Goal: Task Accomplishment & Management: Use online tool/utility

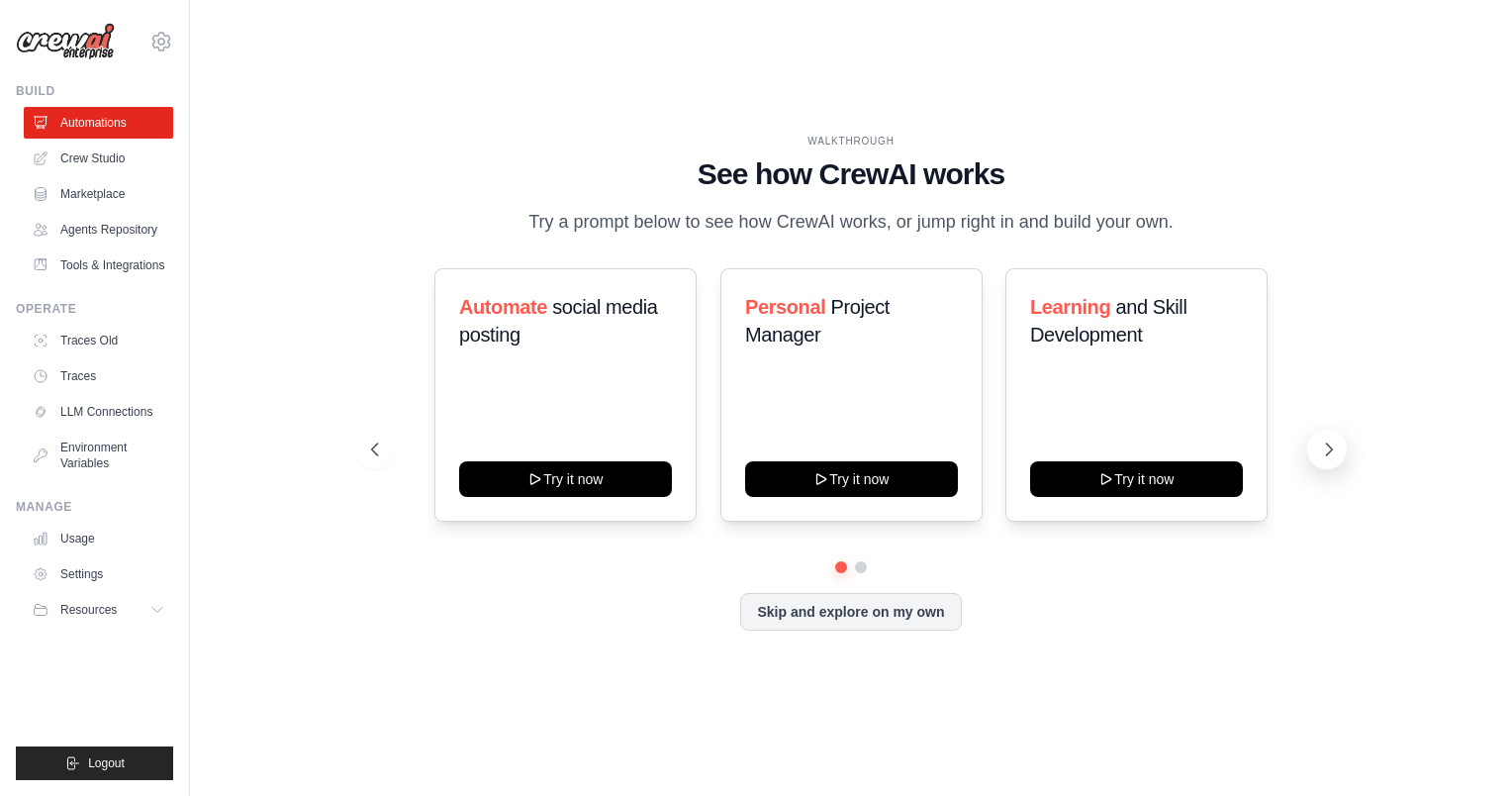
click at [1323, 445] on icon at bounding box center [1329, 449] width 20 height 20
click at [1321, 445] on icon at bounding box center [1329, 449] width 20 height 20
click at [1336, 447] on icon at bounding box center [1329, 449] width 20 height 20
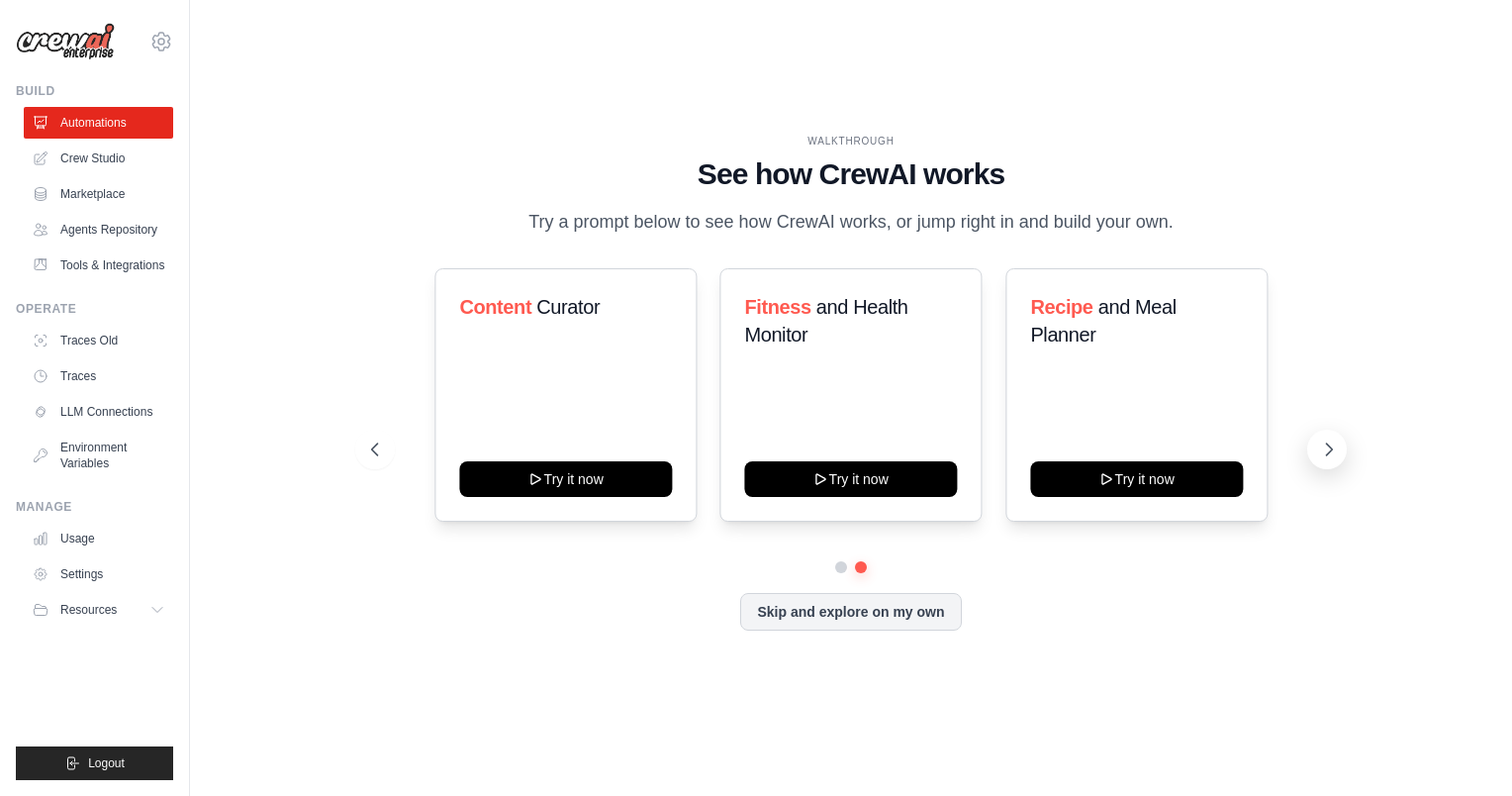
click at [1336, 447] on icon at bounding box center [1329, 449] width 20 height 20
click at [923, 609] on button "Skip and explore on my own" at bounding box center [851, 610] width 221 height 38
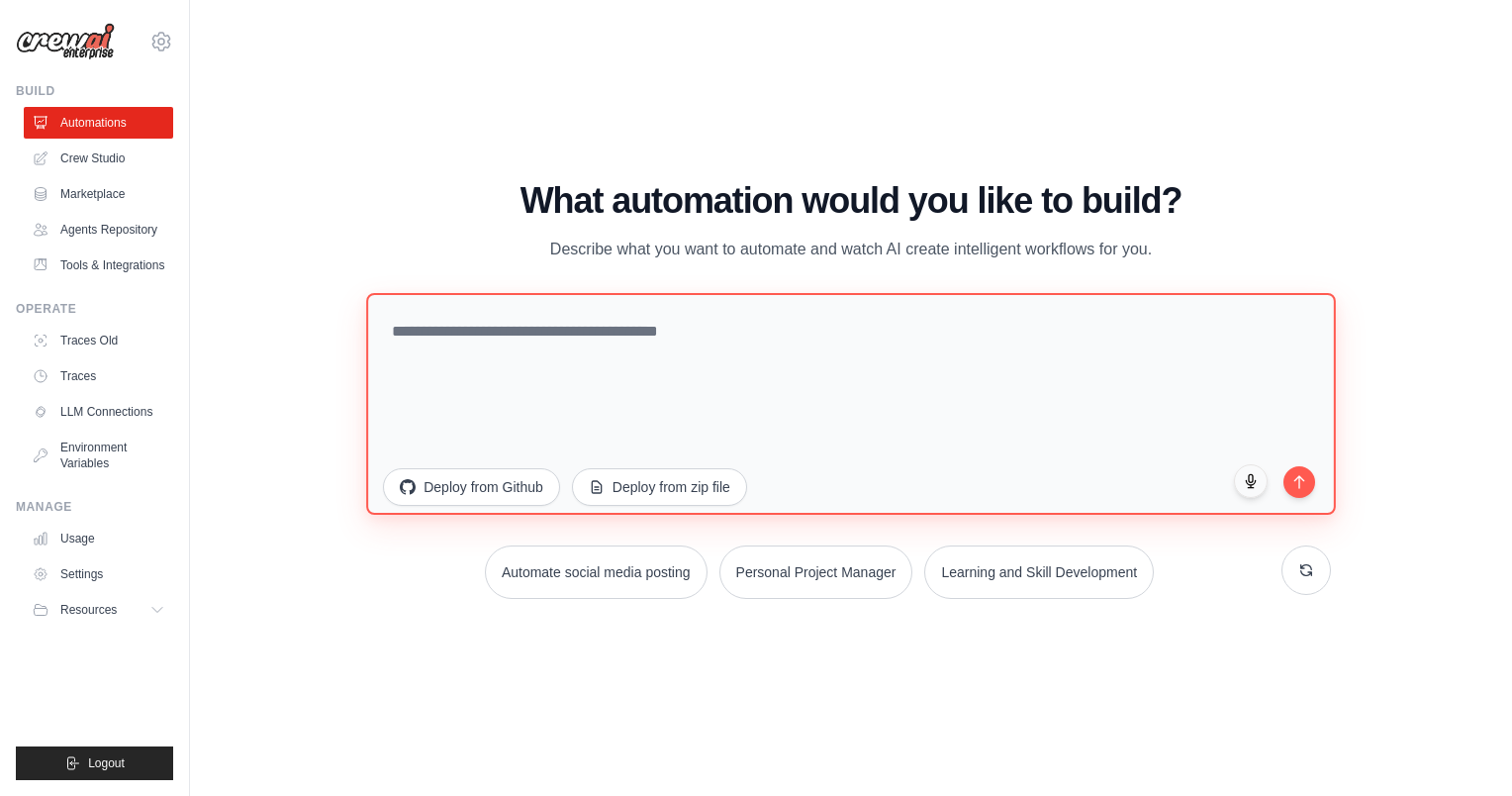
click at [745, 328] on textarea at bounding box center [851, 404] width 968 height 222
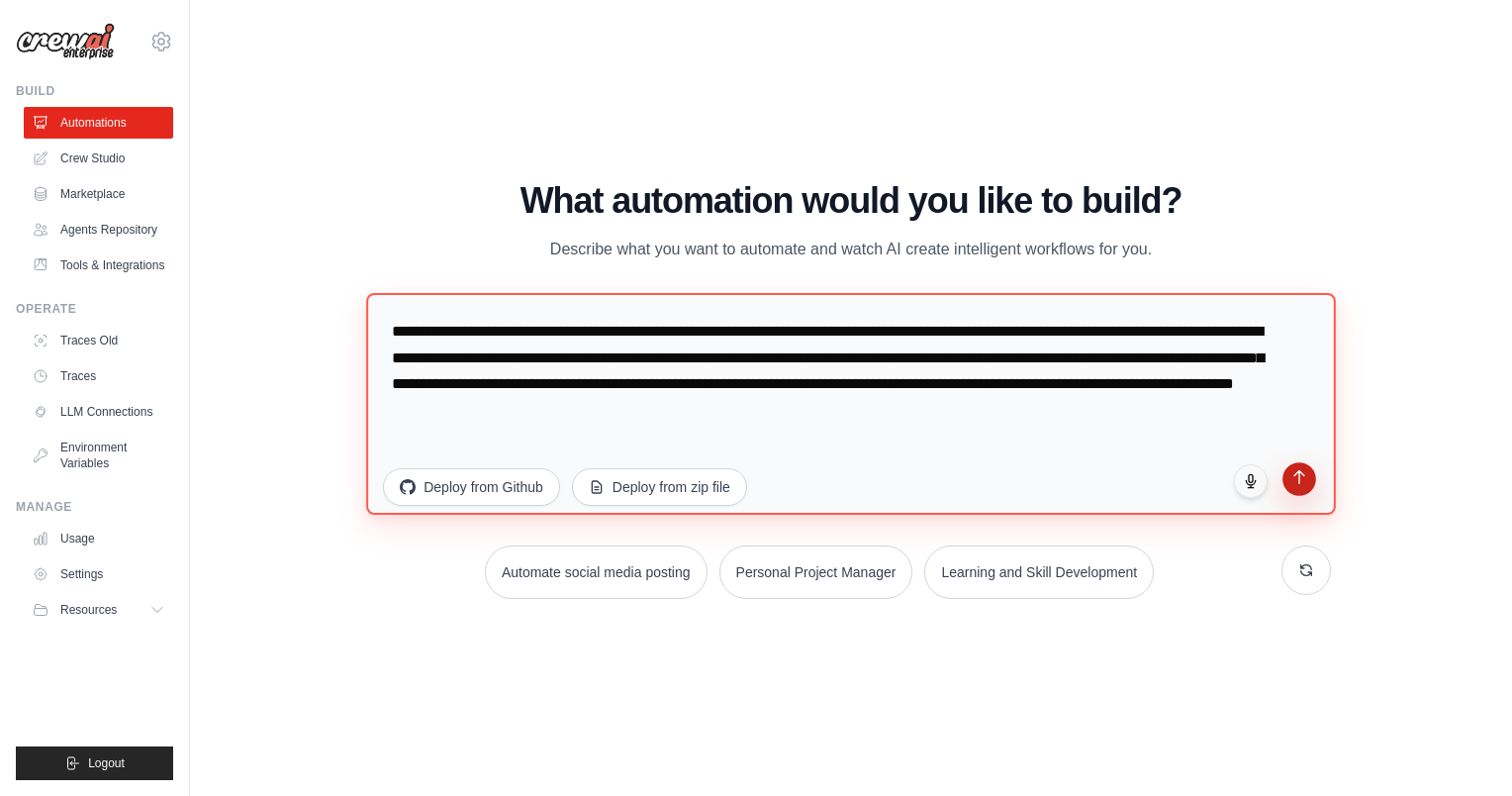
type textarea "**********"
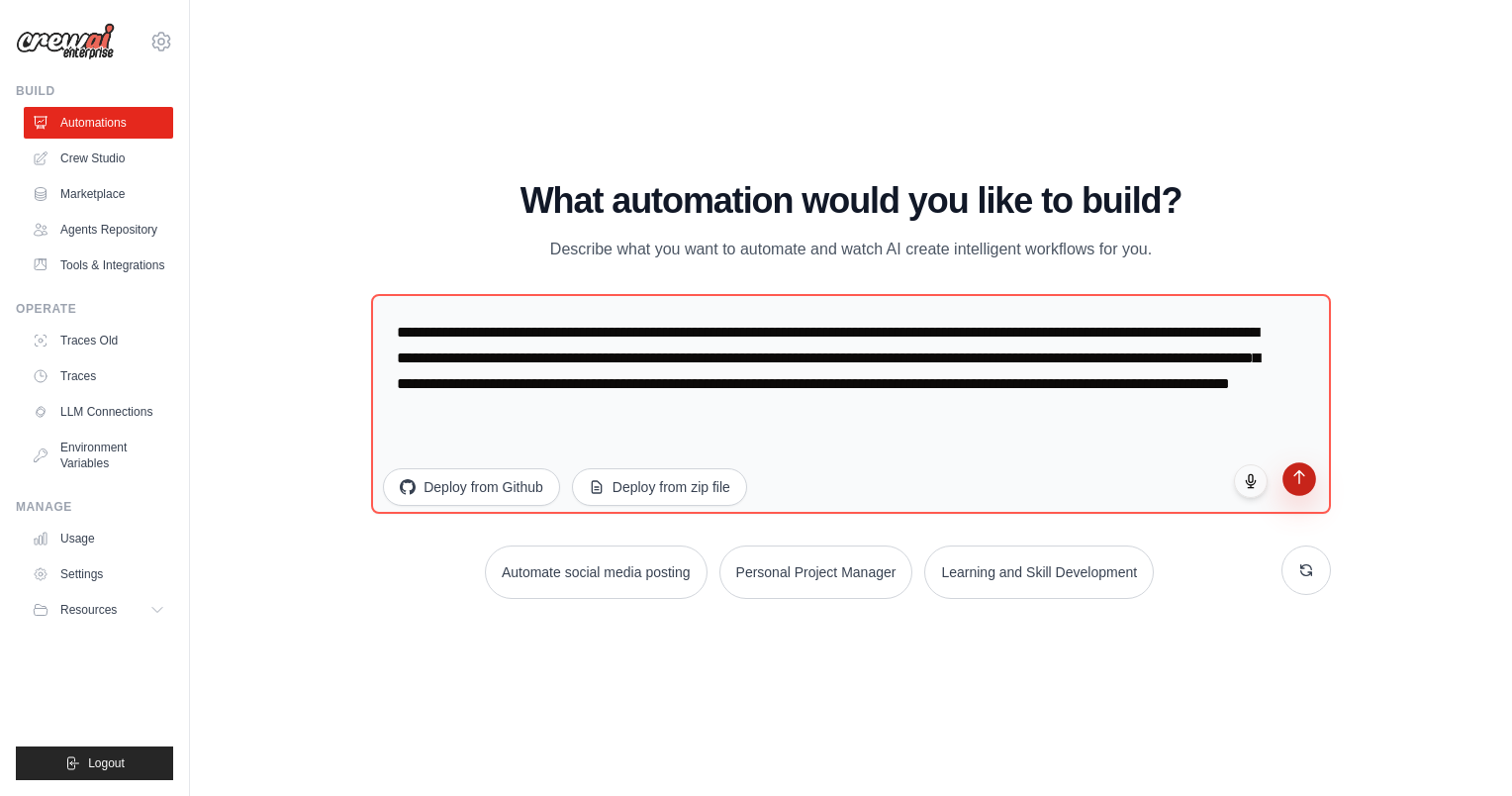
click at [1288, 471] on button "submit" at bounding box center [1299, 479] width 34 height 34
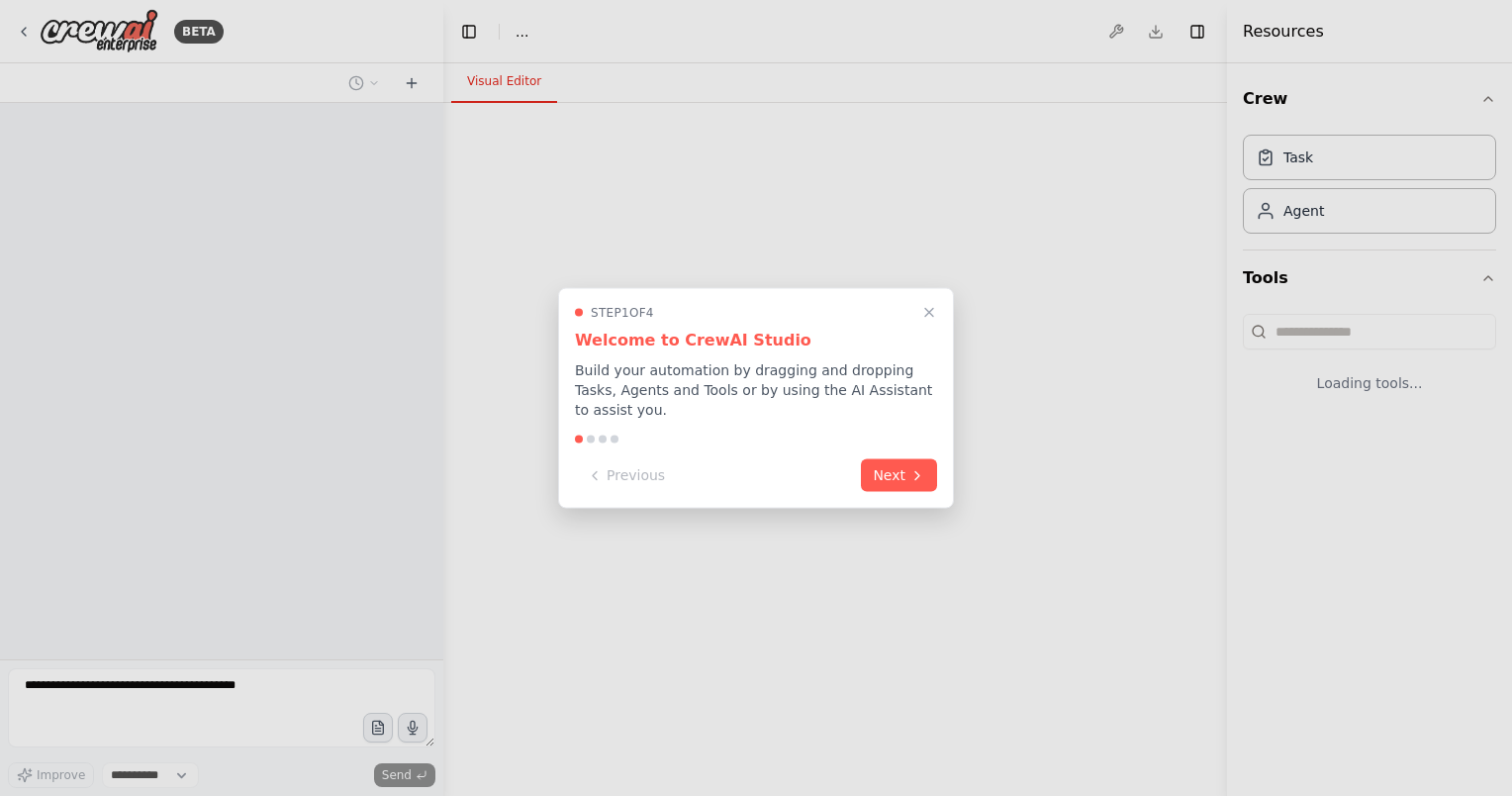
select select "****"
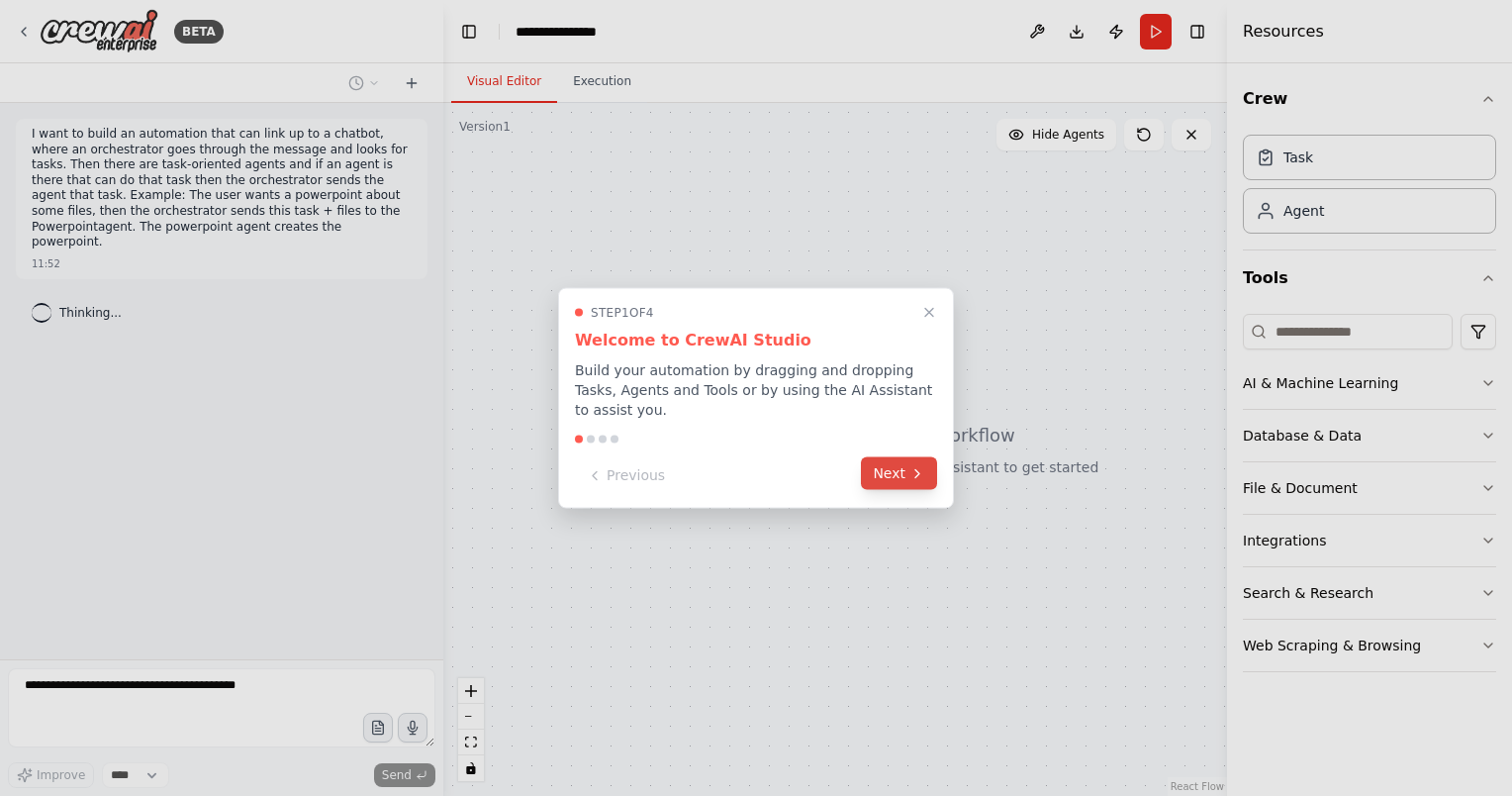
click at [885, 459] on button "Next" at bounding box center [899, 473] width 76 height 33
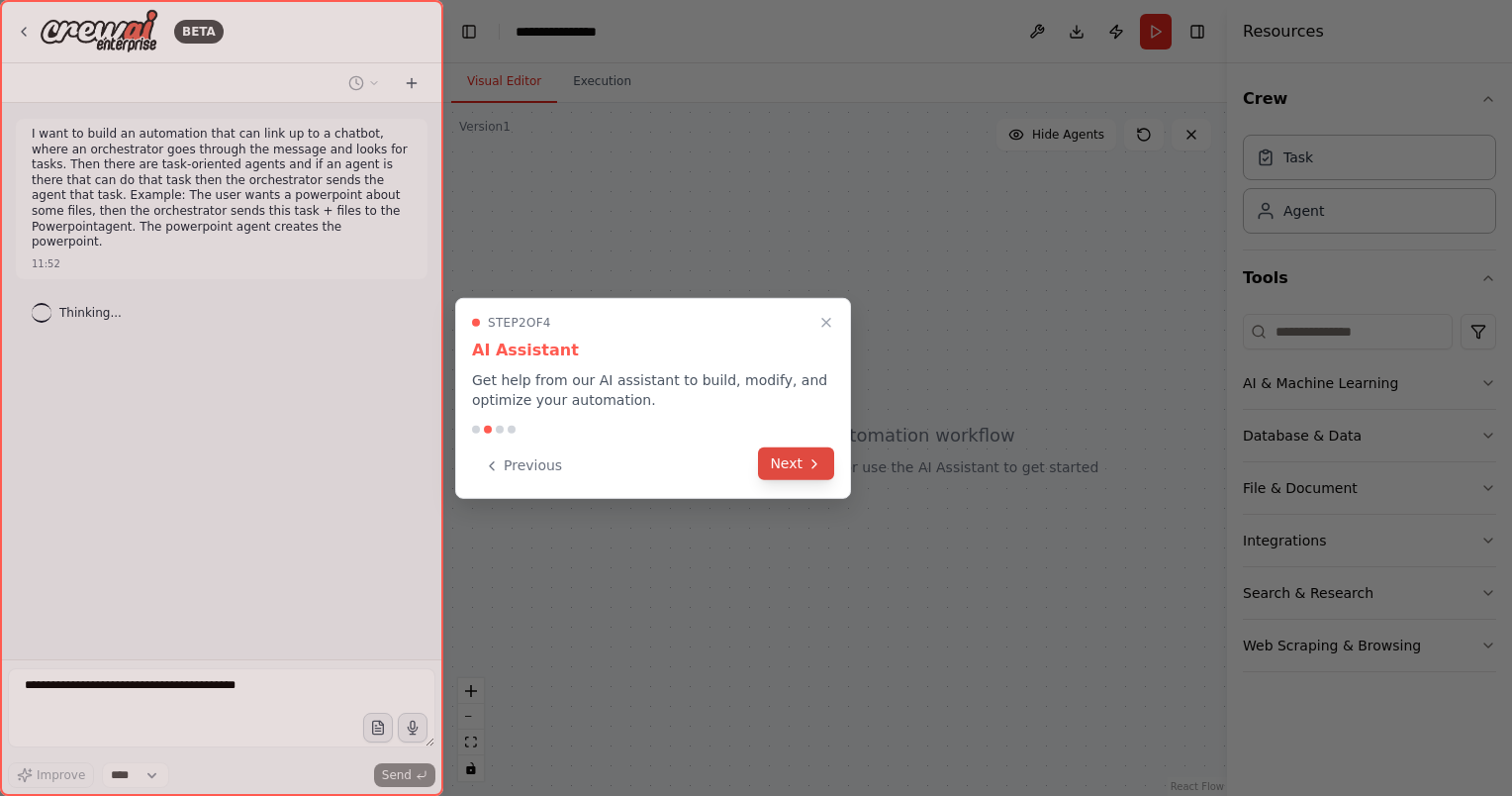
click at [787, 472] on button "Next" at bounding box center [796, 463] width 76 height 33
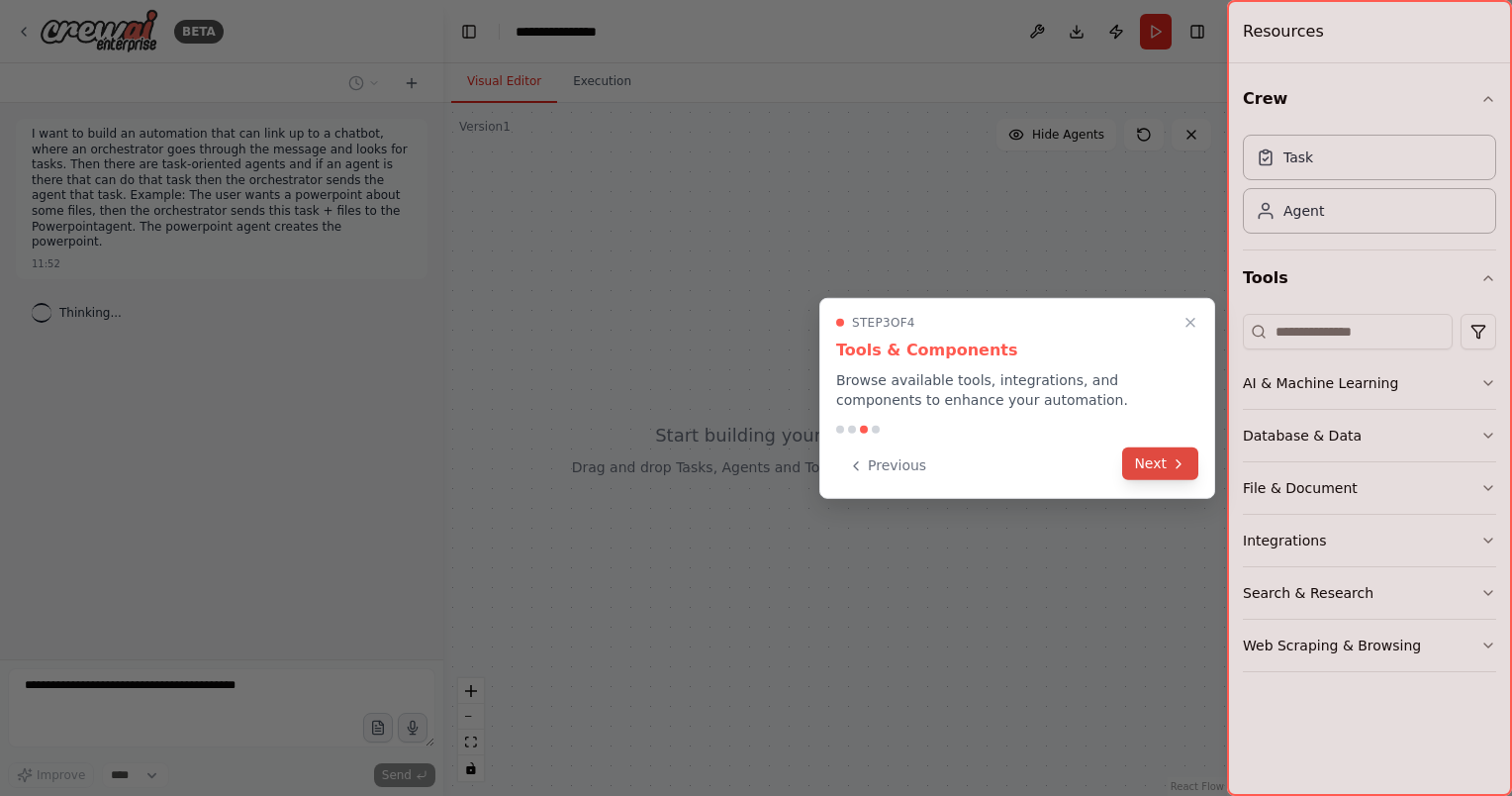
click at [1183, 458] on icon at bounding box center [1178, 463] width 16 height 16
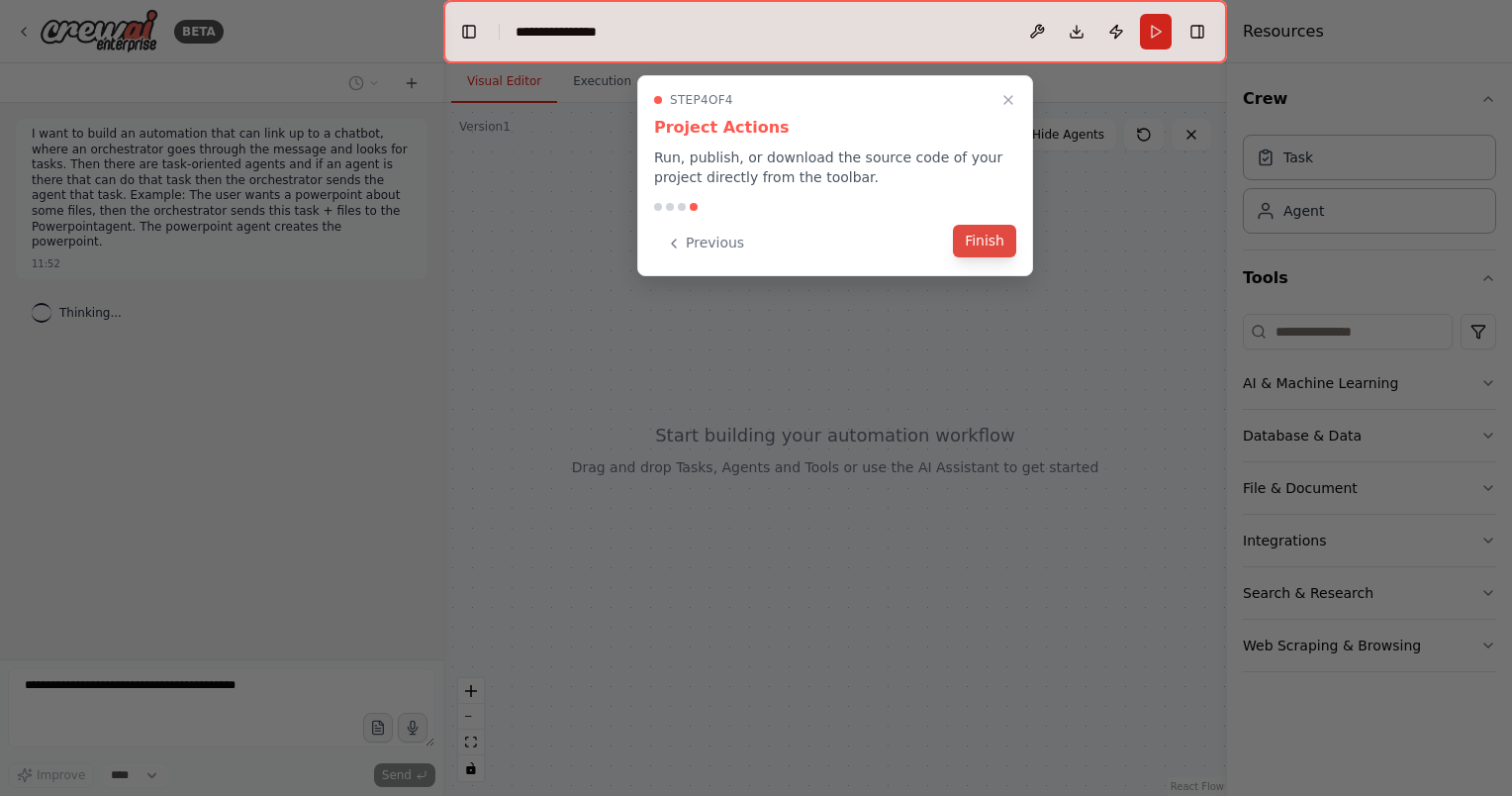
click at [981, 239] on button "Finish" at bounding box center [984, 241] width 63 height 33
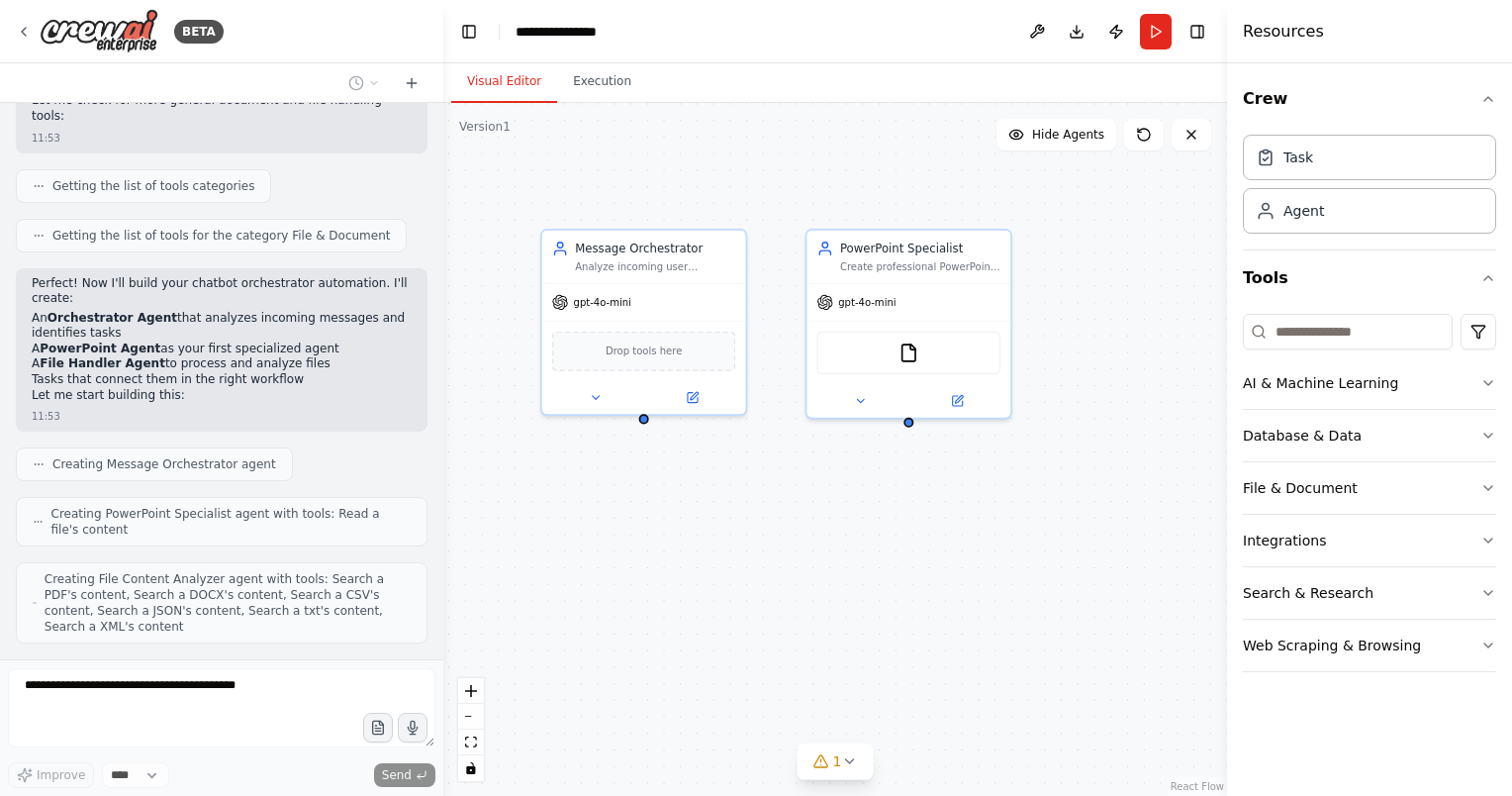
scroll to position [760, 0]
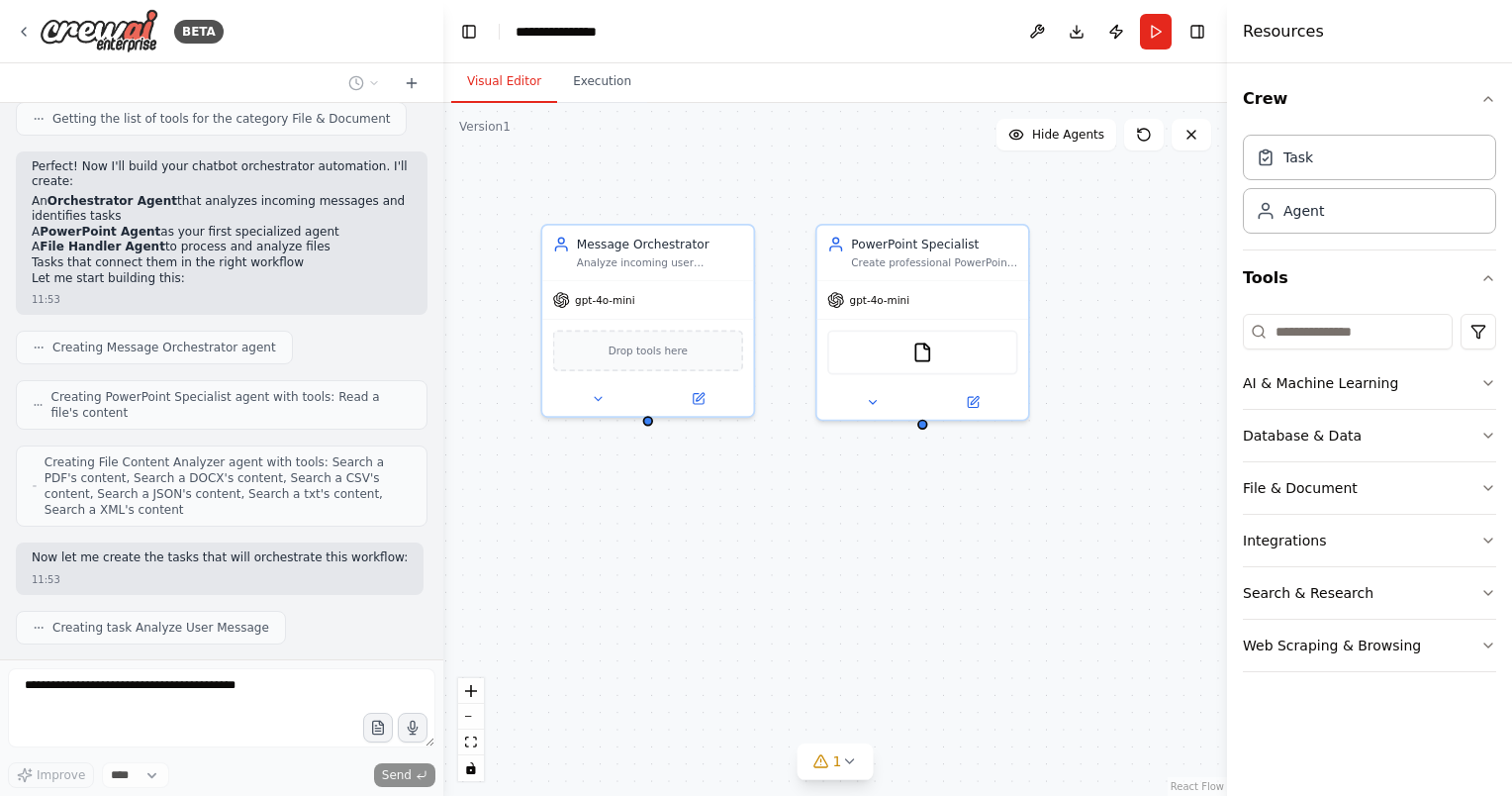
click at [437, 295] on div at bounding box center [440, 398] width 8 height 796
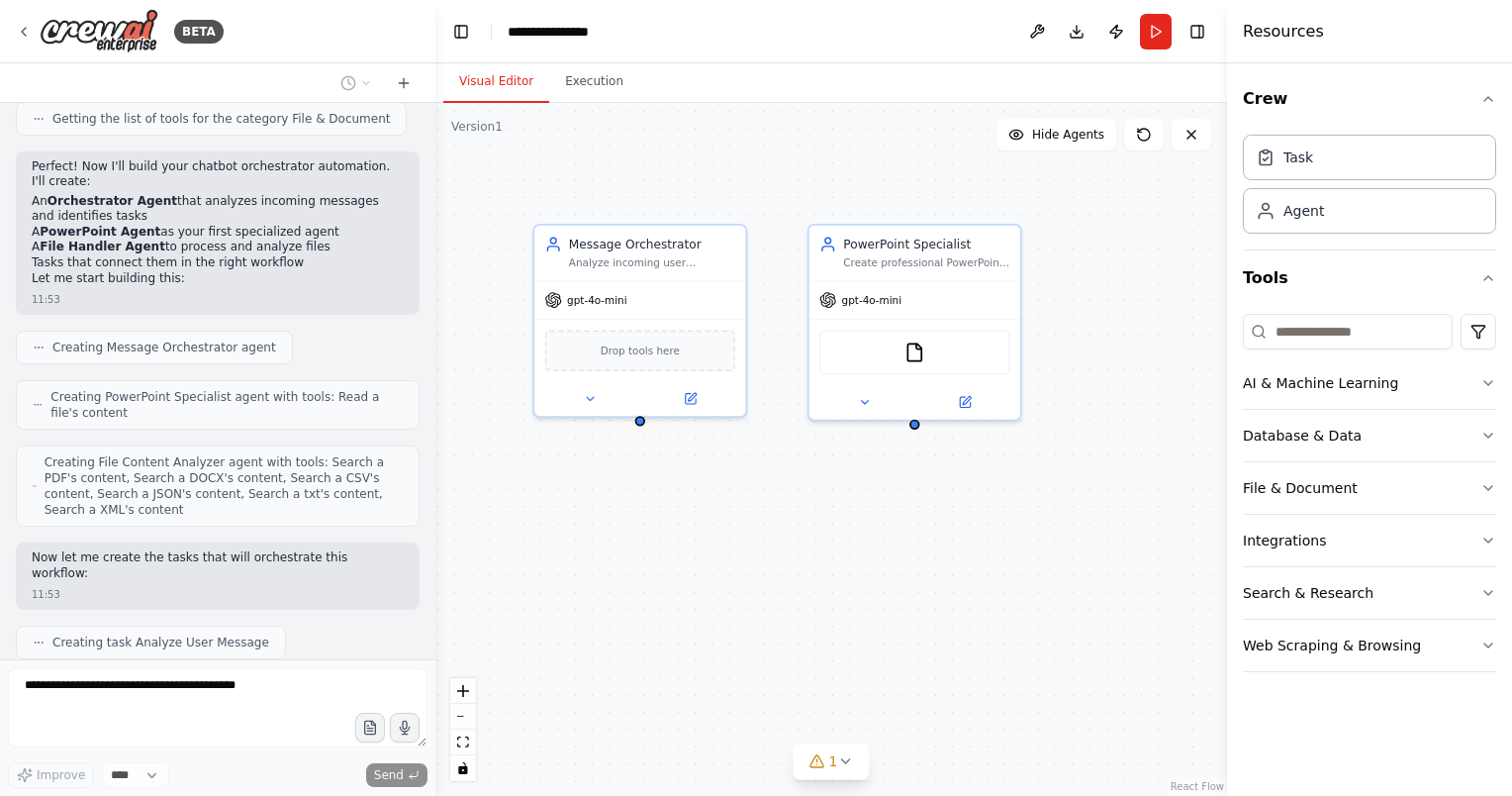
click at [436, 427] on div "BETA I want to build an automation that can link up to a chatbot, where an orch…" at bounding box center [756, 398] width 1512 height 796
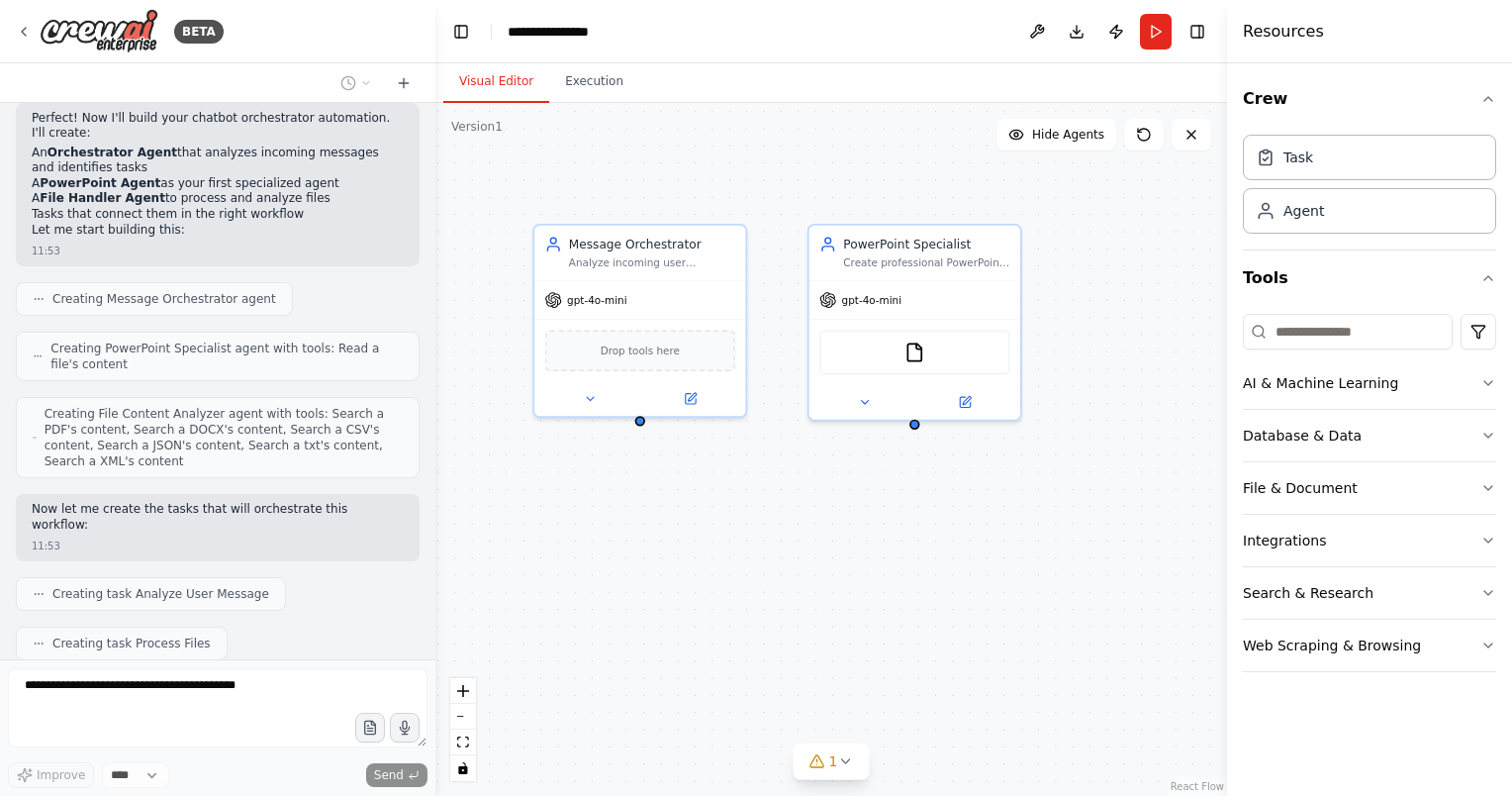
scroll to position [858, 0]
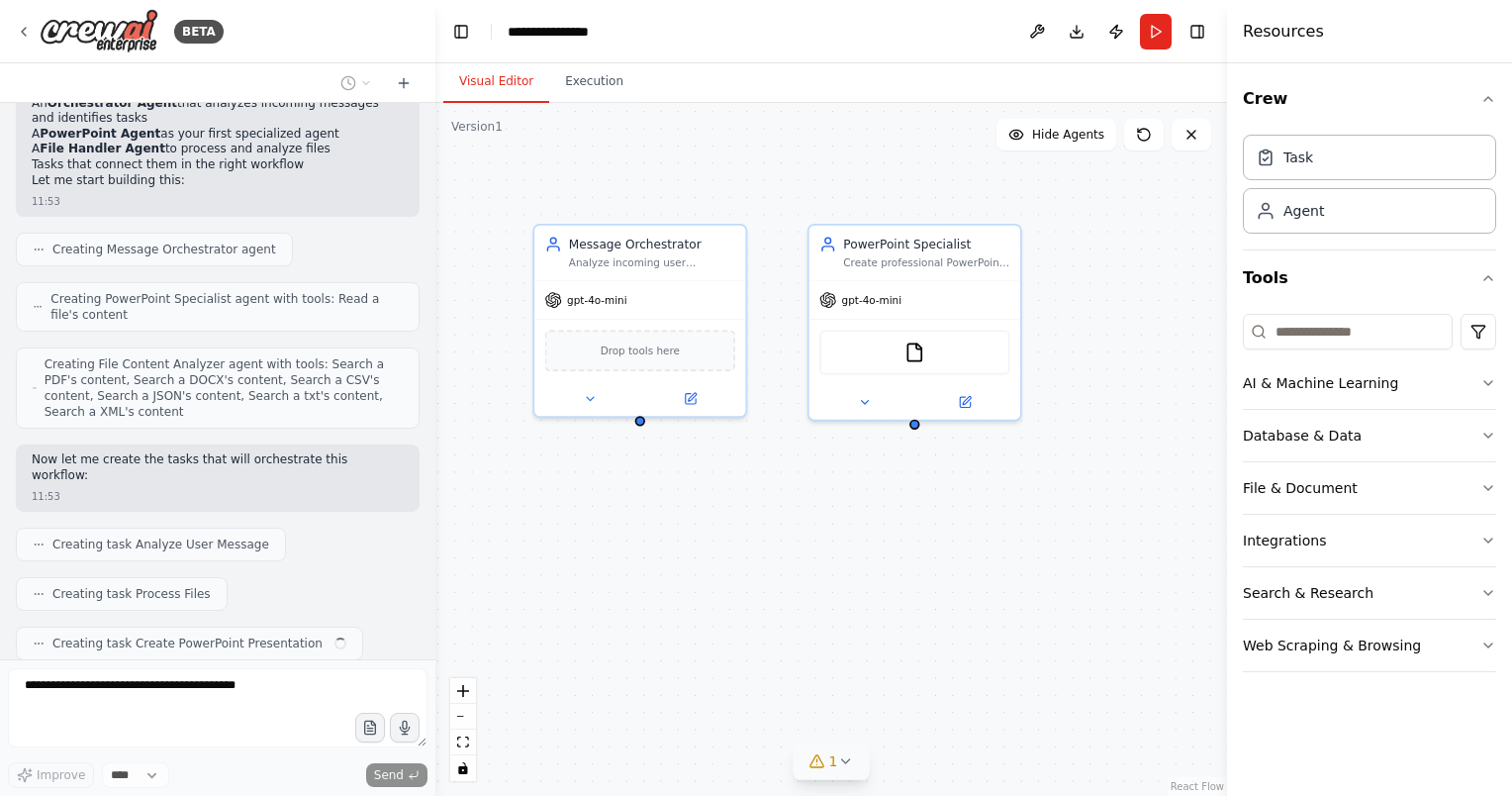
click at [852, 767] on icon at bounding box center [846, 761] width 16 height 16
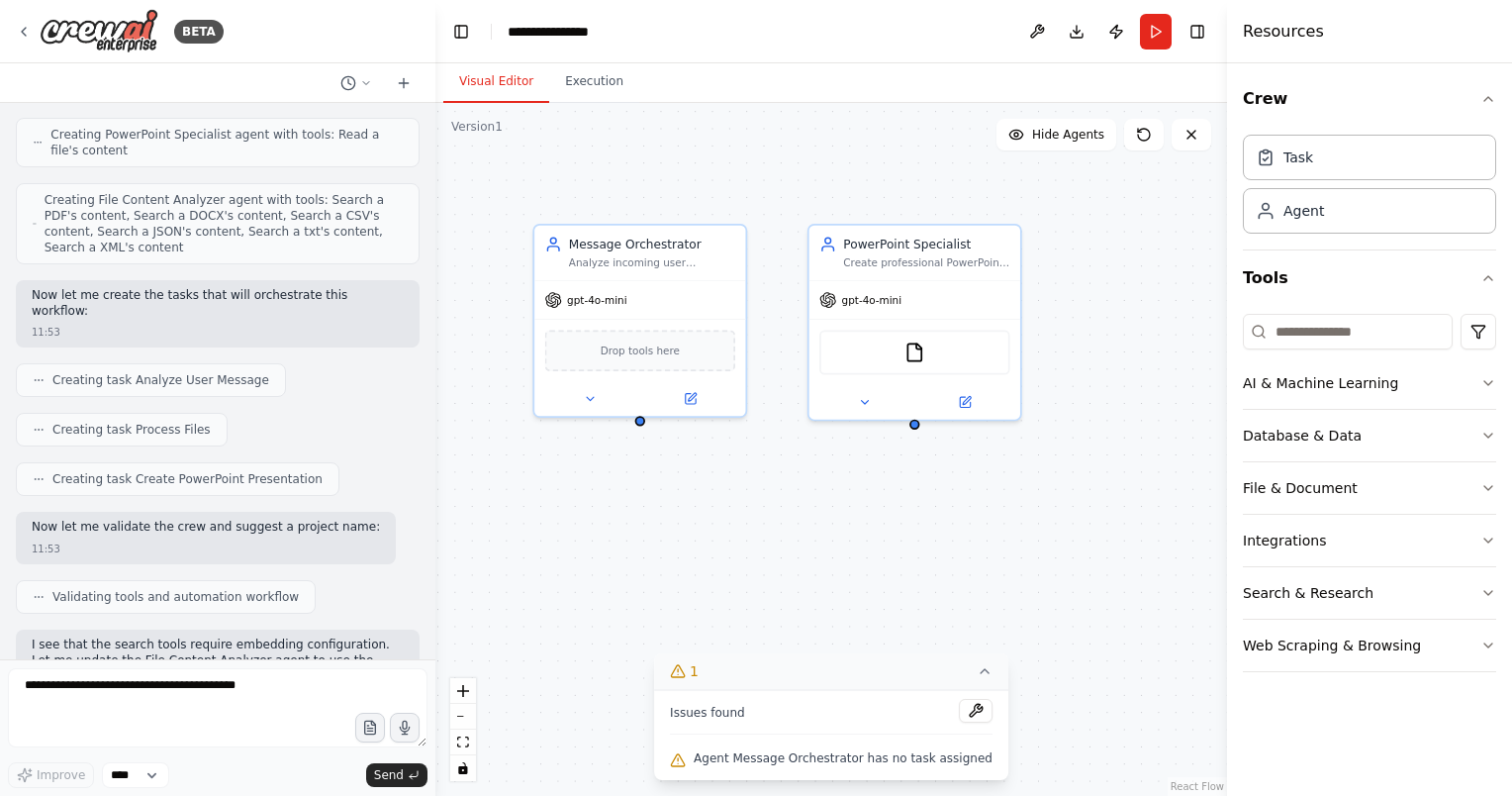
scroll to position [1191, 0]
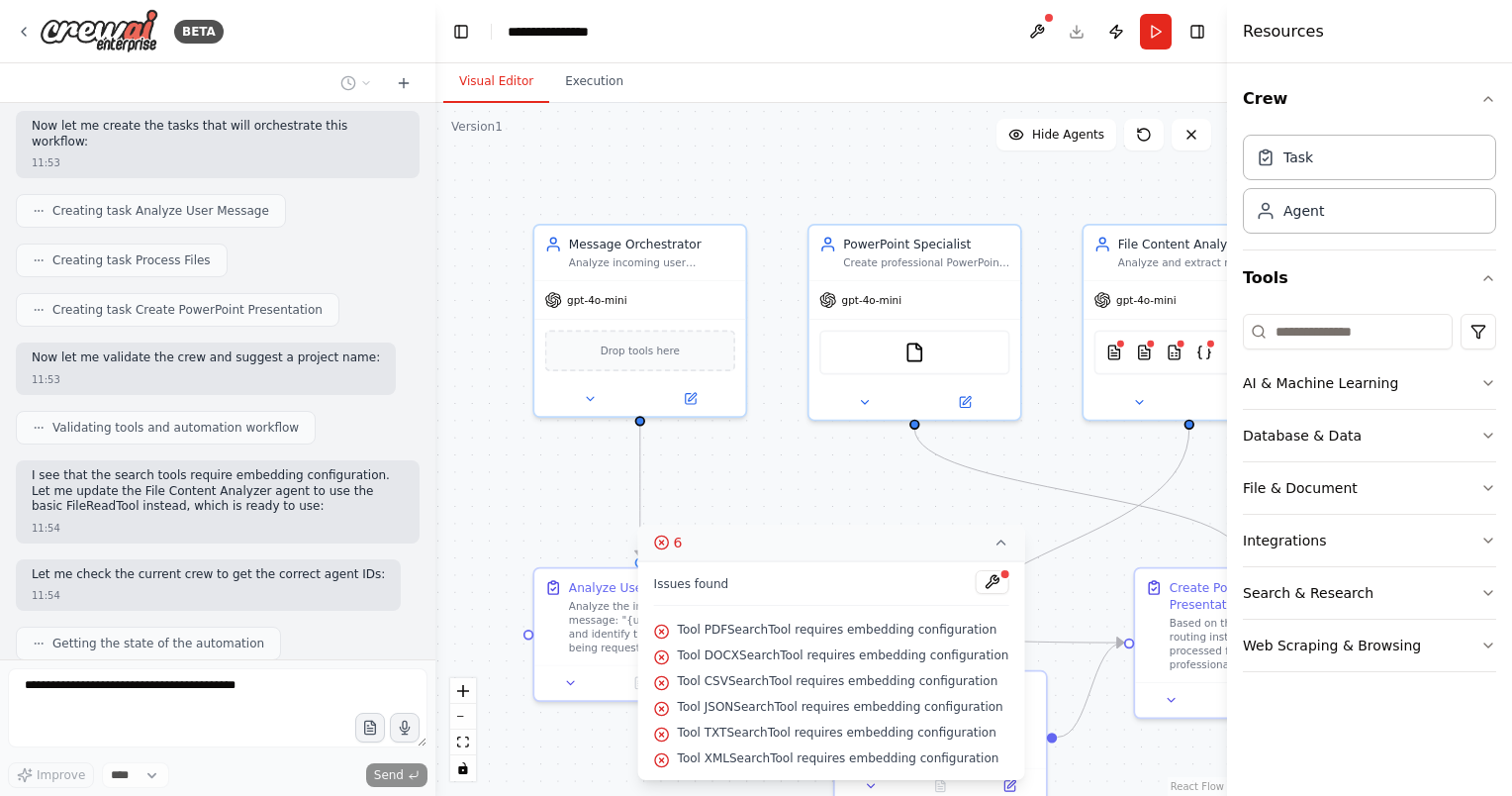
drag, startPoint x: 852, startPoint y: 767, endPoint x: 952, endPoint y: 482, distance: 302.0
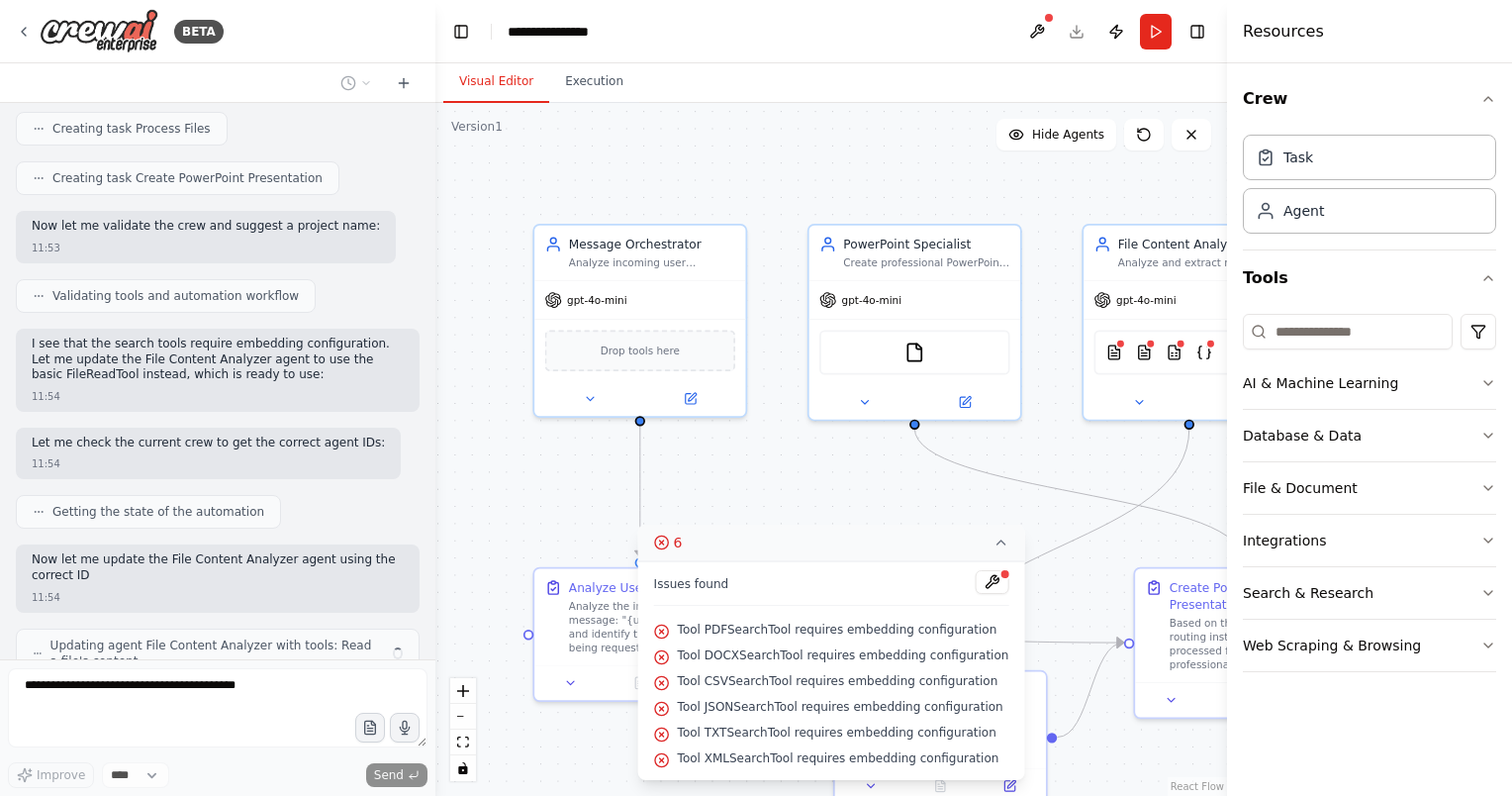
scroll to position [1339, 0]
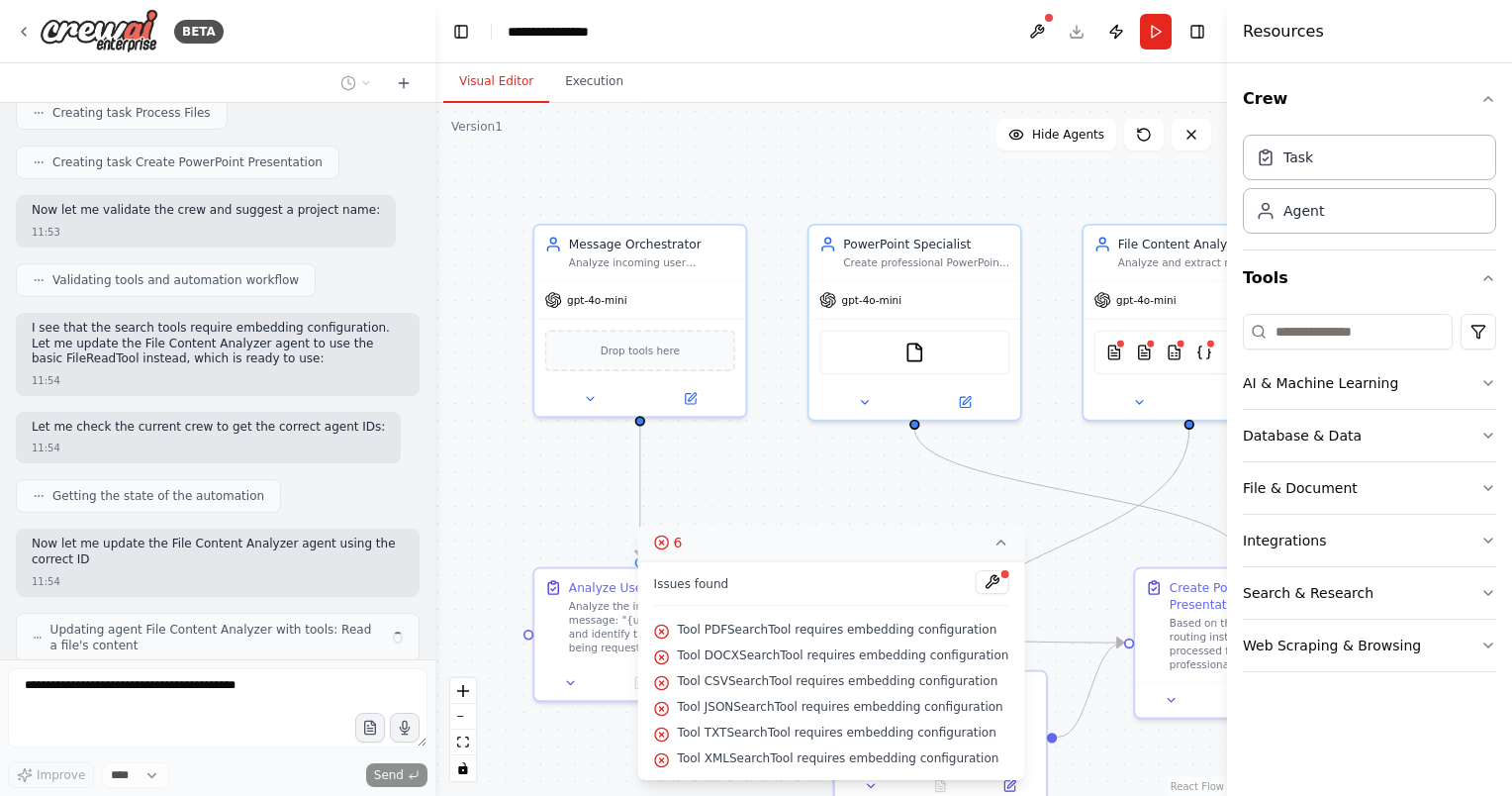
click at [1068, 478] on div ".deletable-edge-delete-btn { width: 20px; height: 20px; border: 0px solid #ffff…" at bounding box center [832, 449] width 792 height 693
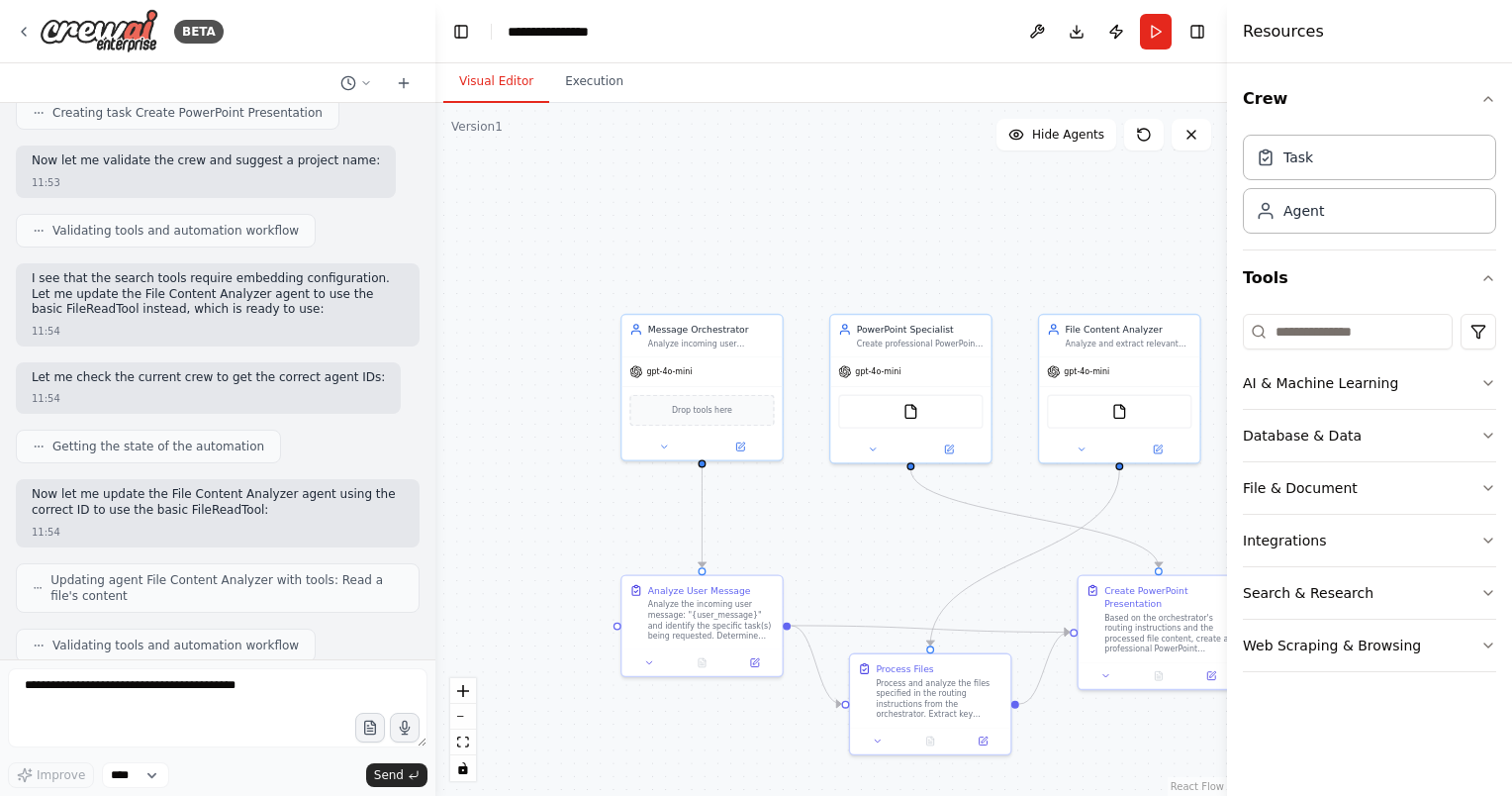
scroll to position [1505, 0]
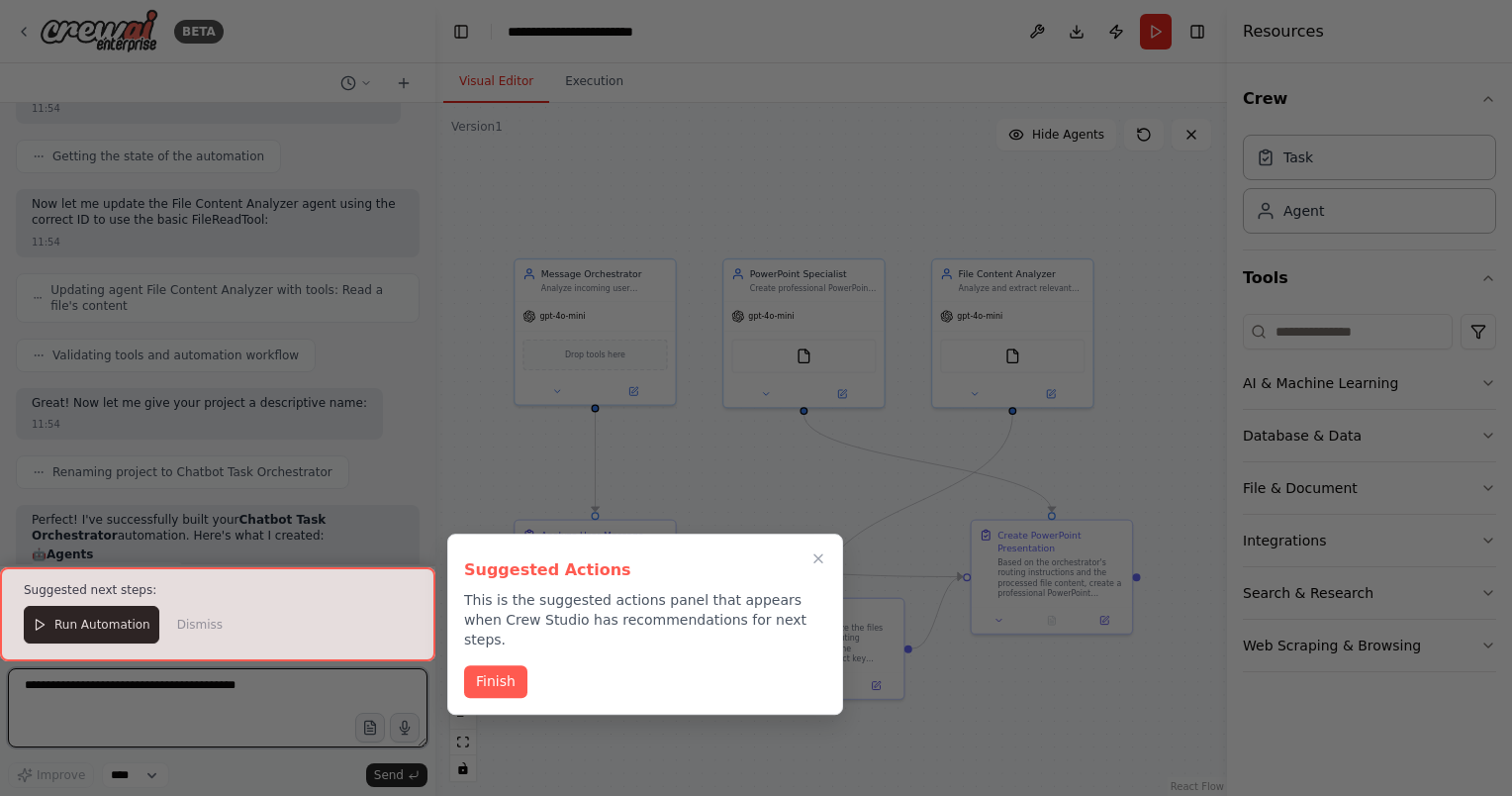
drag, startPoint x: 899, startPoint y: 599, endPoint x: 792, endPoint y: 544, distance: 120.3
click at [792, 544] on div "BETA I want to build an automation that can link up to a chatbot, where an orch…" at bounding box center [756, 398] width 1512 height 796
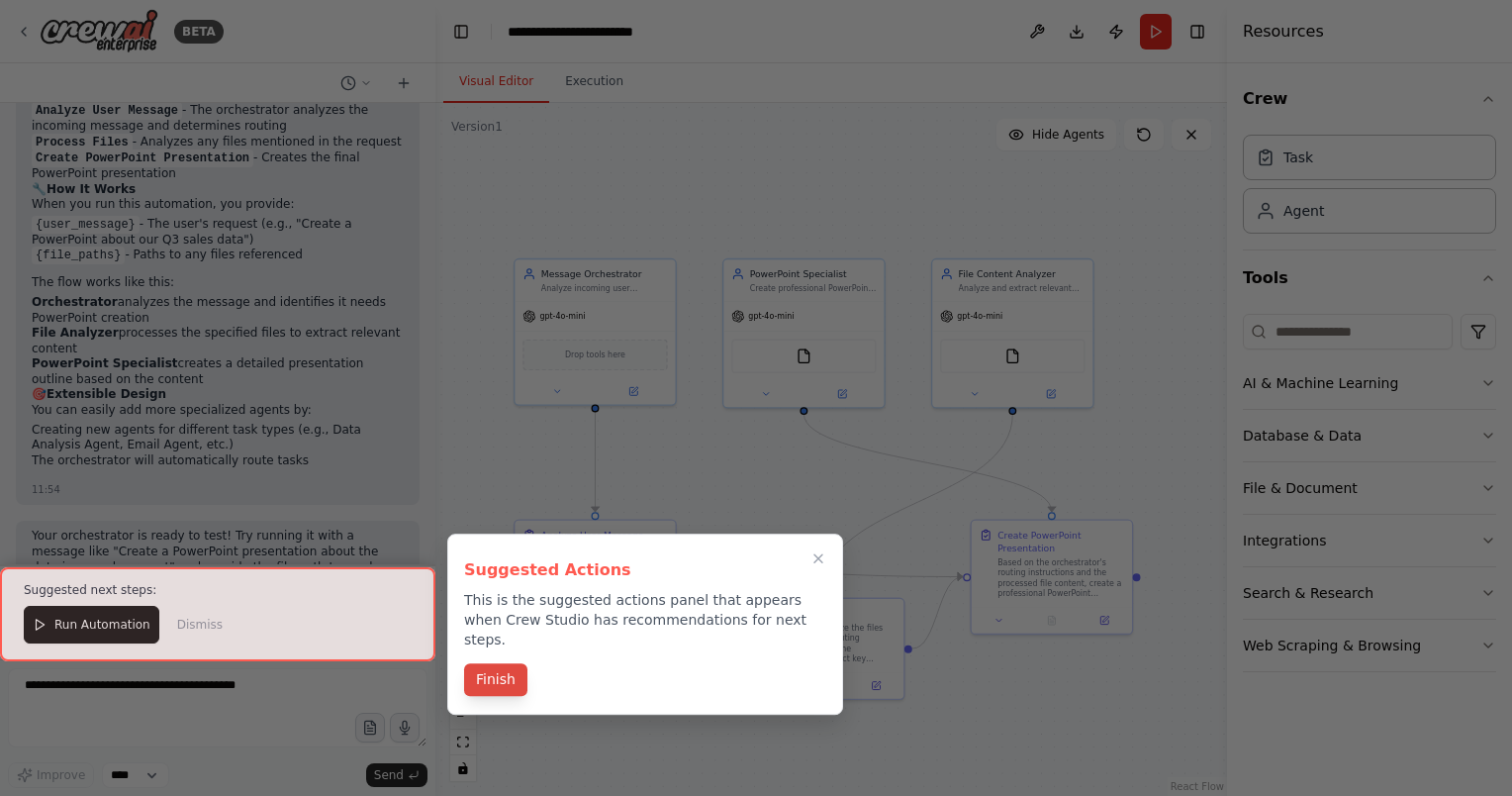
scroll to position [2278, 0]
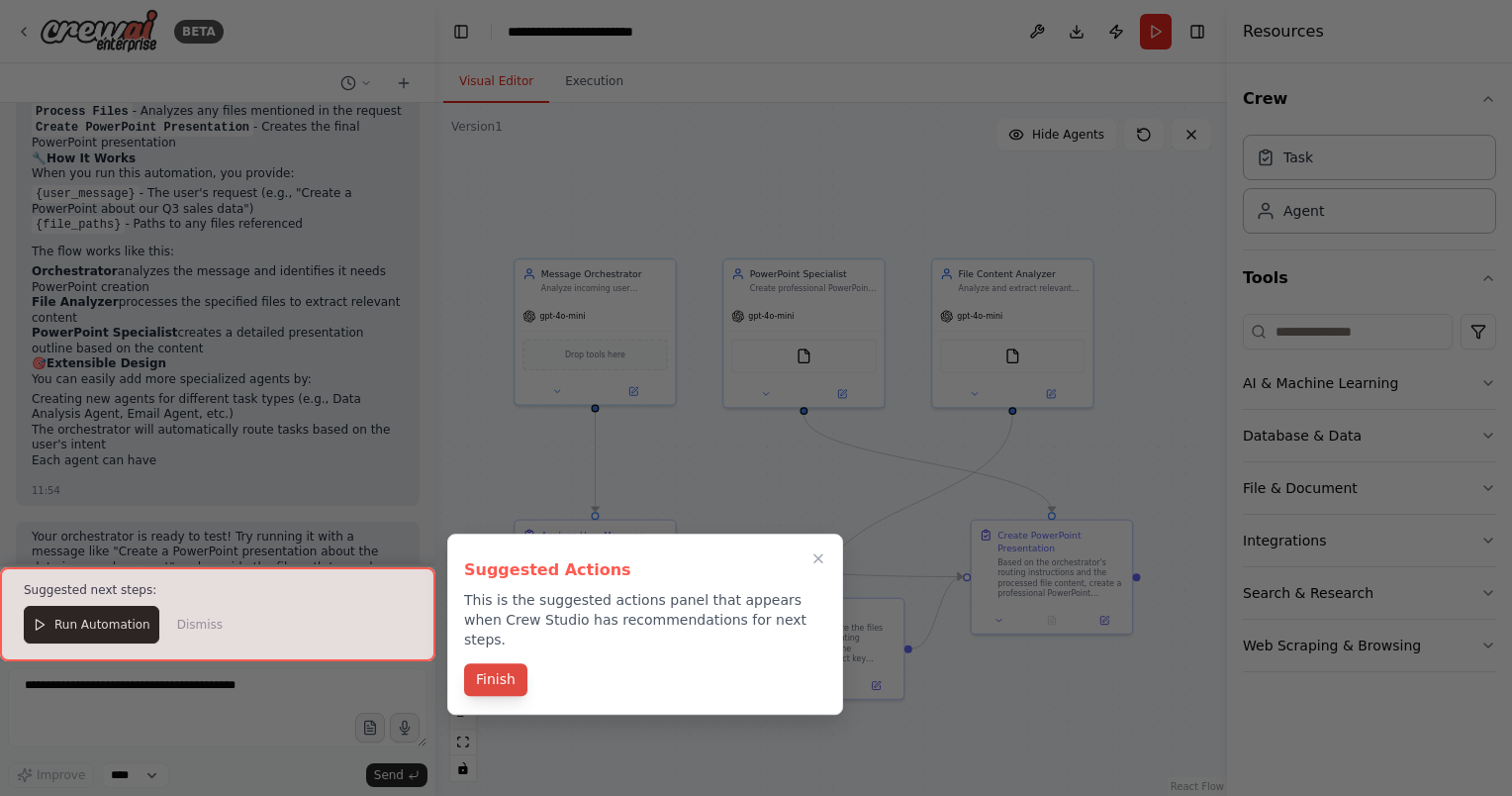
click at [491, 663] on button "Finish" at bounding box center [496, 679] width 63 height 33
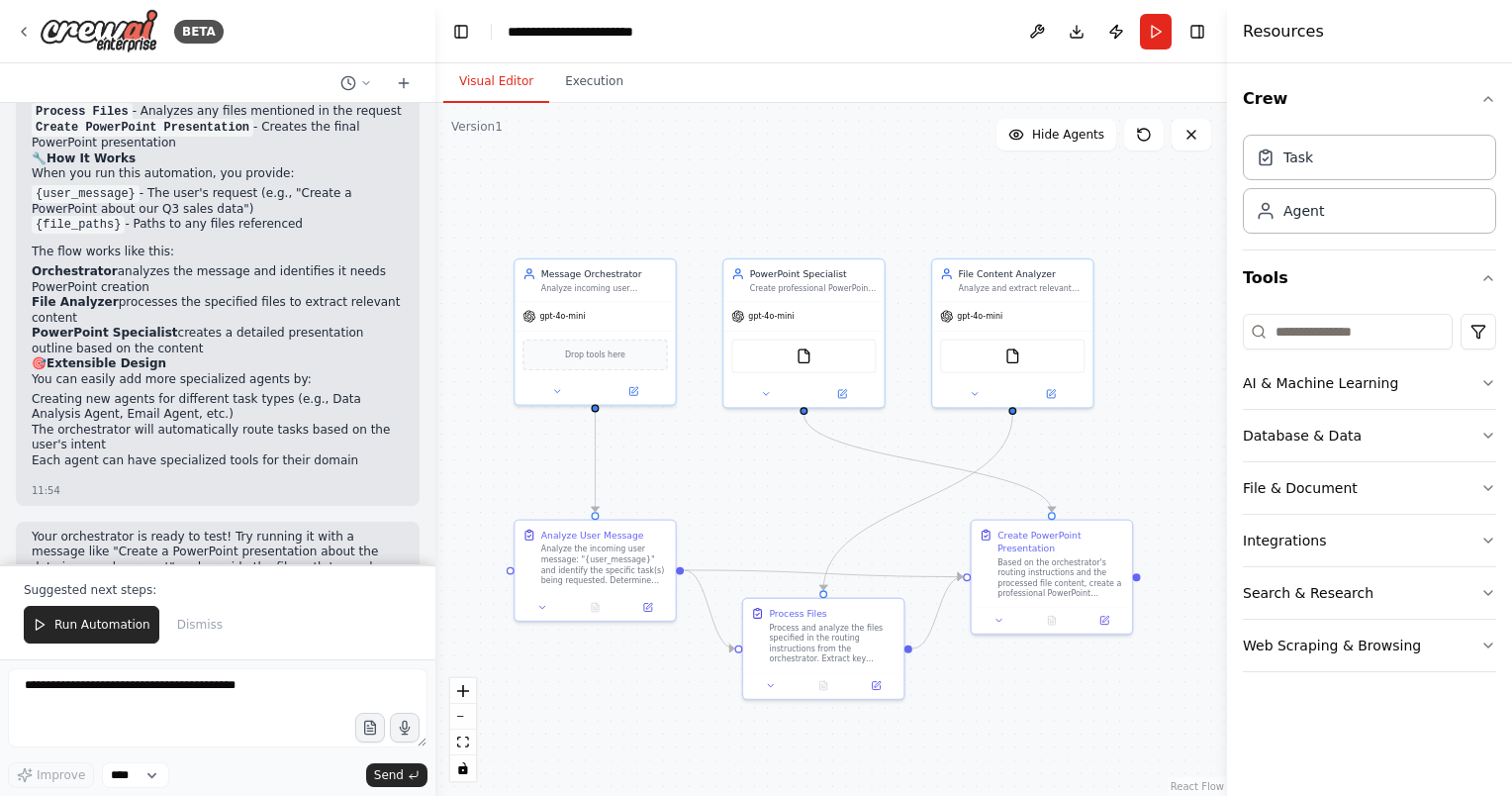
scroll to position [2294, 0]
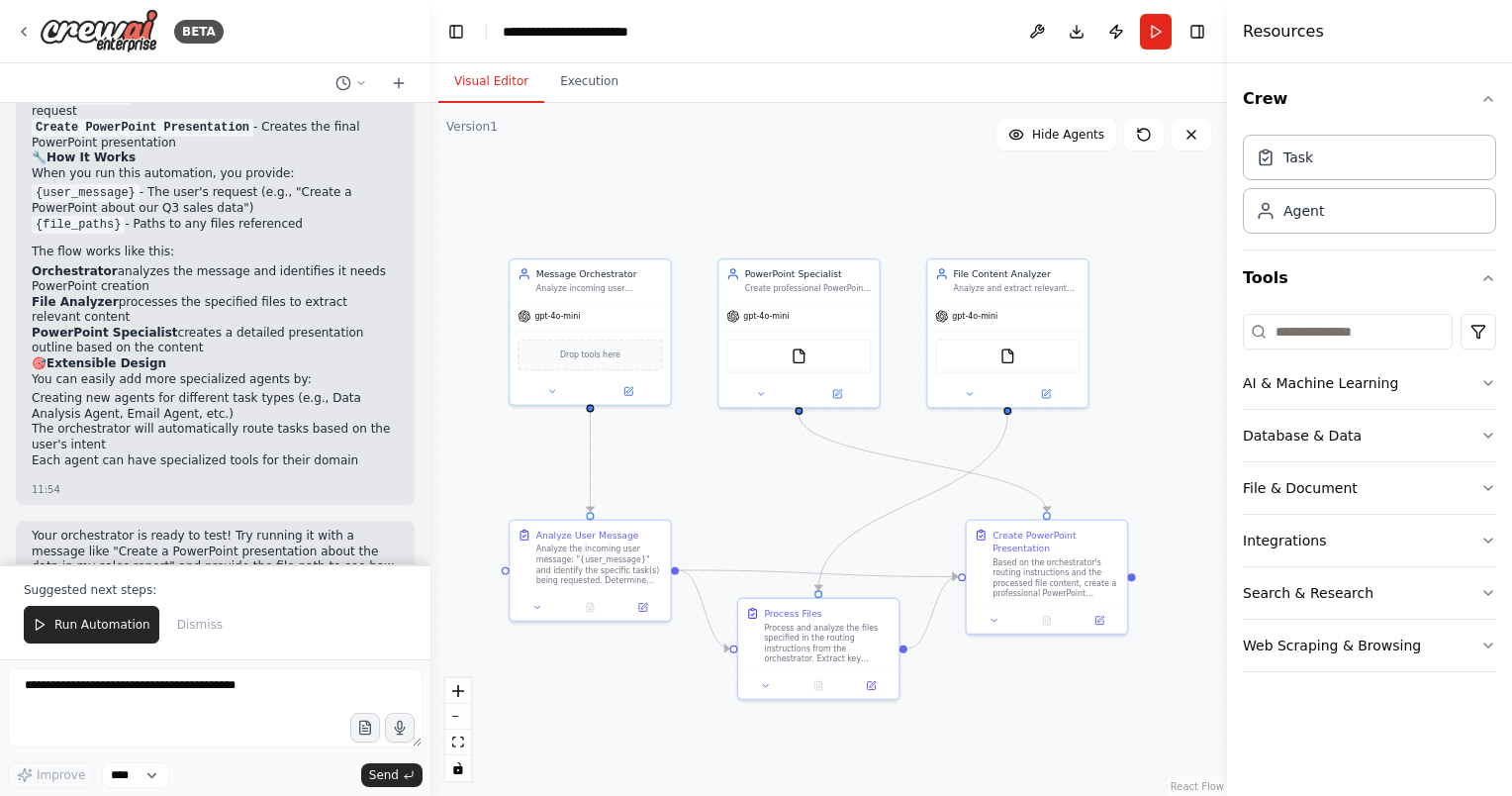
drag, startPoint x: 432, startPoint y: 529, endPoint x: 432, endPoint y: 518, distance: 11.0
click at [432, 518] on div "BETA I want to build an automation that can link up to a chatbot, where an orch…" at bounding box center [756, 398] width 1512 height 796
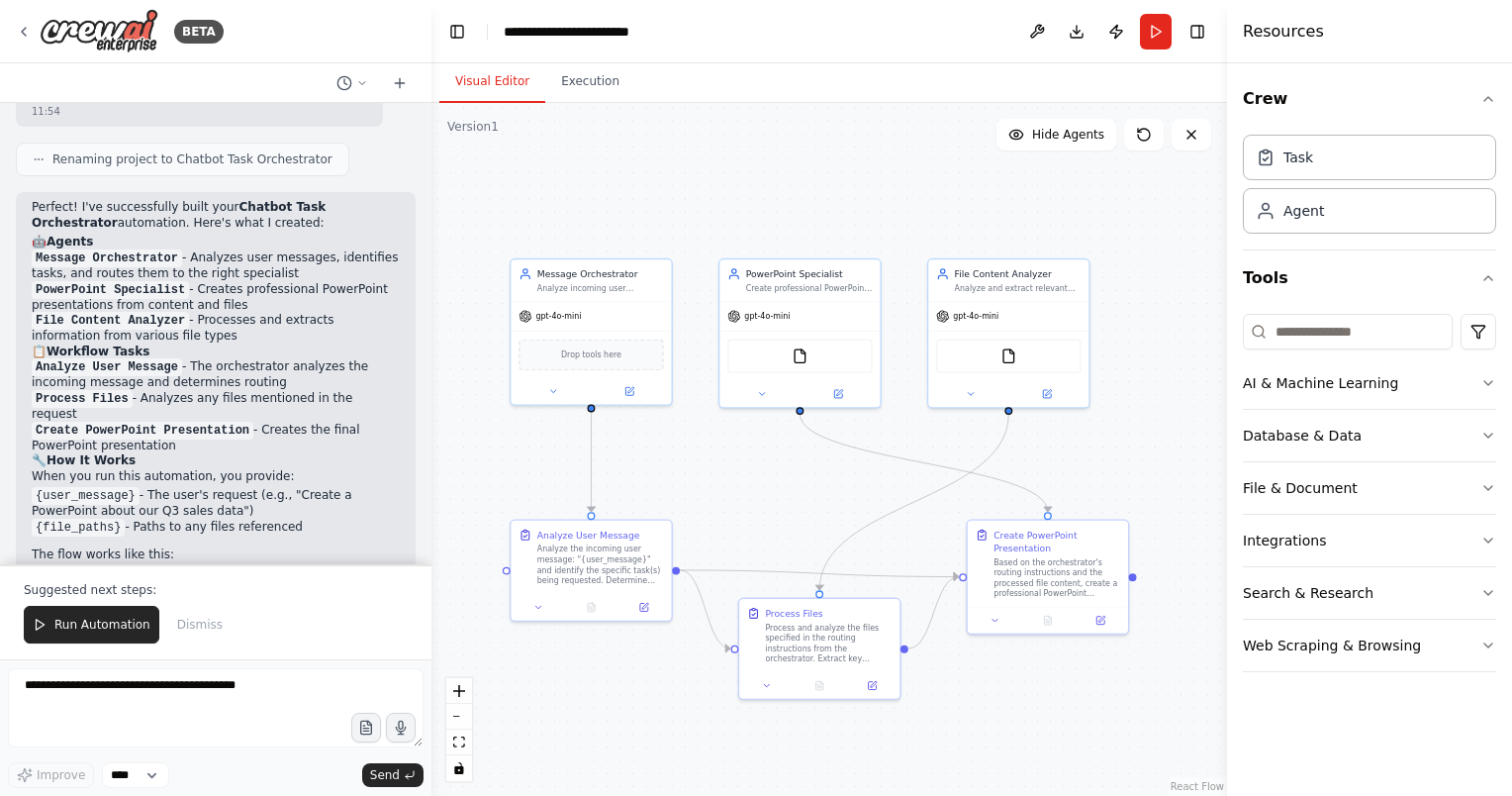
scroll to position [2012, 0]
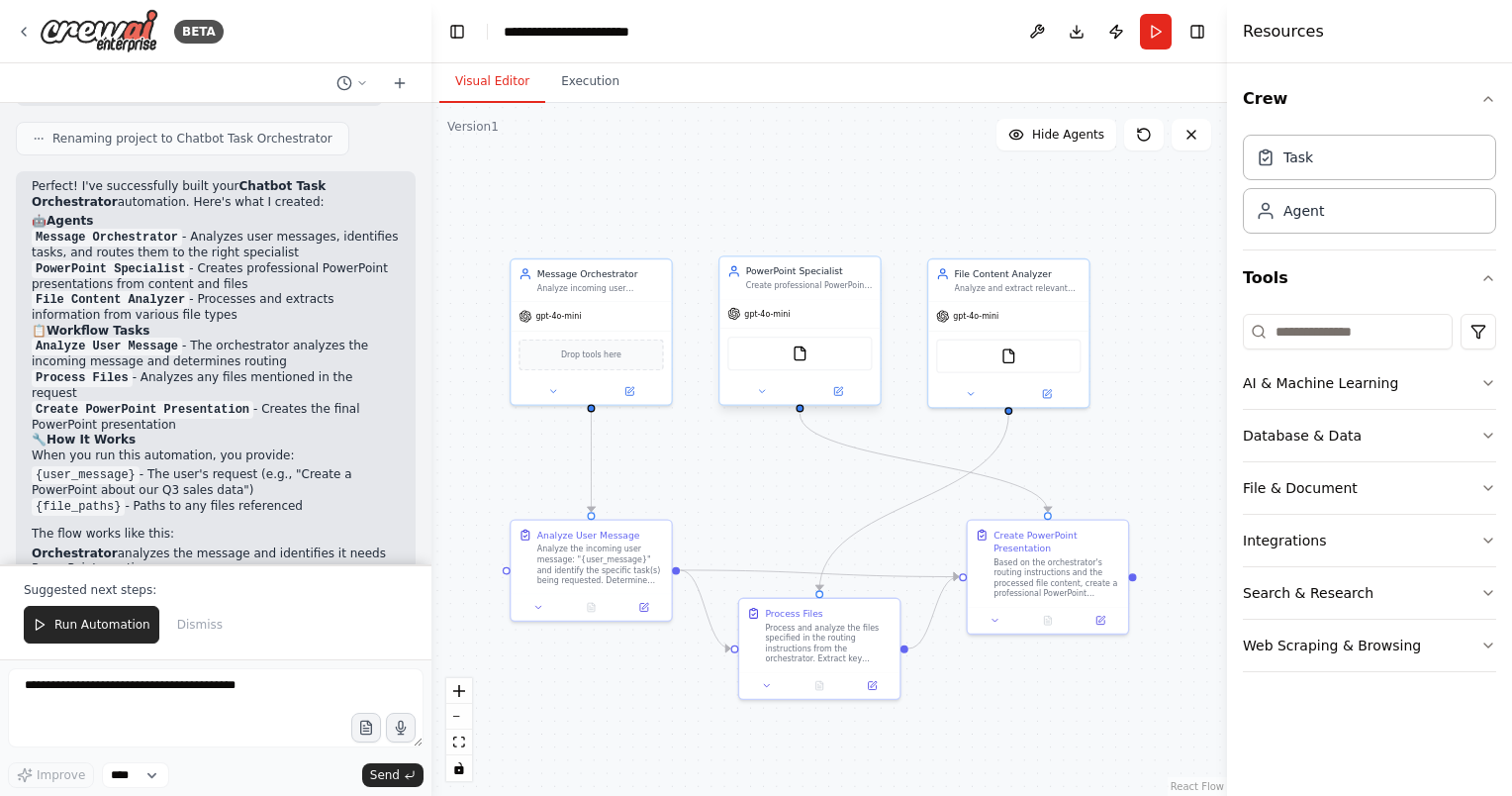
click at [763, 285] on div "Create professional PowerPoint presentations based on provided content, files, …" at bounding box center [810, 285] width 127 height 11
click at [768, 391] on button at bounding box center [762, 391] width 73 height 16
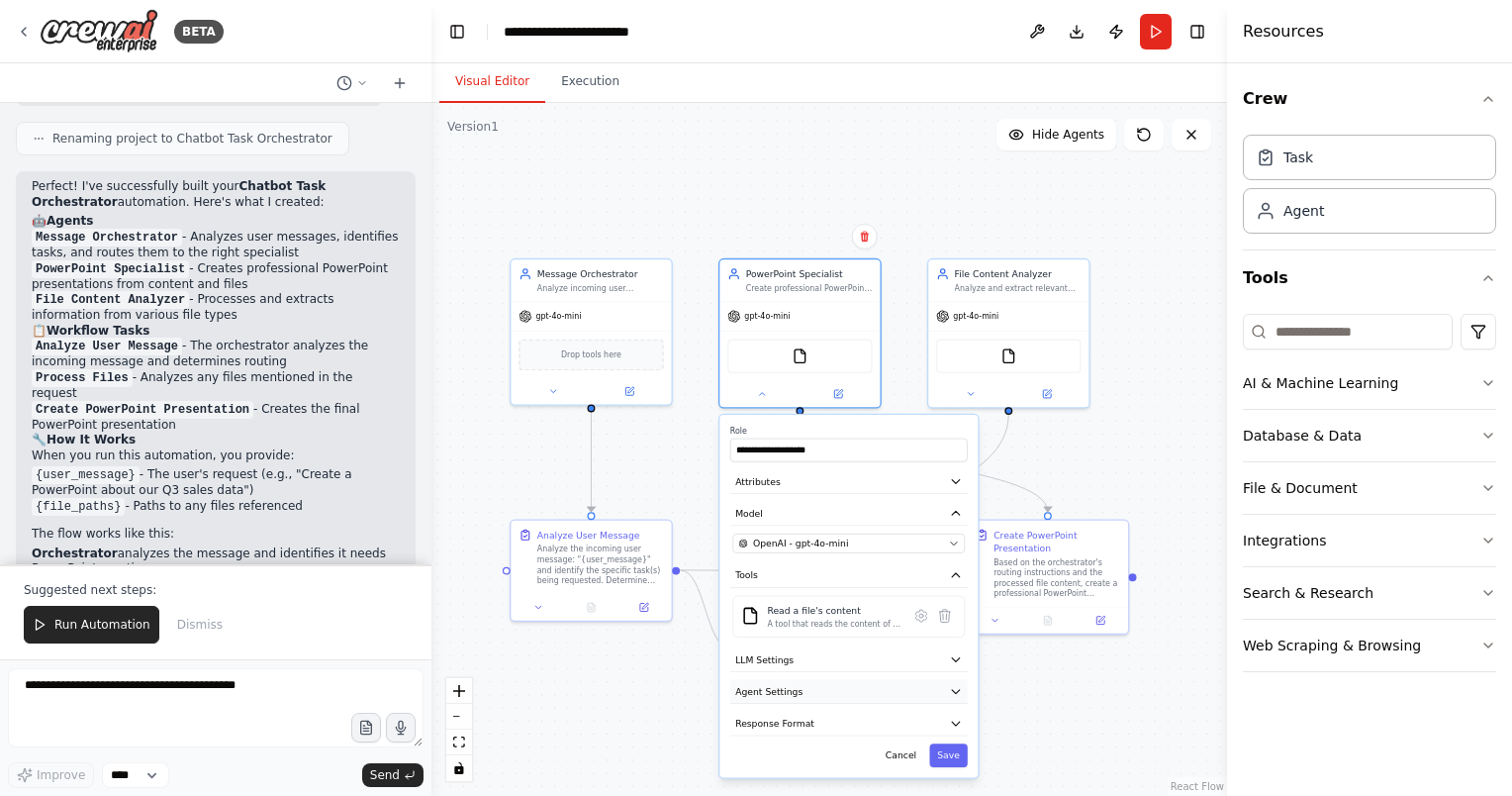
click at [824, 684] on button "Agent Settings" at bounding box center [850, 692] width 238 height 24
click at [824, 686] on button "Agent Settings" at bounding box center [850, 692] width 238 height 24
click at [831, 718] on button "Response Format" at bounding box center [850, 724] width 238 height 24
click at [638, 464] on div ".deletable-edge-delete-btn { width: 20px; height: 20px; border: 0px solid #ffff…" at bounding box center [830, 449] width 796 height 693
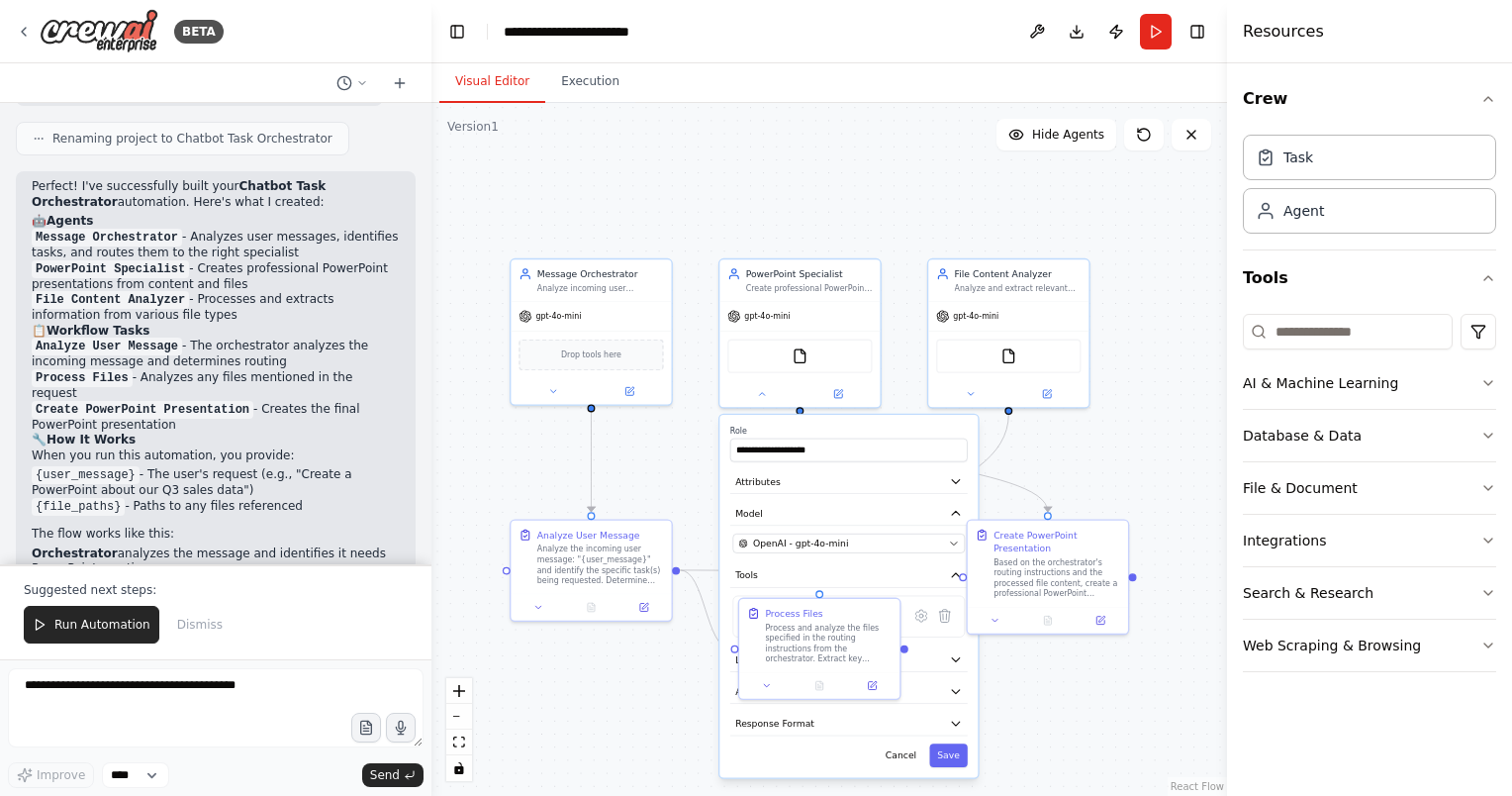
click at [640, 473] on div ".deletable-edge-delete-btn { width: 20px; height: 20px; border: 0px solid #ffff…" at bounding box center [830, 449] width 796 height 693
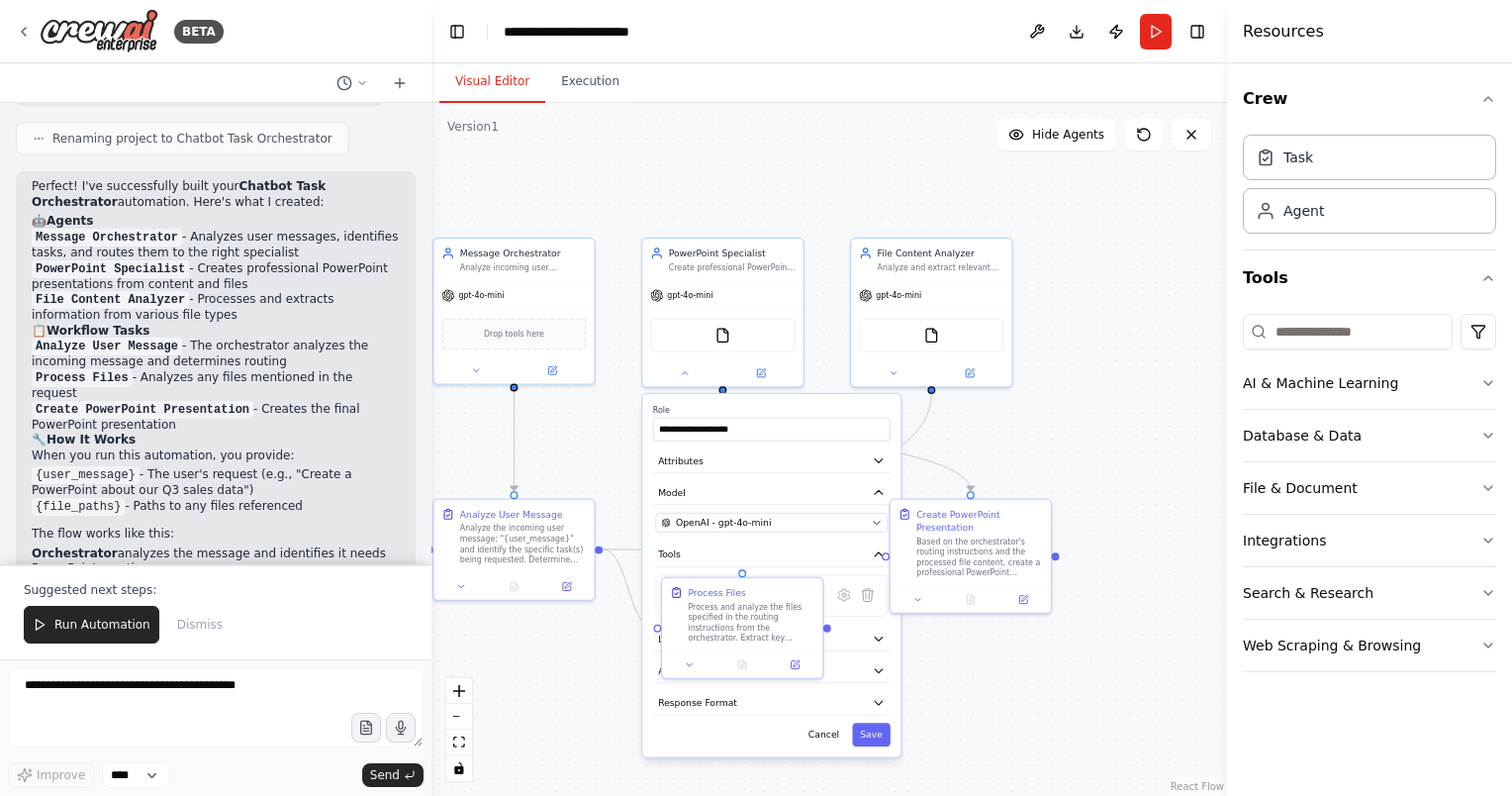
drag, startPoint x: 818, startPoint y: 159, endPoint x: 741, endPoint y: 139, distance: 79.6
click at [741, 139] on div ".deletable-edge-delete-btn { width: 20px; height: 20px; border: 0px solid #ffff…" at bounding box center [830, 449] width 796 height 693
click at [1039, 467] on div ".deletable-edge-delete-btn { width: 20px; height: 20px; border: 0px solid #ffff…" at bounding box center [830, 449] width 796 height 693
click at [877, 737] on button "Save" at bounding box center [871, 735] width 38 height 24
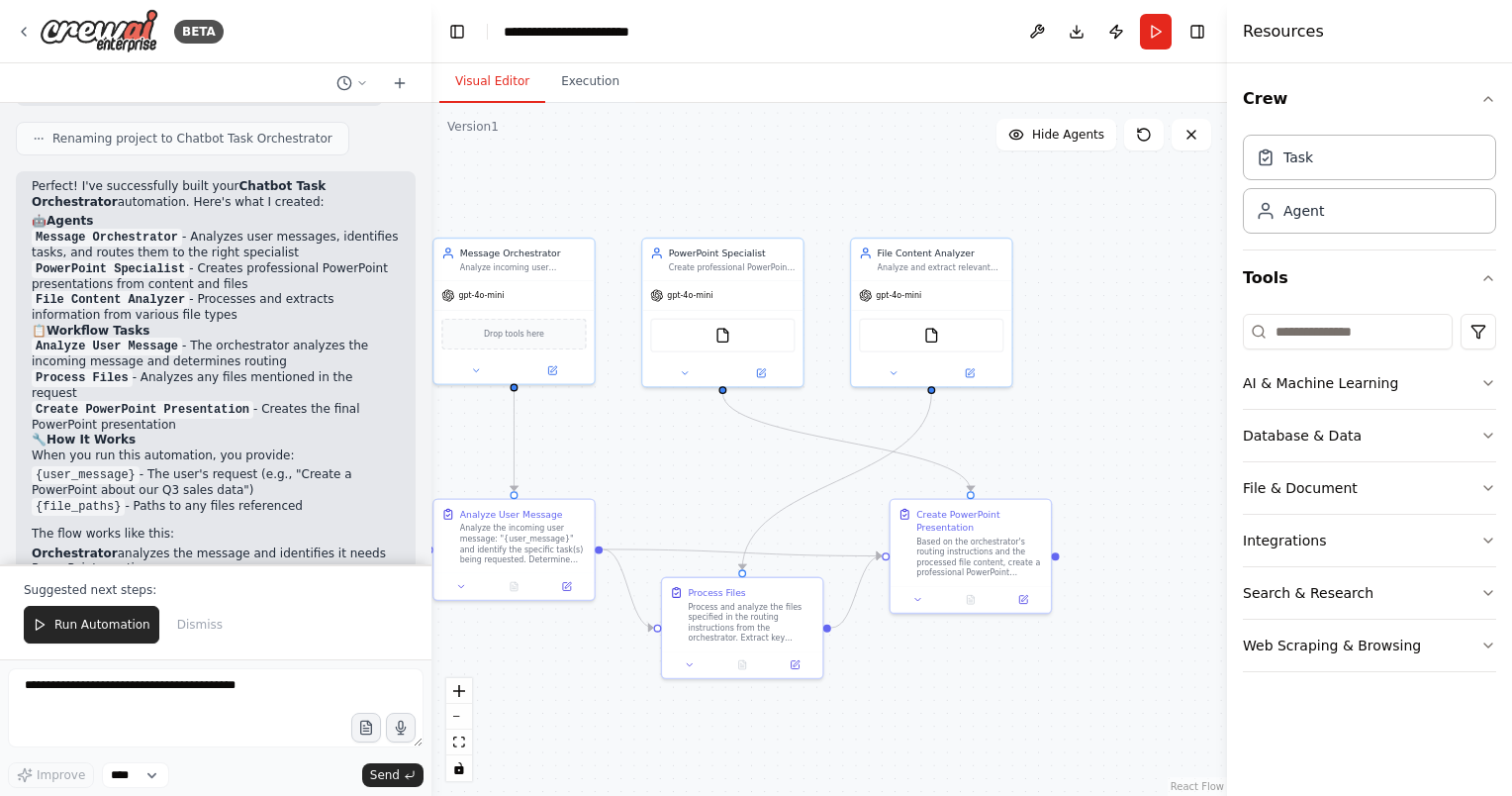
click at [426, 446] on div at bounding box center [428, 398] width 8 height 796
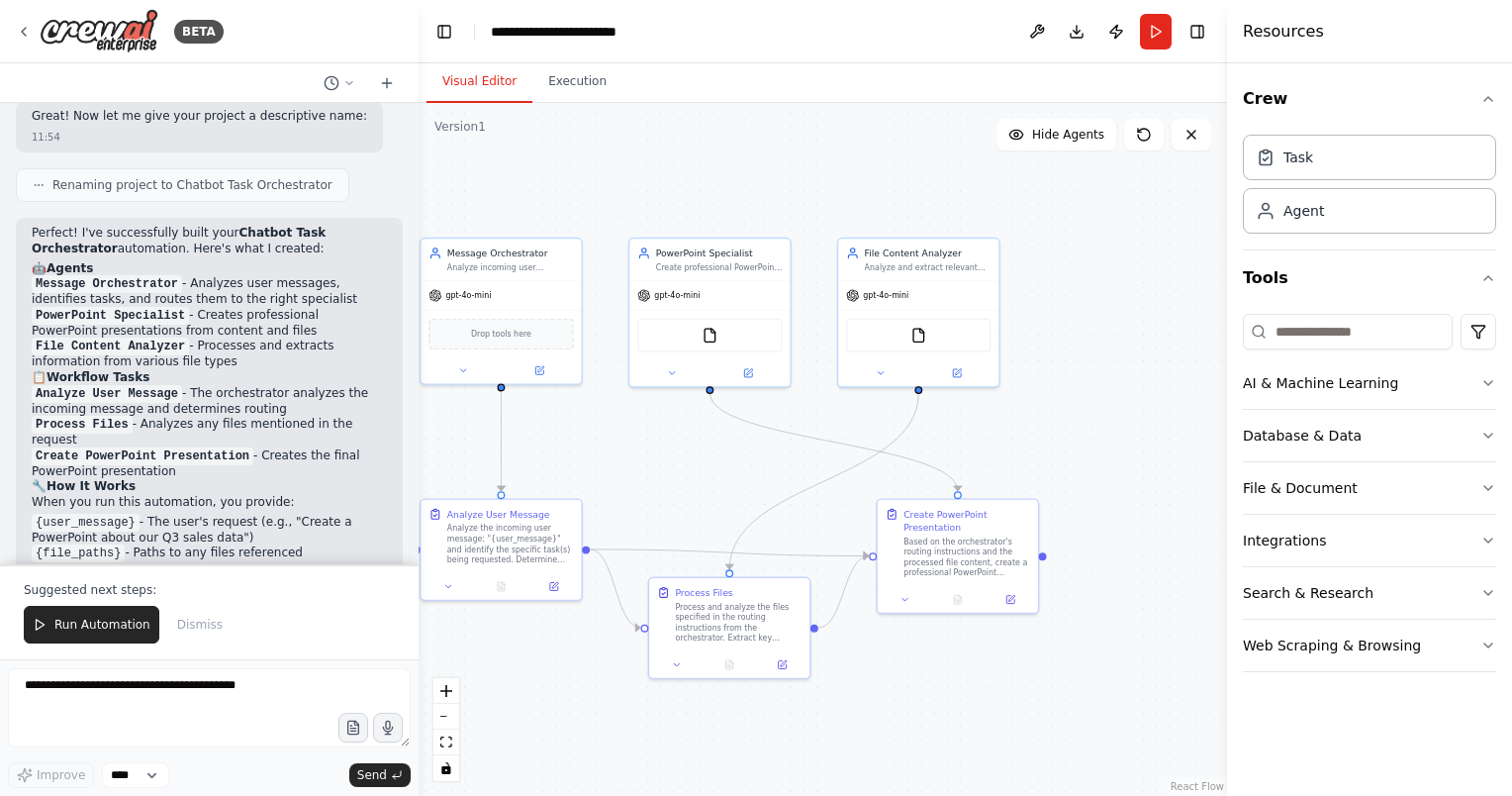
drag, startPoint x: 424, startPoint y: 444, endPoint x: 419, endPoint y: 503, distance: 59.2
click at [419, 503] on div "BETA I want to build an automation that can link up to a chatbot, where an orch…" at bounding box center [756, 398] width 1512 height 796
drag, startPoint x: 578, startPoint y: 481, endPoint x: 714, endPoint y: 436, distance: 143.3
click at [714, 436] on div ".deletable-edge-delete-btn { width: 20px; height: 20px; border: 0px solid #ffff…" at bounding box center [823, 449] width 809 height 693
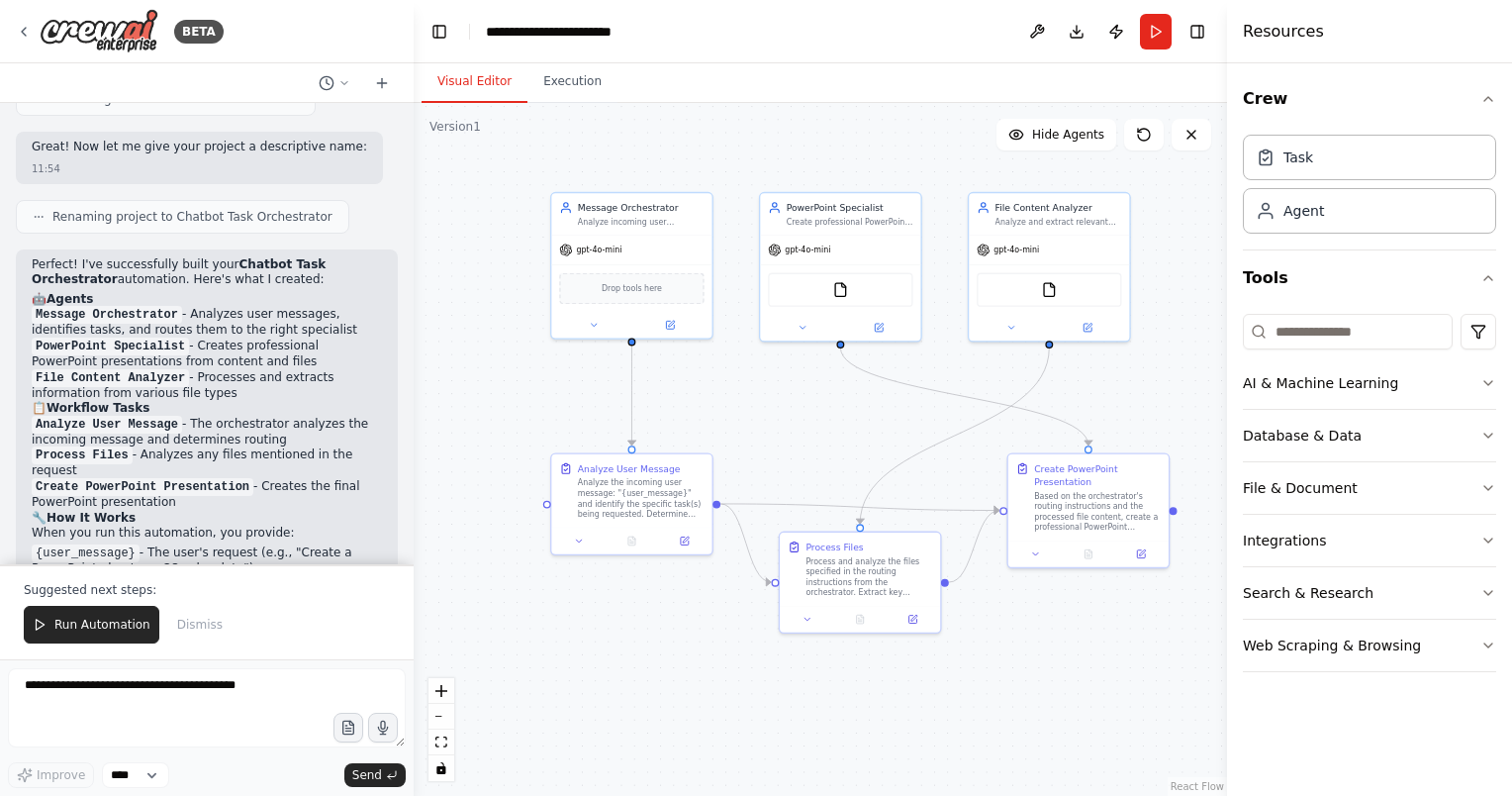
scroll to position [2042, 0]
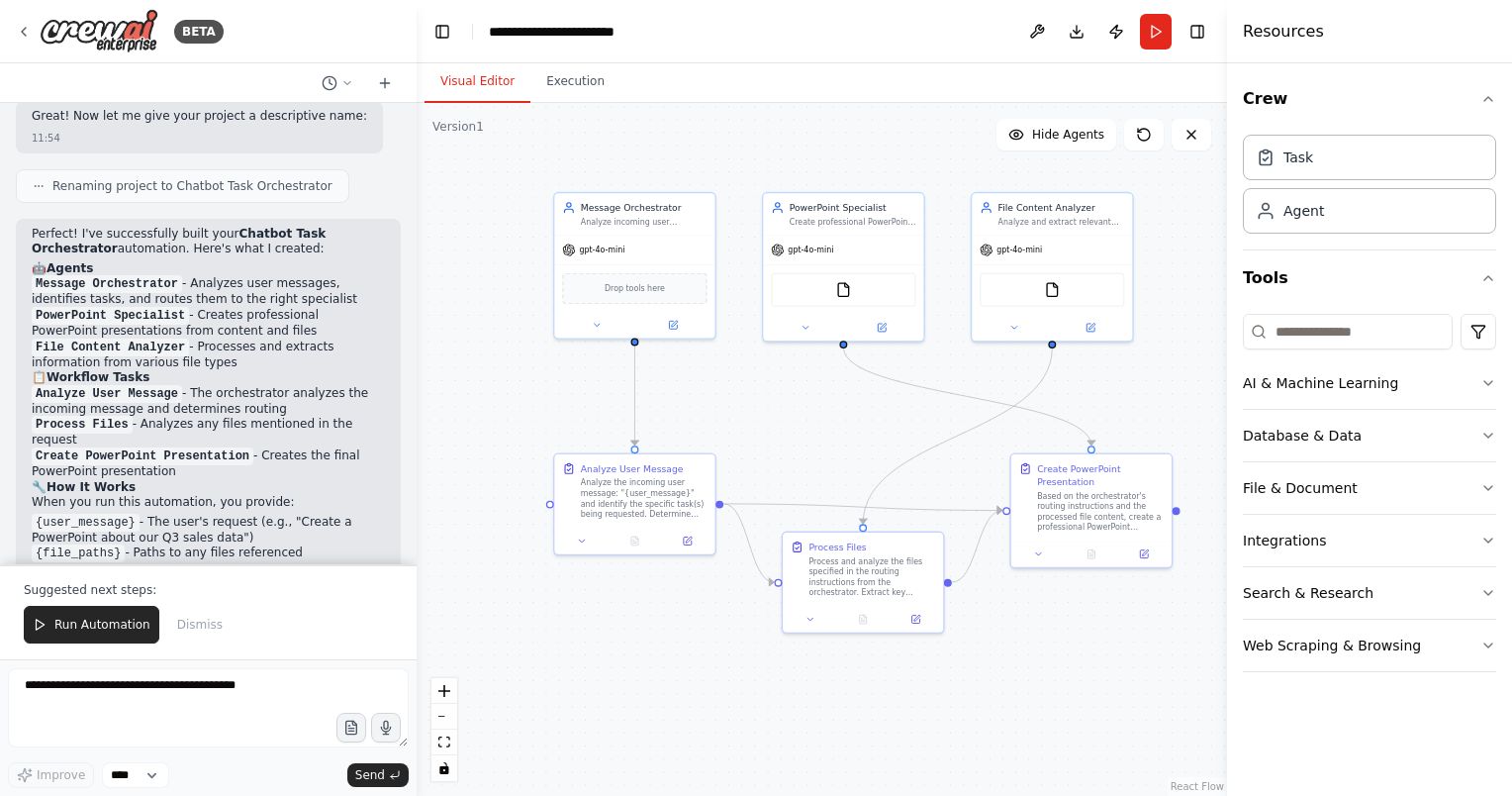
drag, startPoint x: 412, startPoint y: 440, endPoint x: 417, endPoint y: 522, distance: 82.2
click at [417, 522] on div "BETA I want to build an automation that can link up to a chatbot, where an orch…" at bounding box center [756, 398] width 1512 height 796
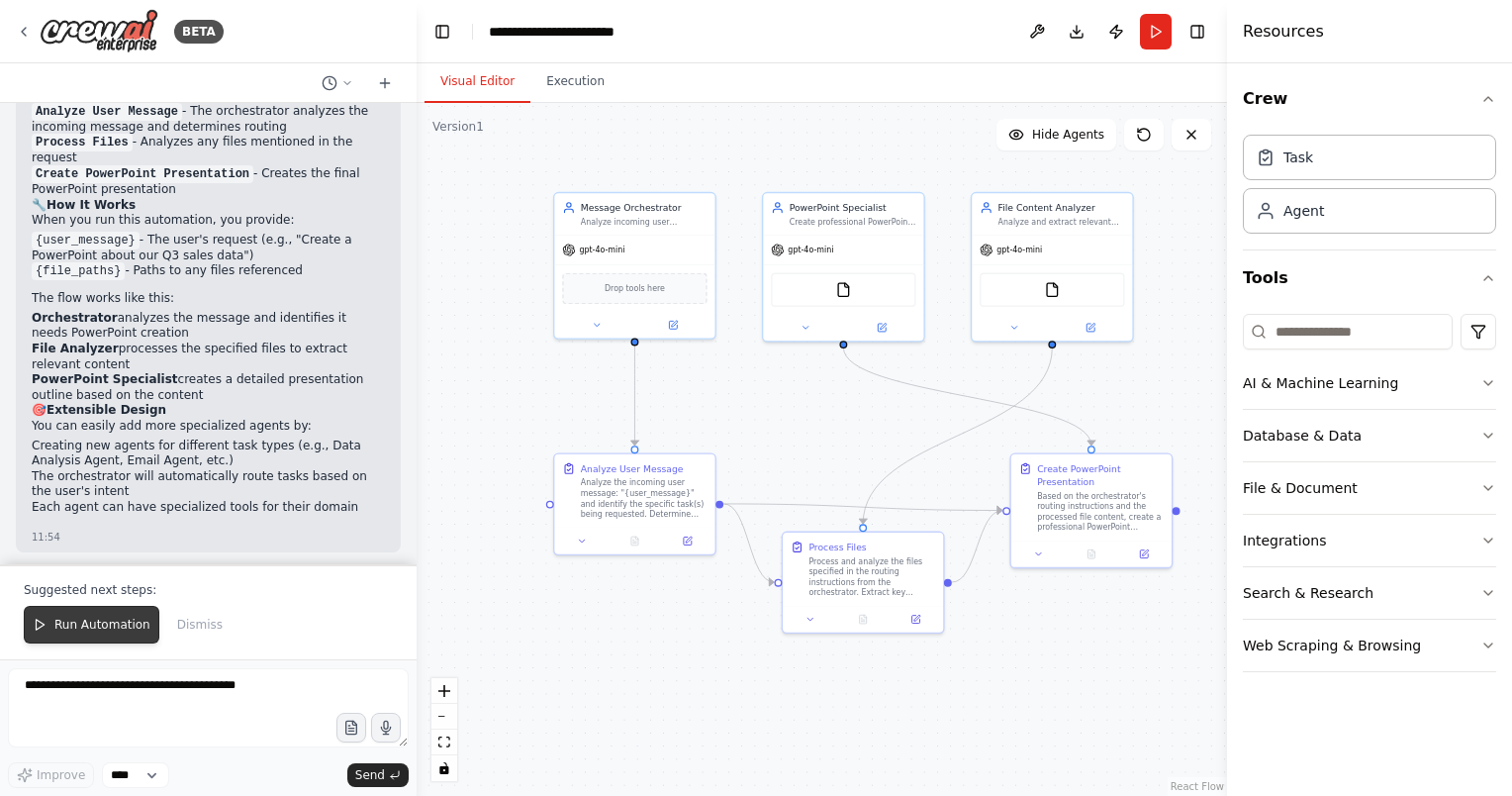
click at [114, 626] on span "Run Automation" at bounding box center [102, 625] width 96 height 16
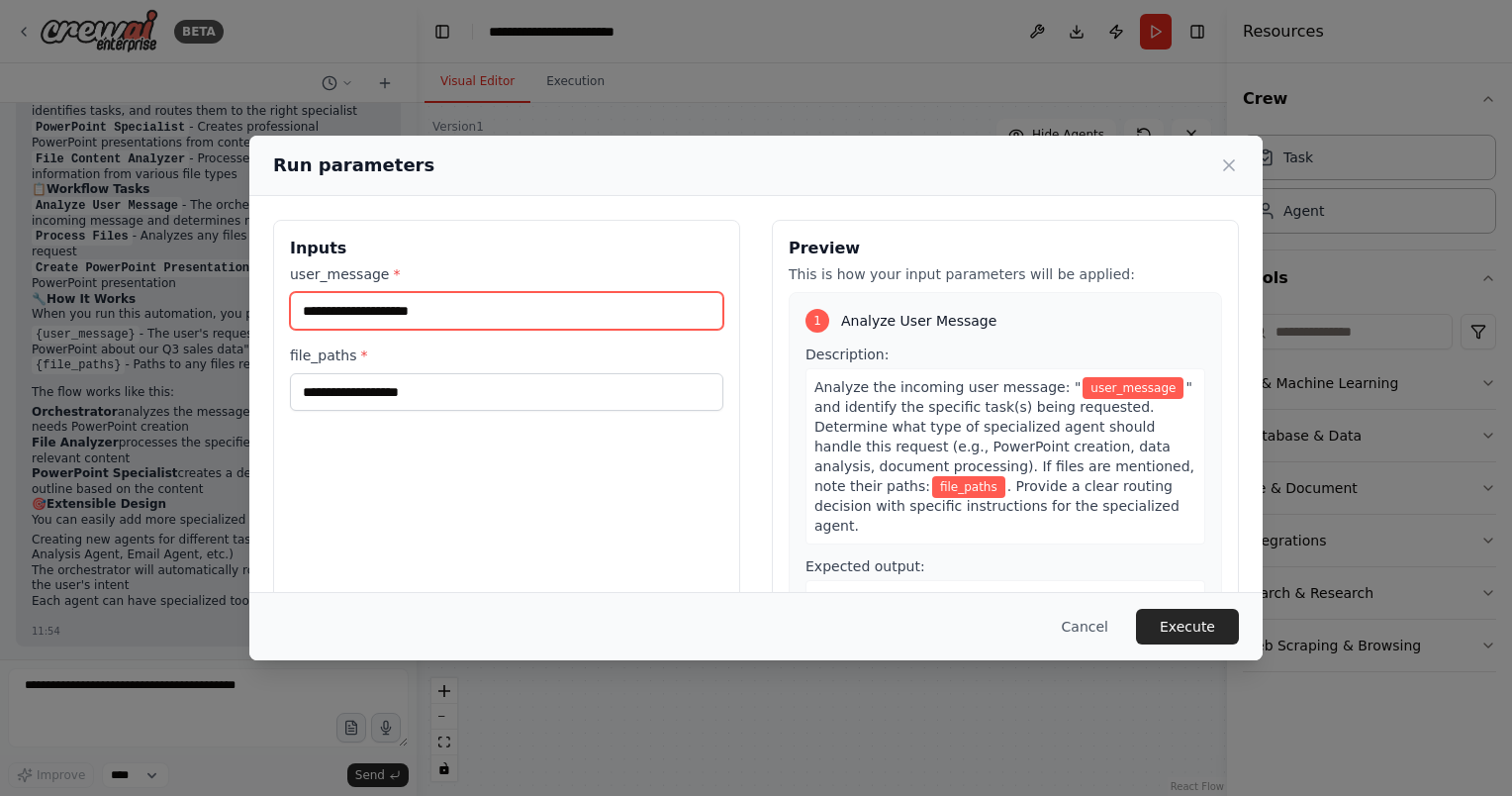
click at [514, 323] on input "user_message *" at bounding box center [507, 311] width 434 height 38
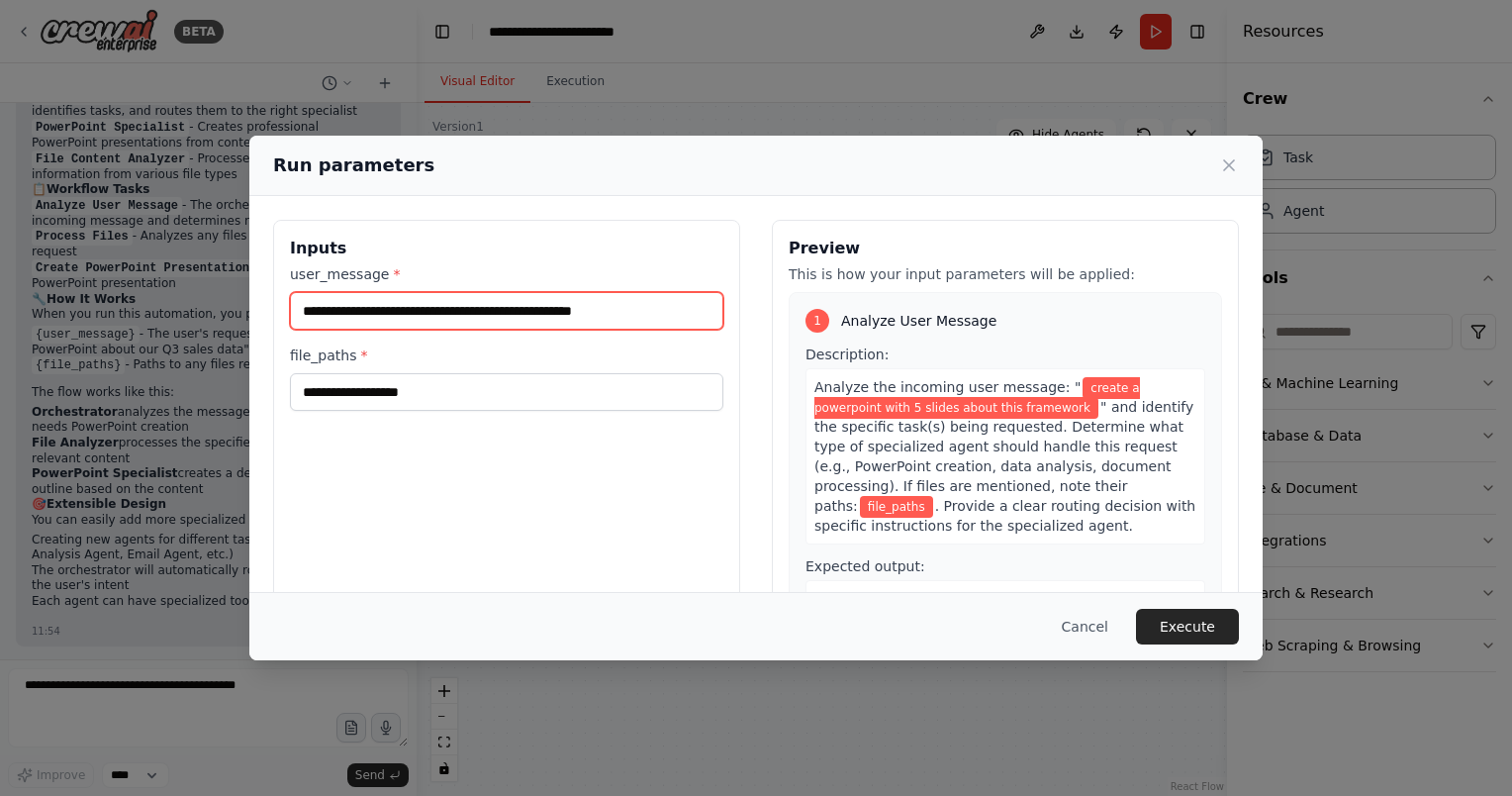
type input "**********"
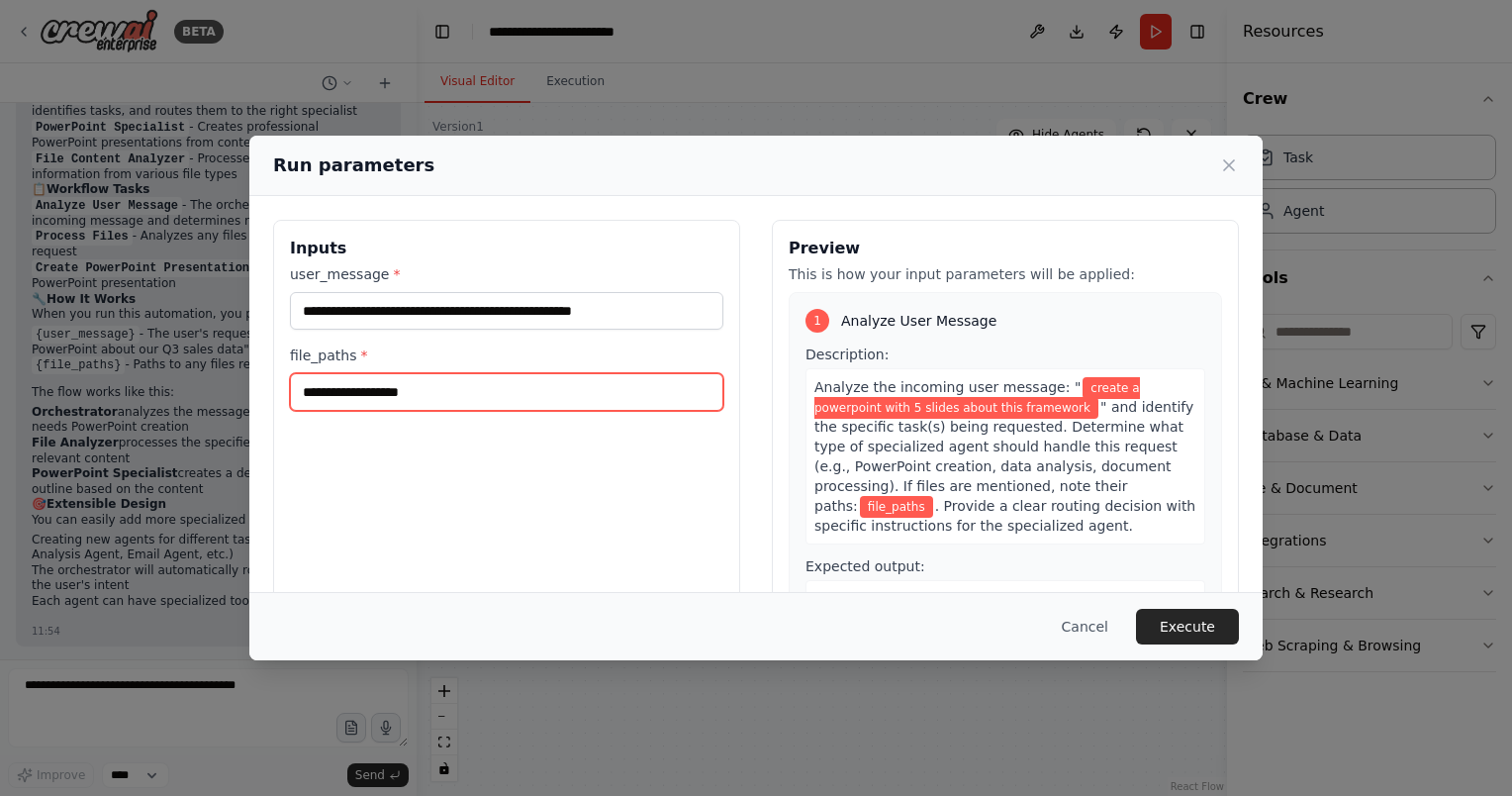
click at [499, 392] on input "file_paths *" at bounding box center [507, 392] width 434 height 38
click at [490, 393] on input "file_paths *" at bounding box center [507, 392] width 434 height 38
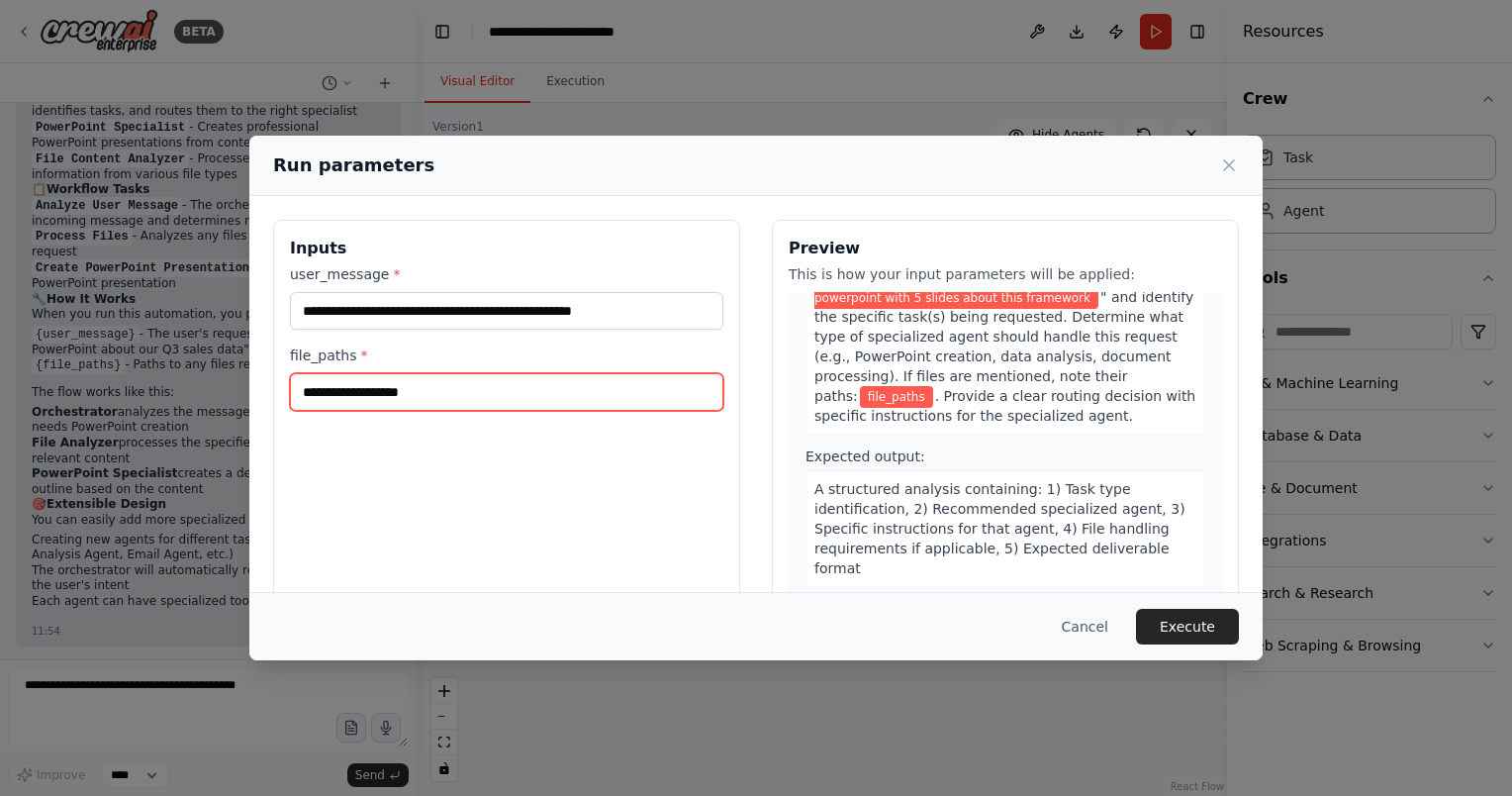
scroll to position [95, 0]
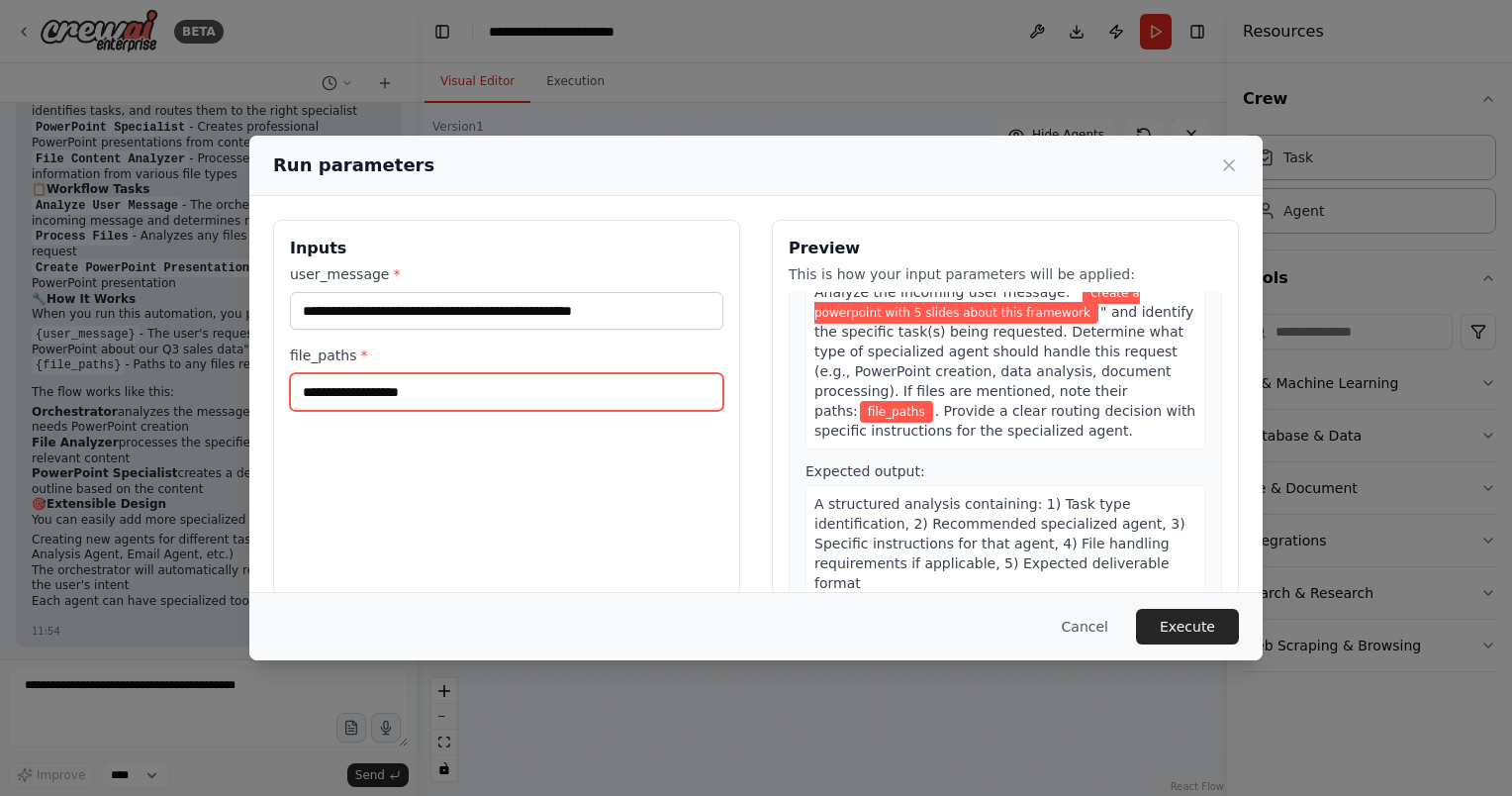
click at [344, 385] on input "file_paths *" at bounding box center [507, 392] width 434 height 38
paste input "**********"
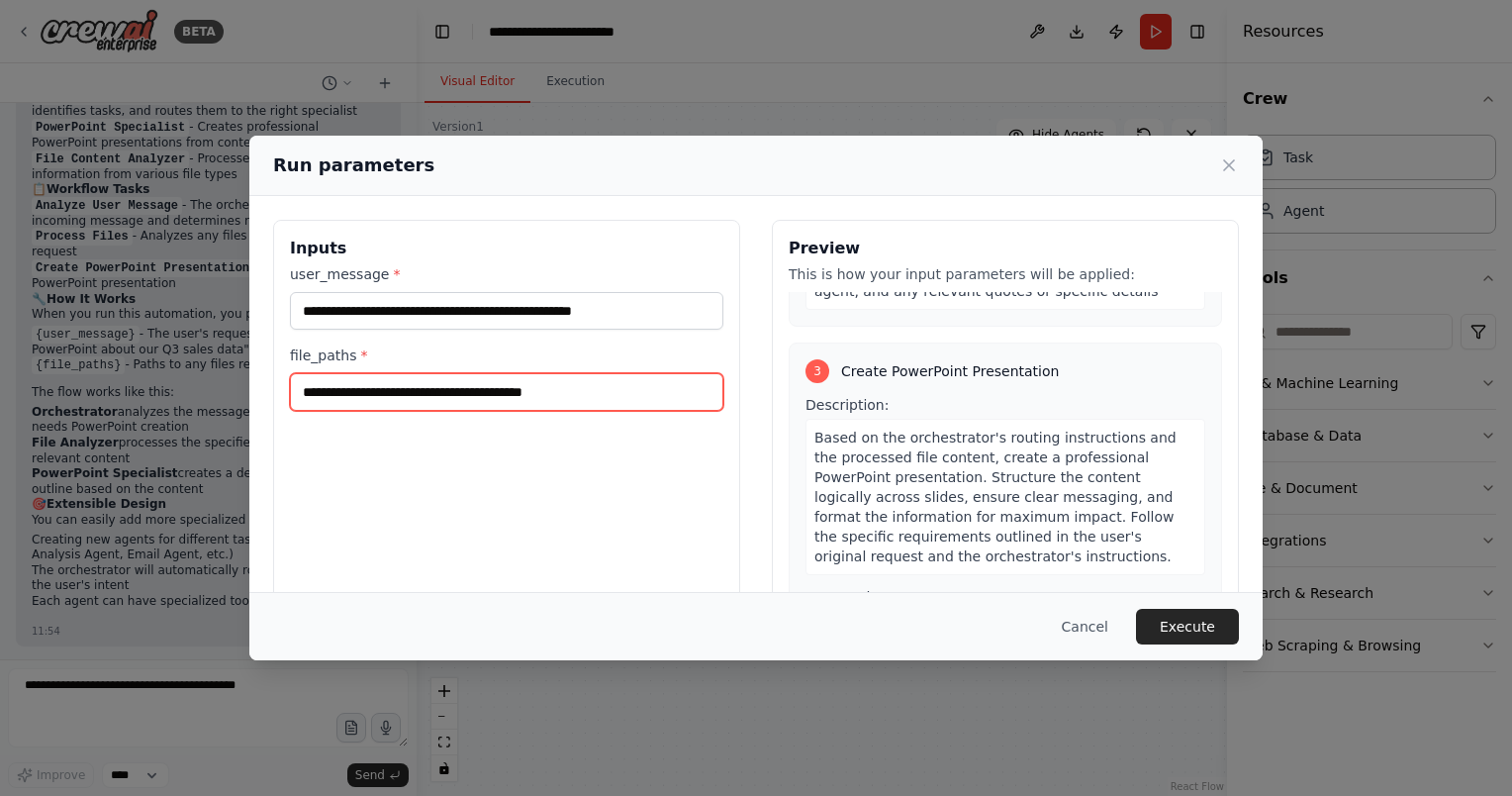
scroll to position [834, 0]
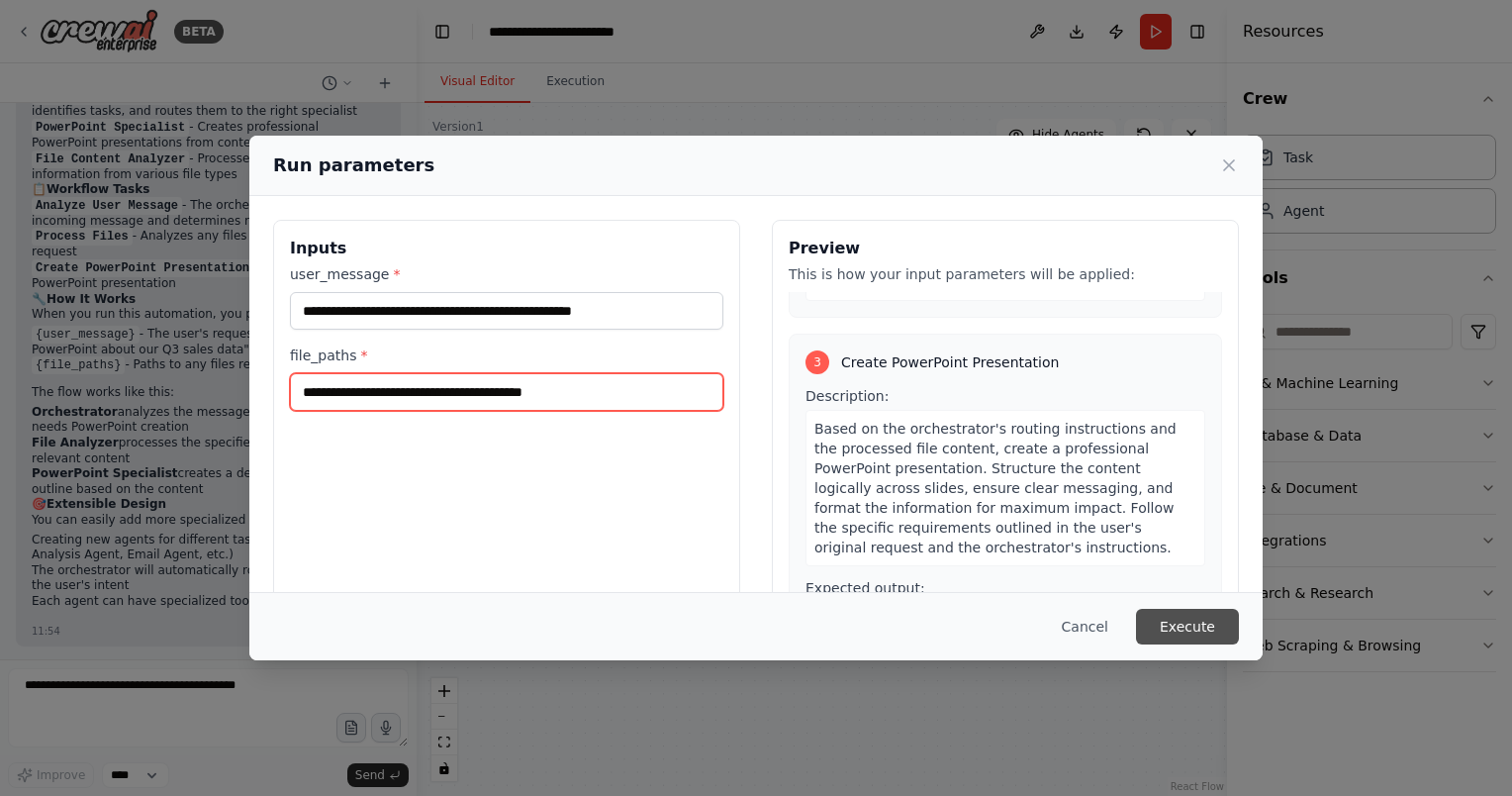
type input "**********"
click at [1198, 634] on button "Execute" at bounding box center [1187, 627] width 103 height 36
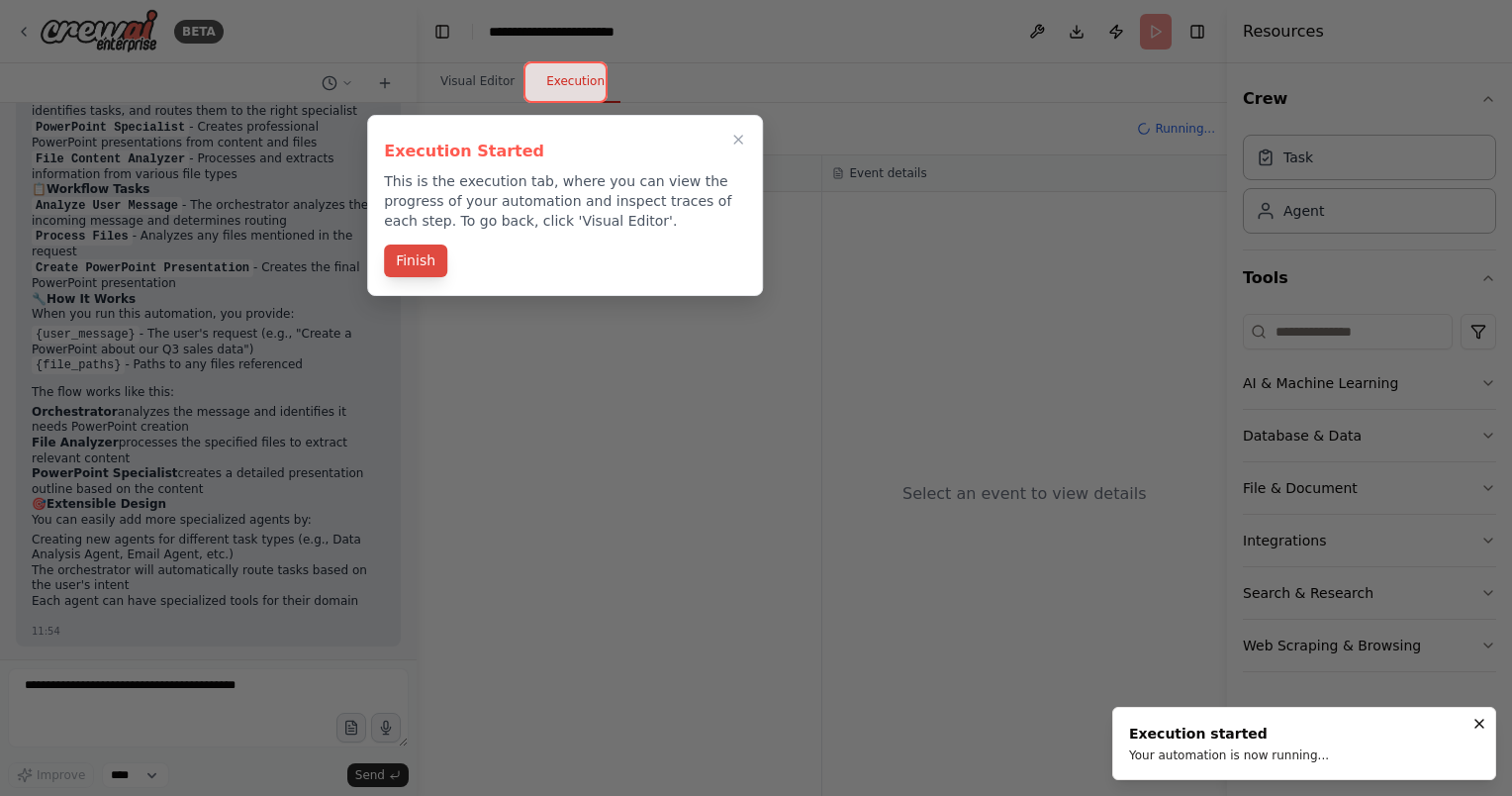
click at [426, 265] on button "Finish" at bounding box center [416, 260] width 63 height 33
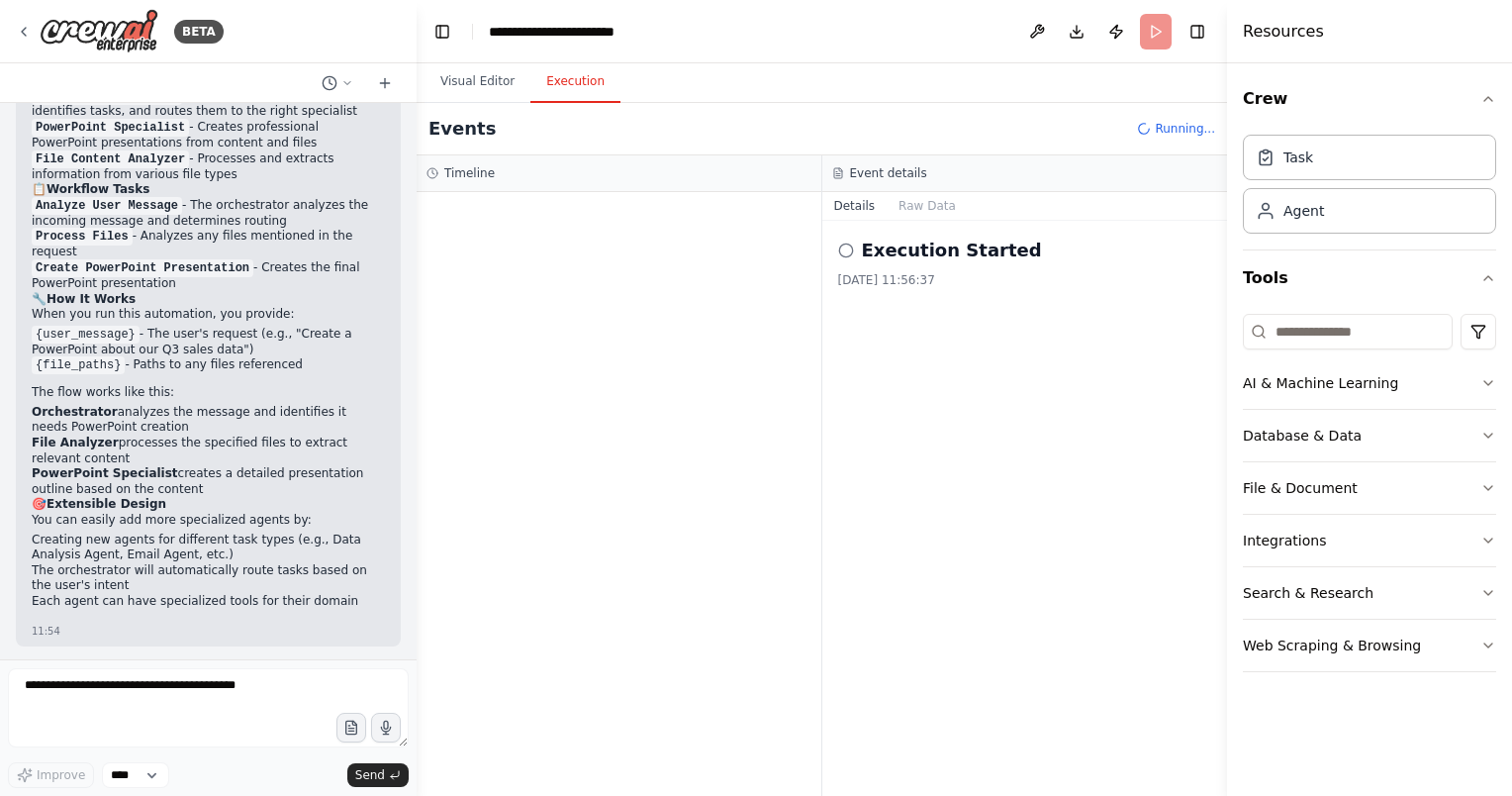
click at [844, 257] on icon at bounding box center [847, 250] width 16 height 16
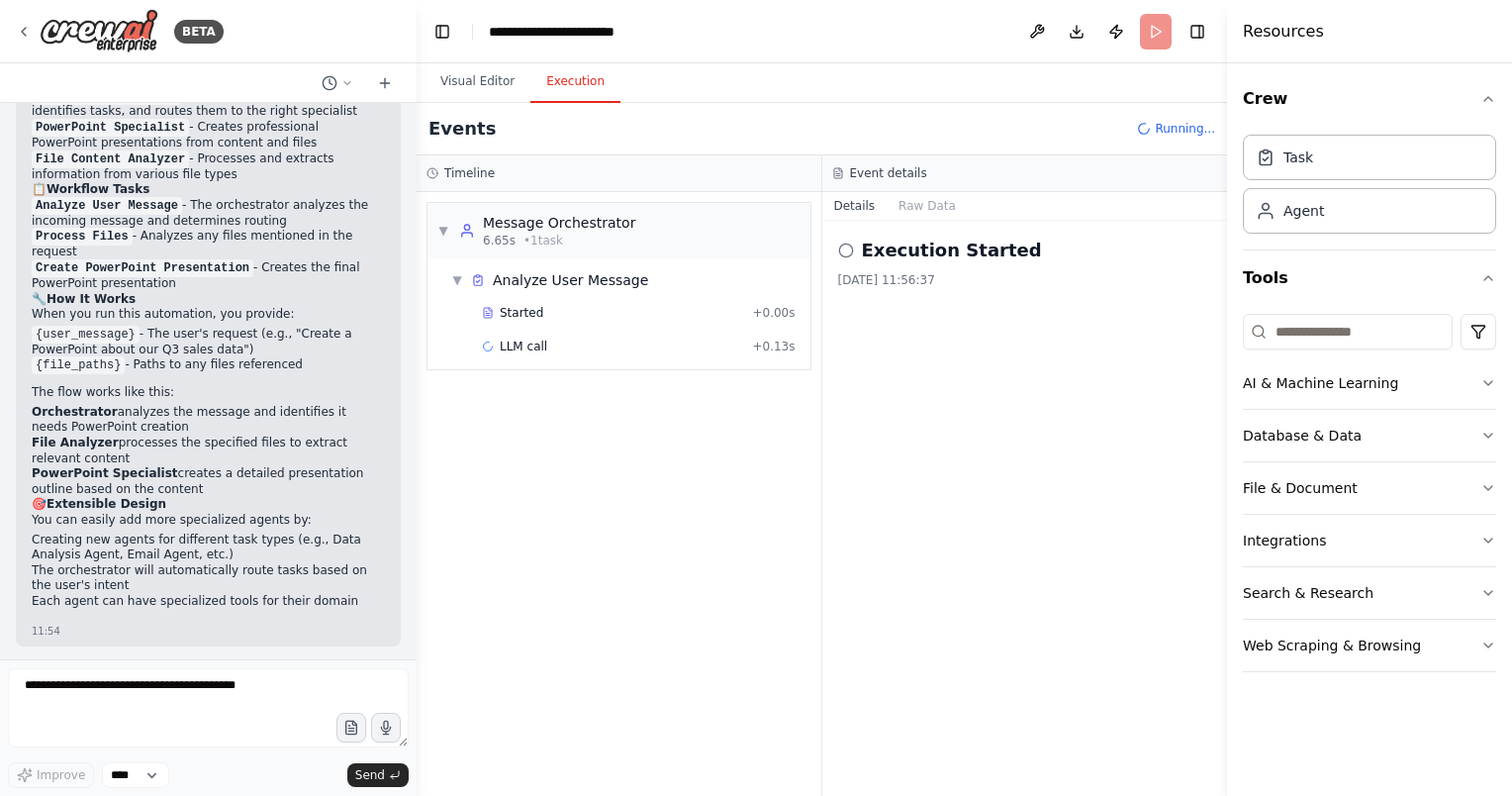
click at [926, 269] on div "Execution Started [DATE] 11:56:37" at bounding box center [1026, 262] width 374 height 51
click at [927, 202] on button "Raw Data" at bounding box center [928, 206] width 81 height 28
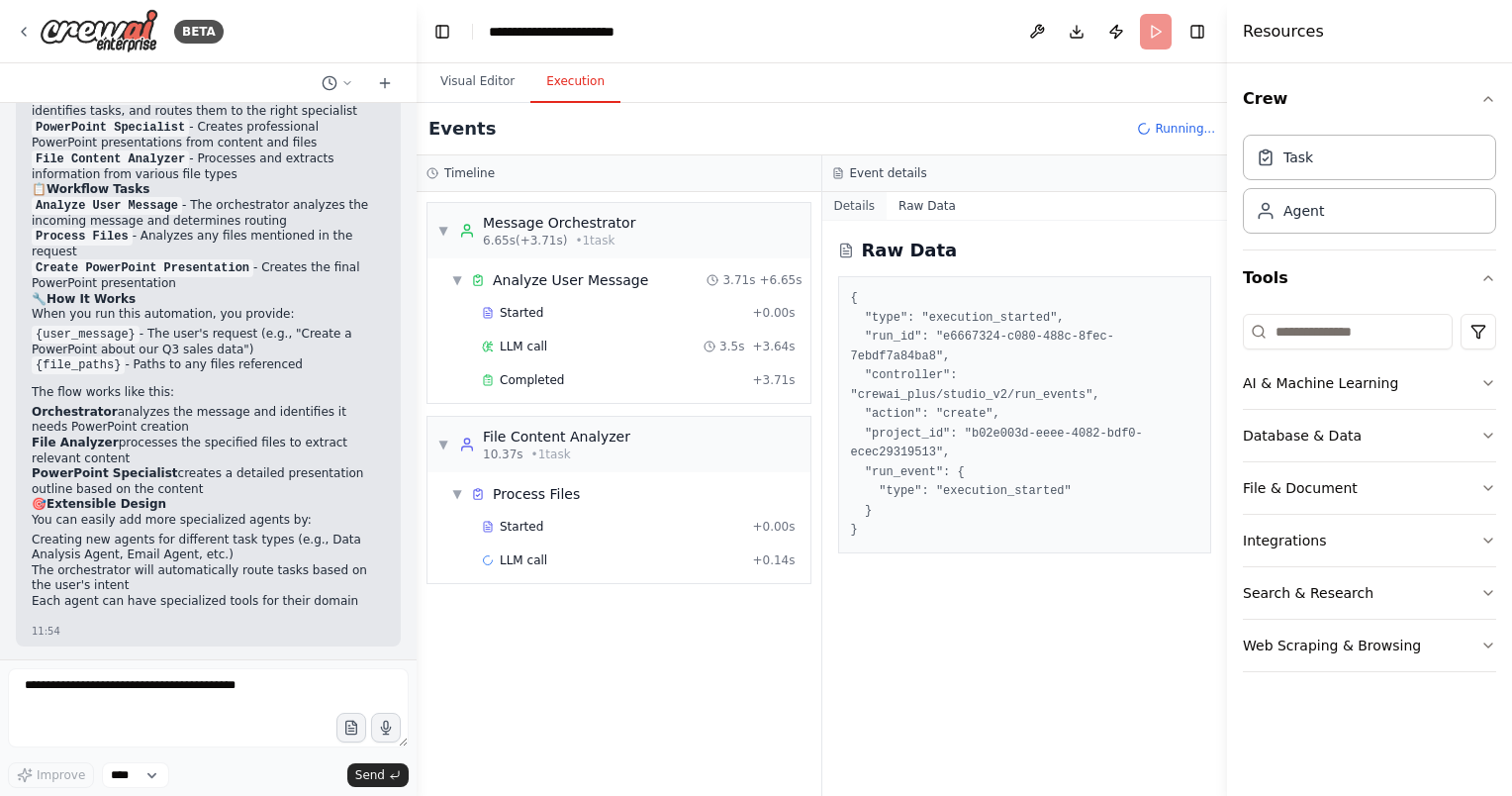
click at [850, 211] on button "Details" at bounding box center [856, 206] width 65 height 28
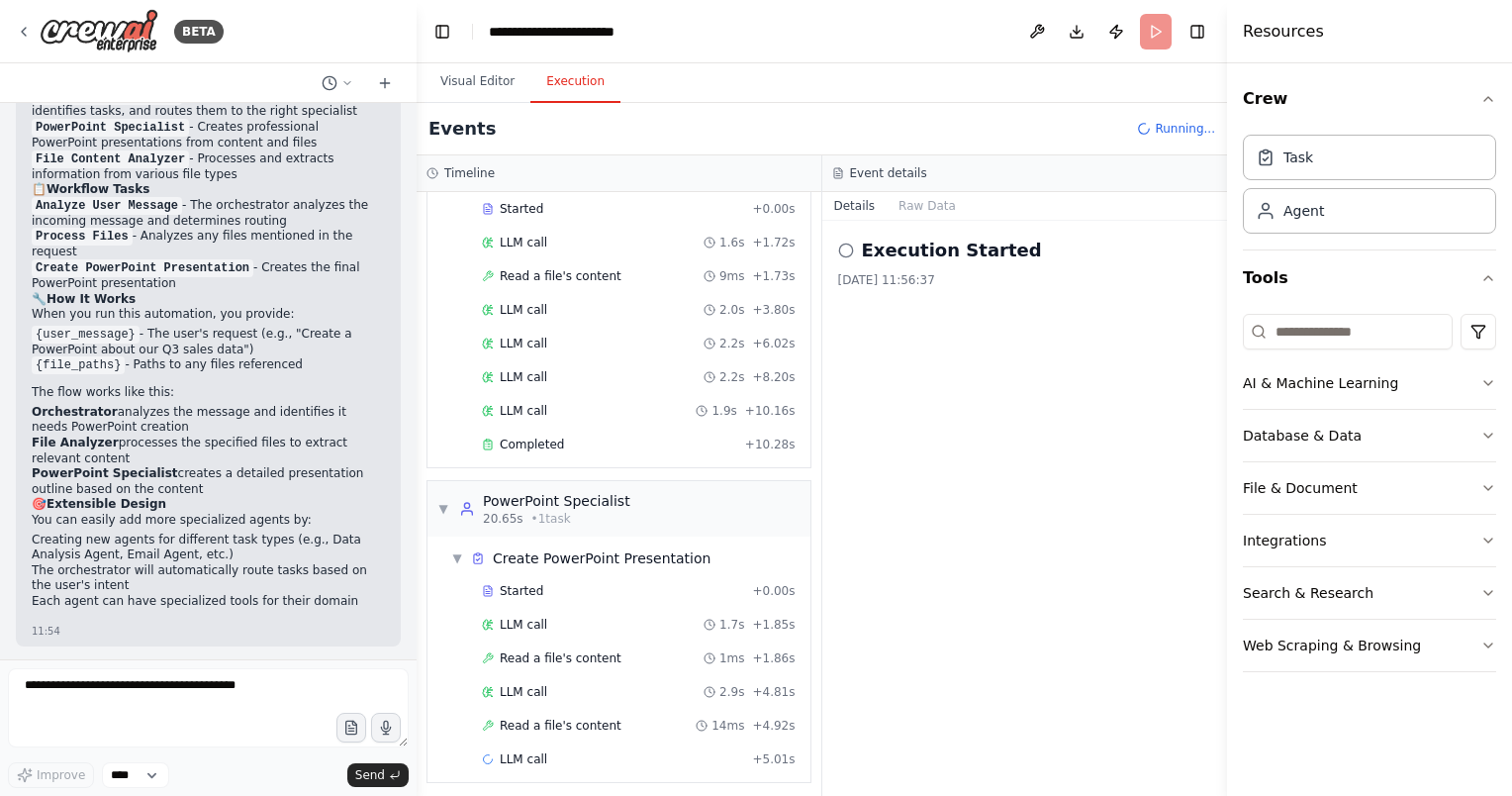
scroll to position [2325, 0]
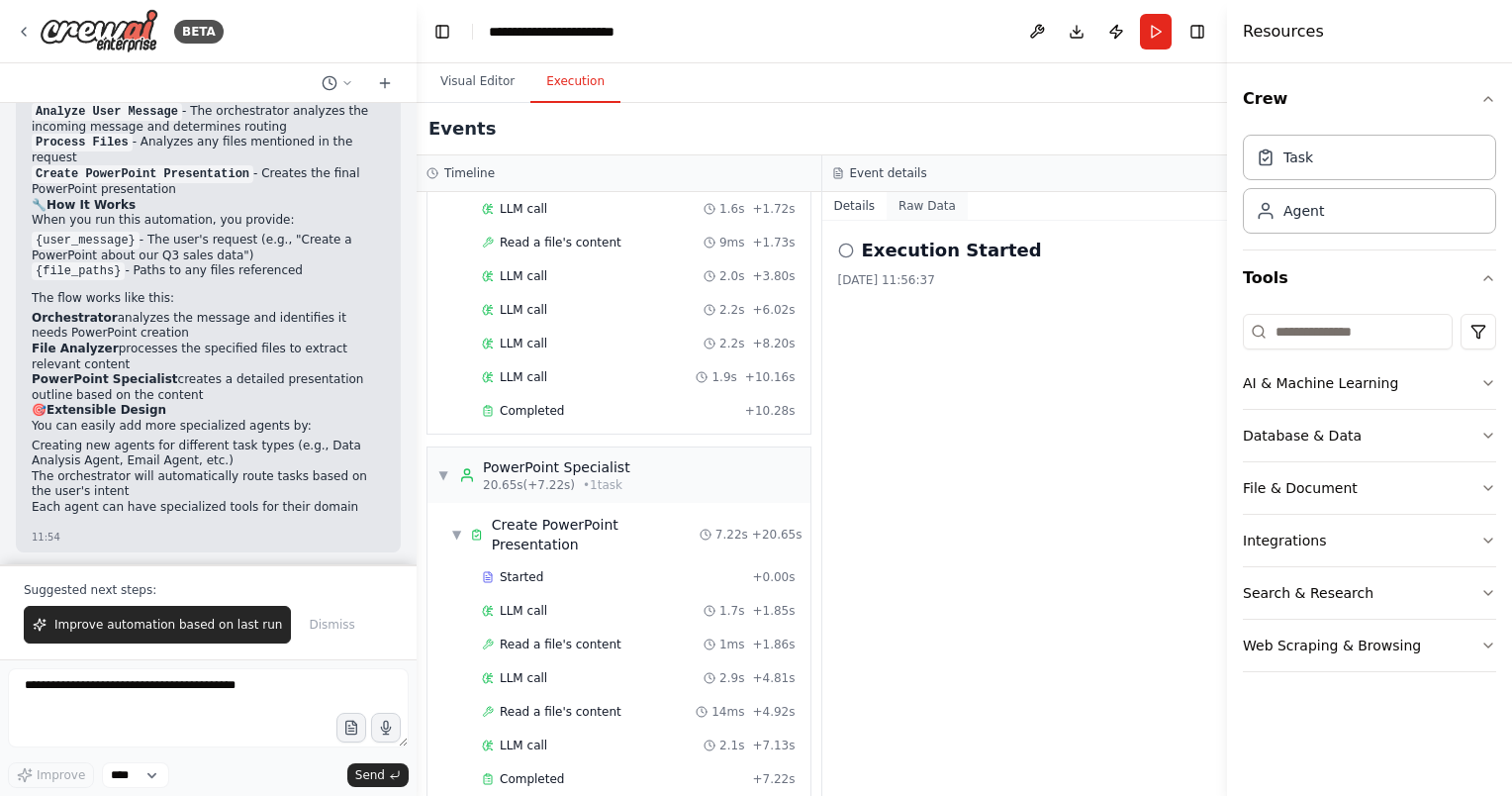
click at [913, 207] on button "Raw Data" at bounding box center [928, 206] width 81 height 28
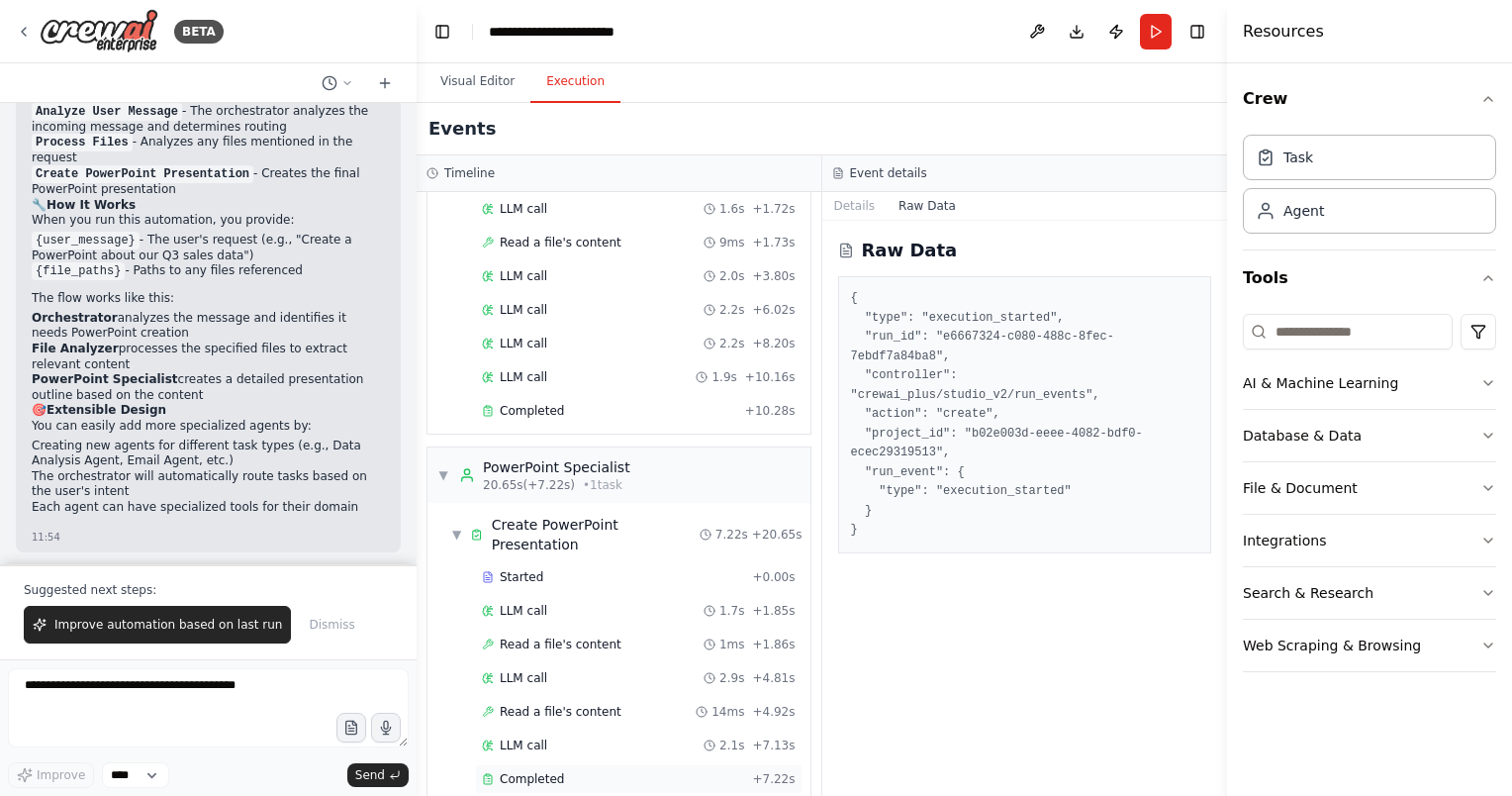
click at [518, 771] on span "Completed" at bounding box center [532, 779] width 64 height 16
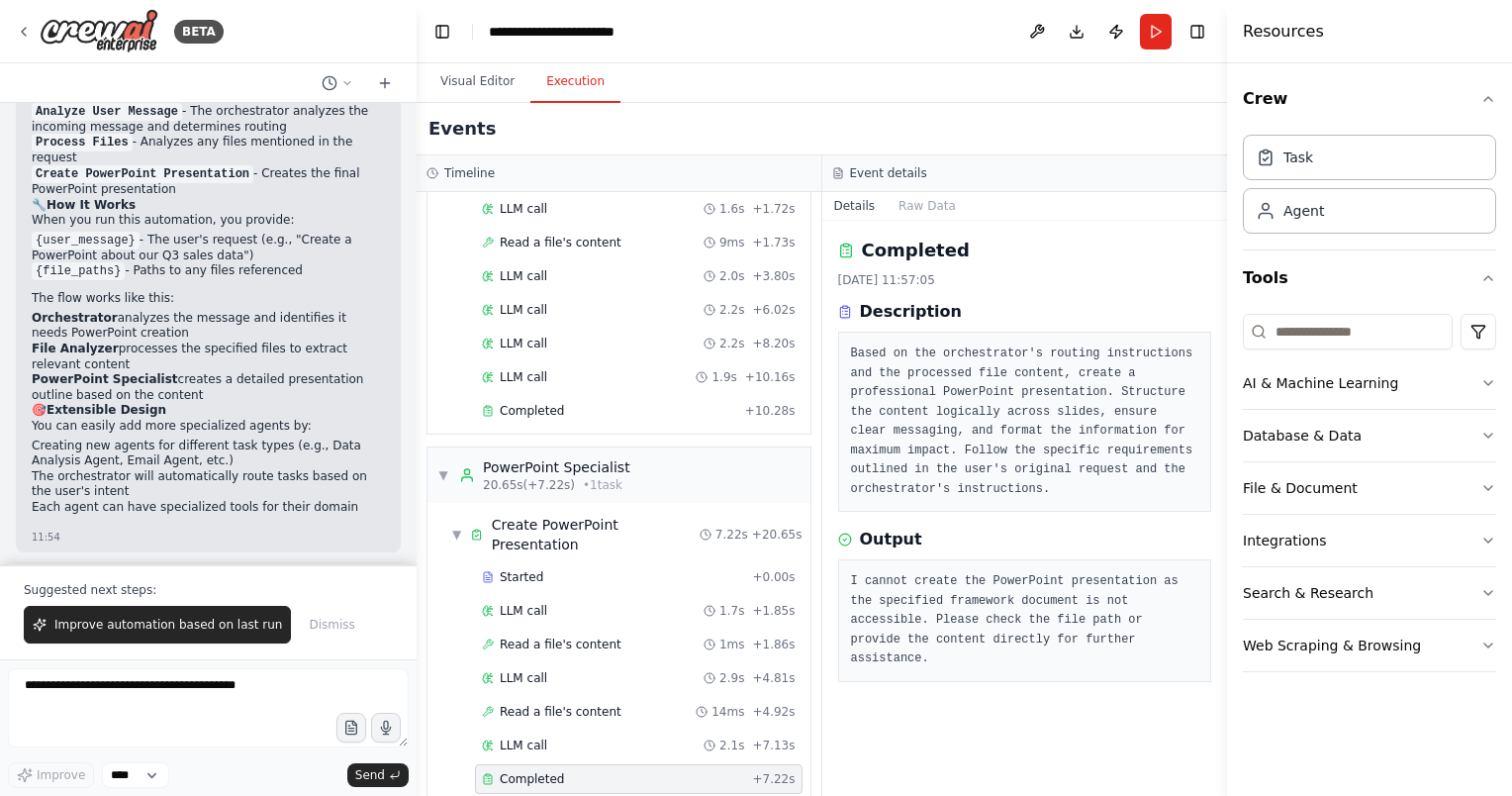
click at [918, 617] on pre "I cannot create the PowerPoint presentation as the specified framework document…" at bounding box center [1026, 621] width 349 height 97
click at [1009, 618] on pre "I cannot create the PowerPoint presentation as the specified framework document…" at bounding box center [1026, 621] width 349 height 97
click at [1057, 398] on pre "Based on the orchestrator's routing instructions and the processed file content…" at bounding box center [1026, 422] width 349 height 154
click at [1349, 330] on input at bounding box center [1348, 332] width 210 height 36
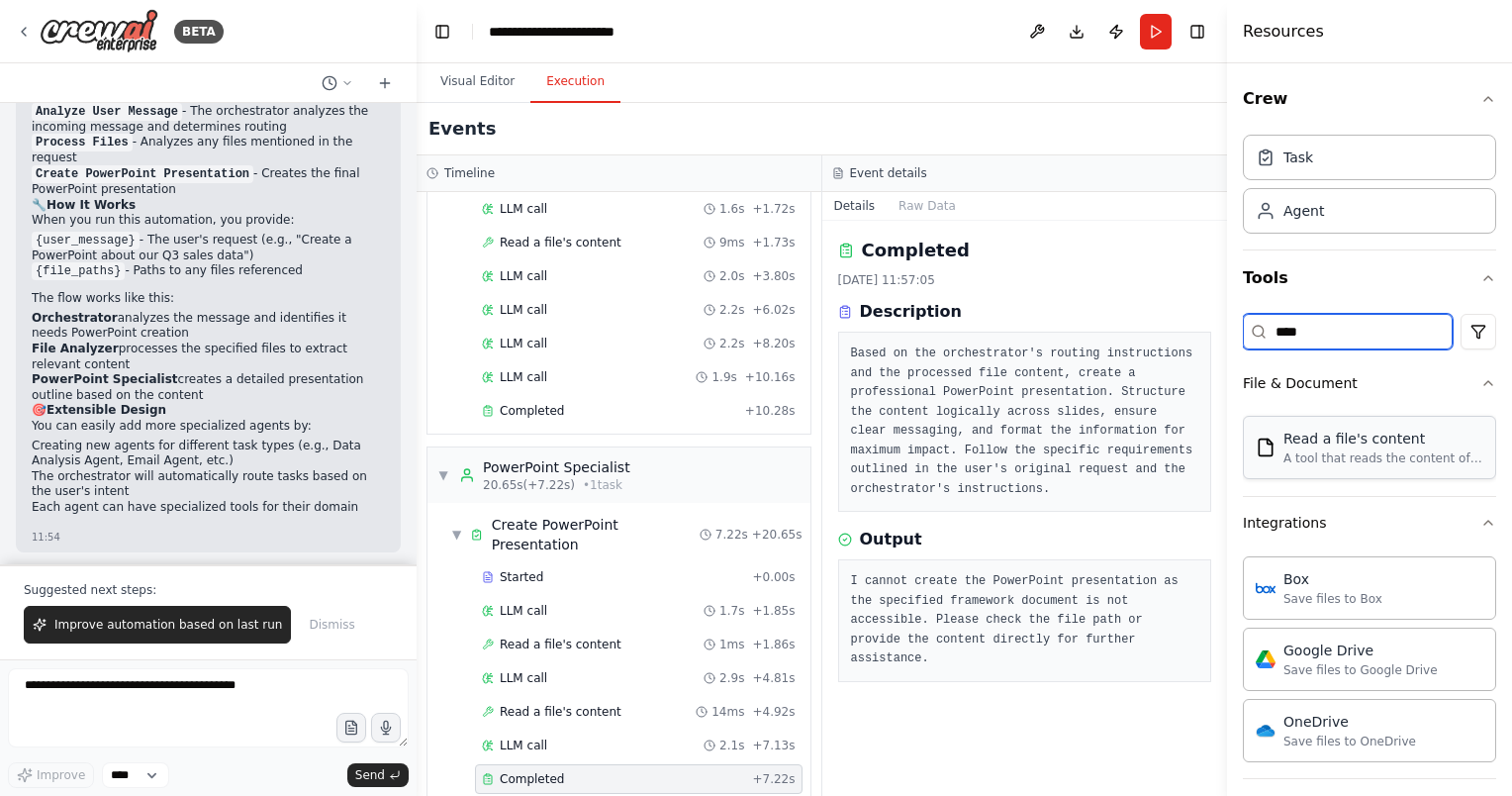
type input "****"
click at [1346, 450] on div "A tool that reads the content of a file. To use this tool, provide a 'file_path…" at bounding box center [1383, 458] width 200 height 16
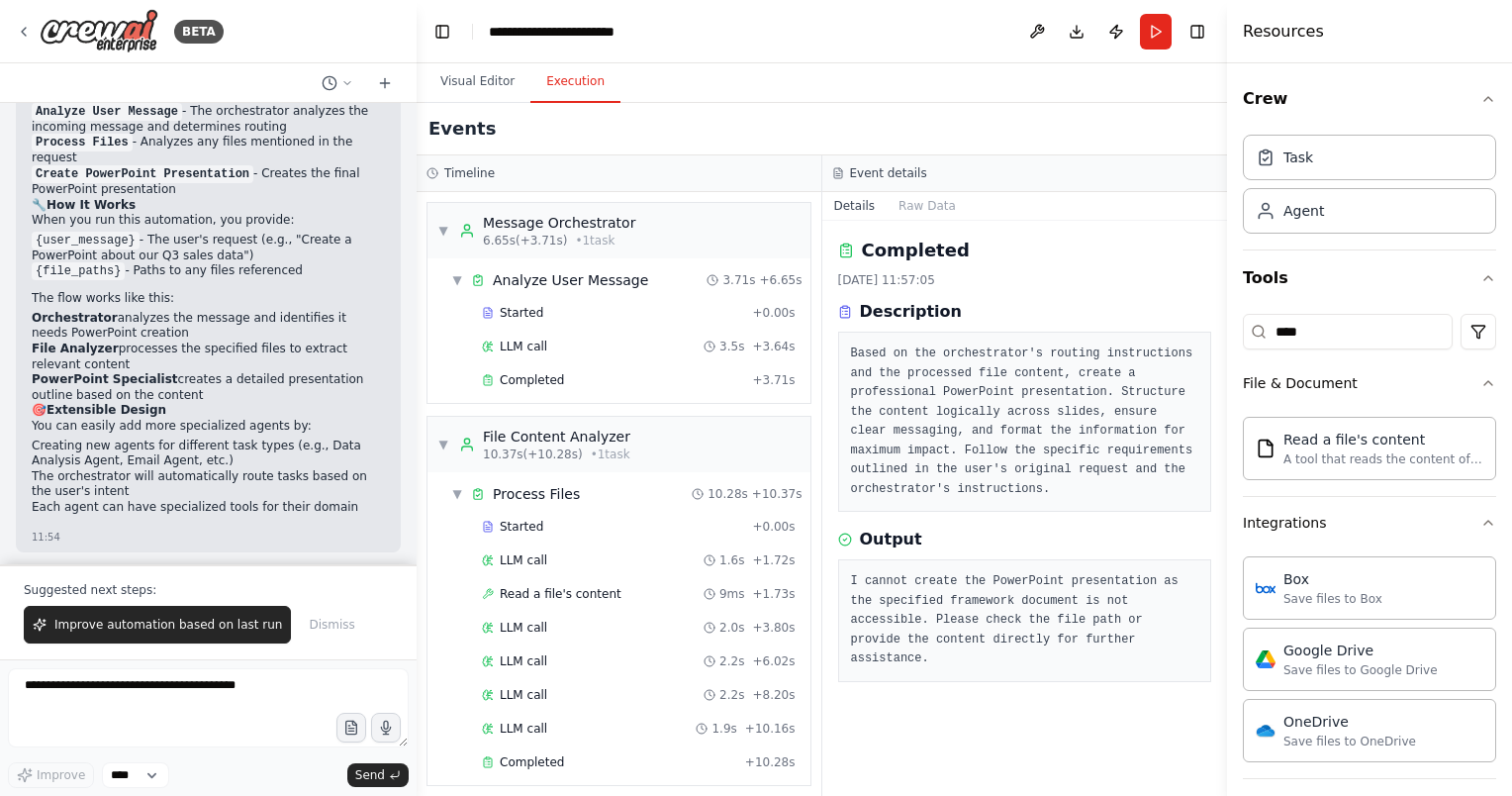
scroll to position [351, 0]
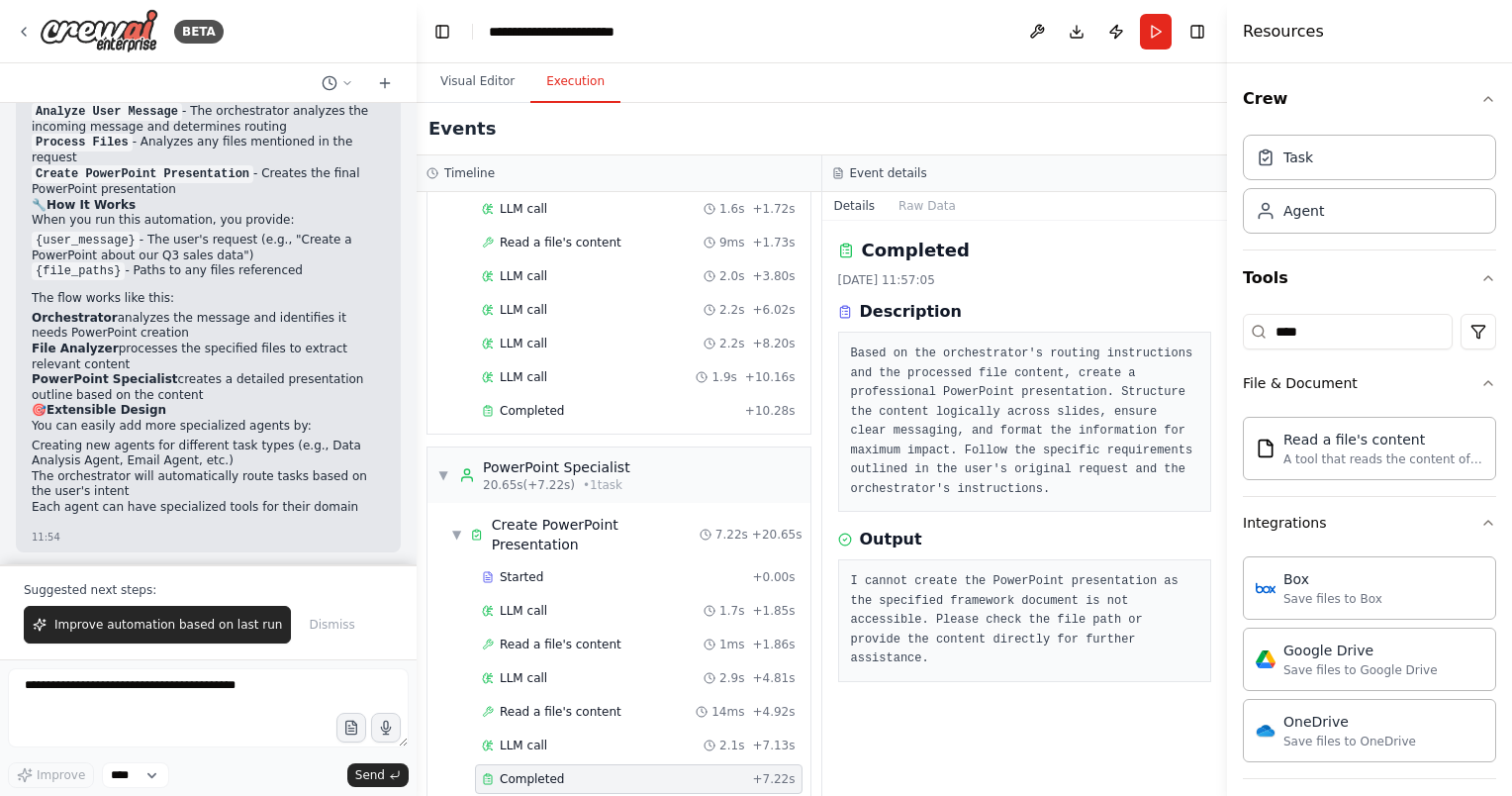
click at [172, 581] on div "Suggested next steps: Improve automation based on last run Dismiss" at bounding box center [208, 612] width 417 height 95
click at [233, 716] on textarea at bounding box center [208, 708] width 401 height 79
click at [349, 733] on icon "button" at bounding box center [351, 728] width 17 height 17
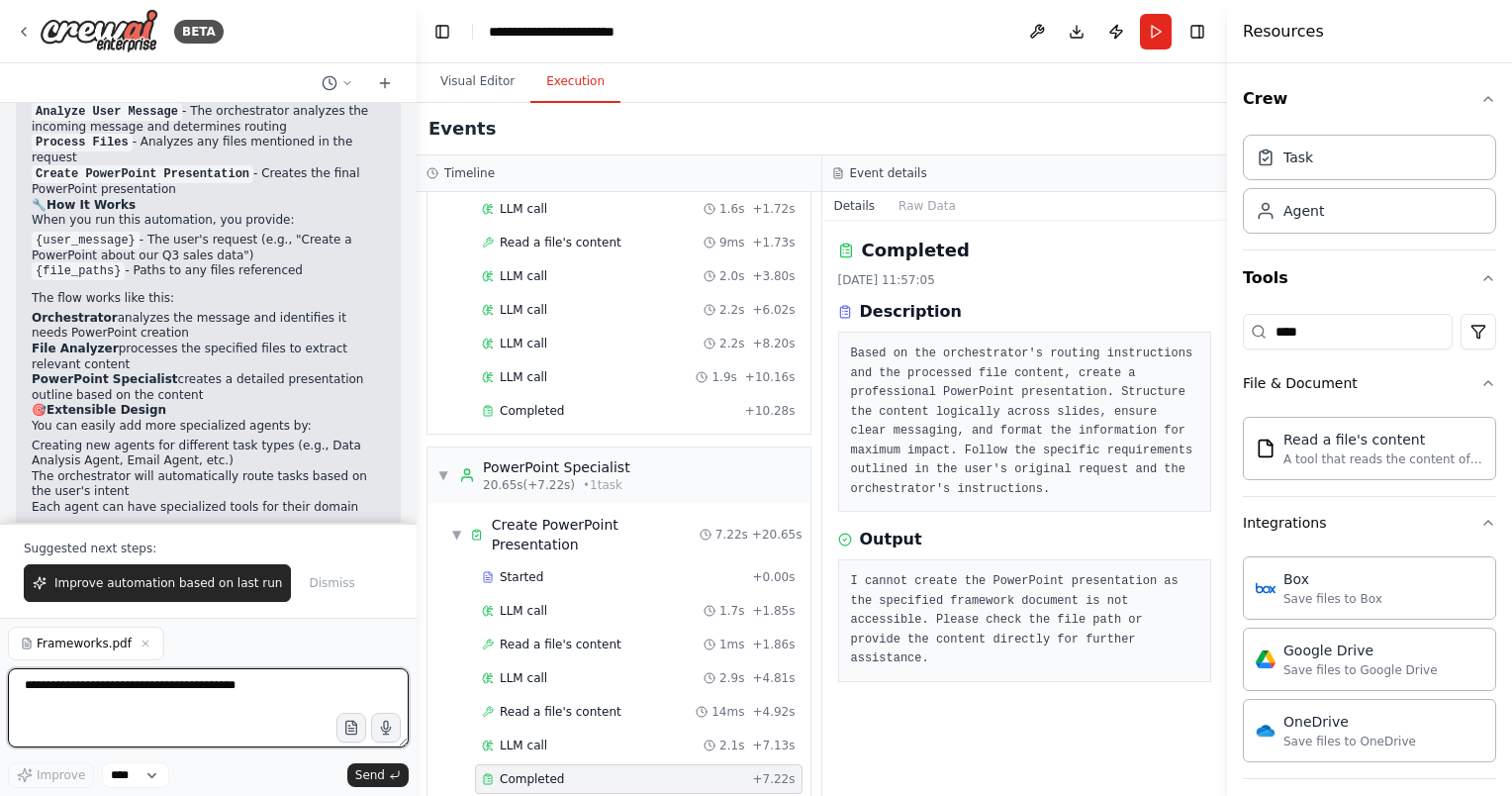
click at [204, 691] on textarea at bounding box center [208, 708] width 401 height 79
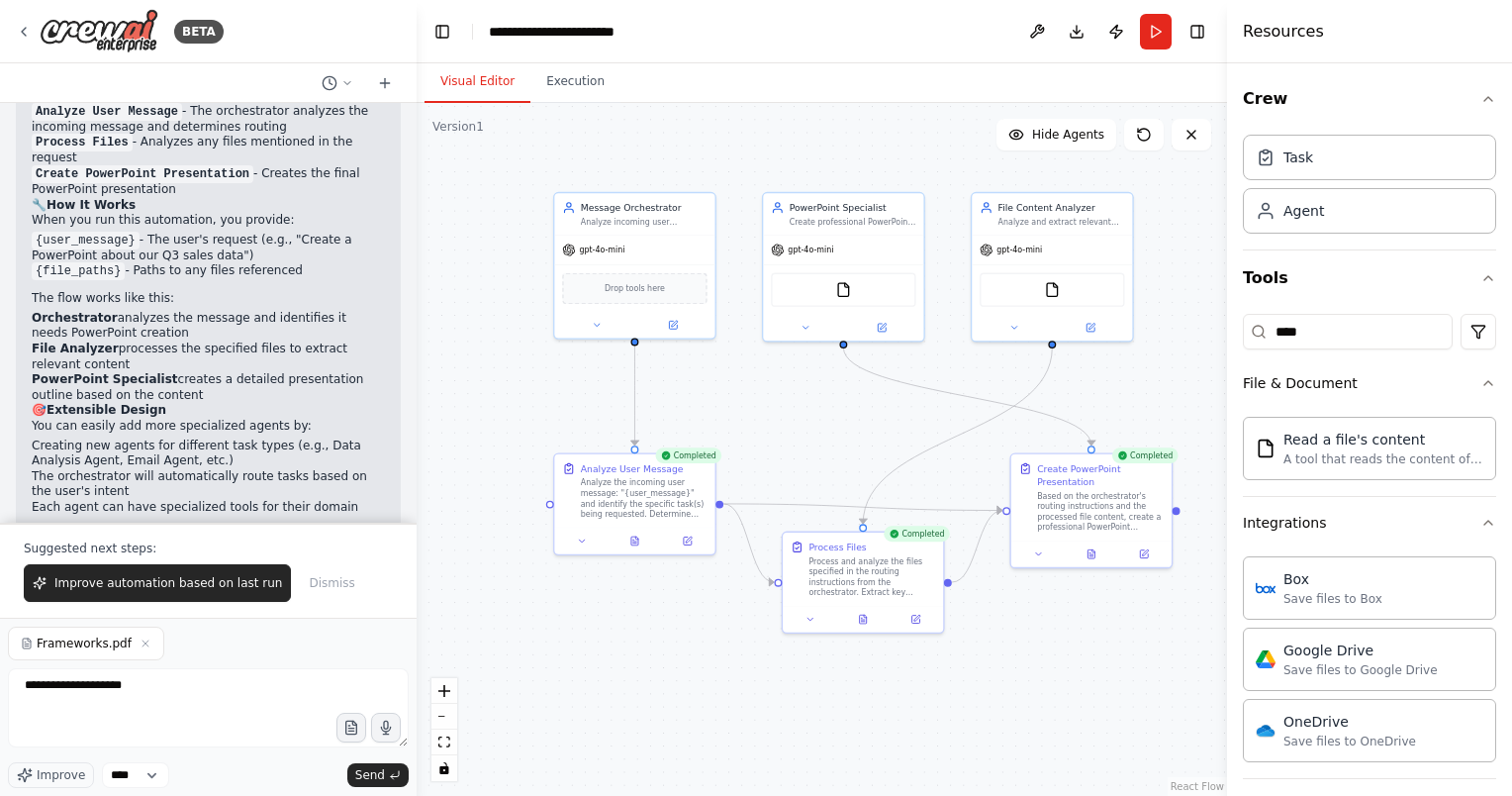
click at [487, 75] on button "Visual Editor" at bounding box center [477, 82] width 106 height 42
click at [158, 689] on textarea "**********" at bounding box center [208, 708] width 401 height 79
type textarea "**********"
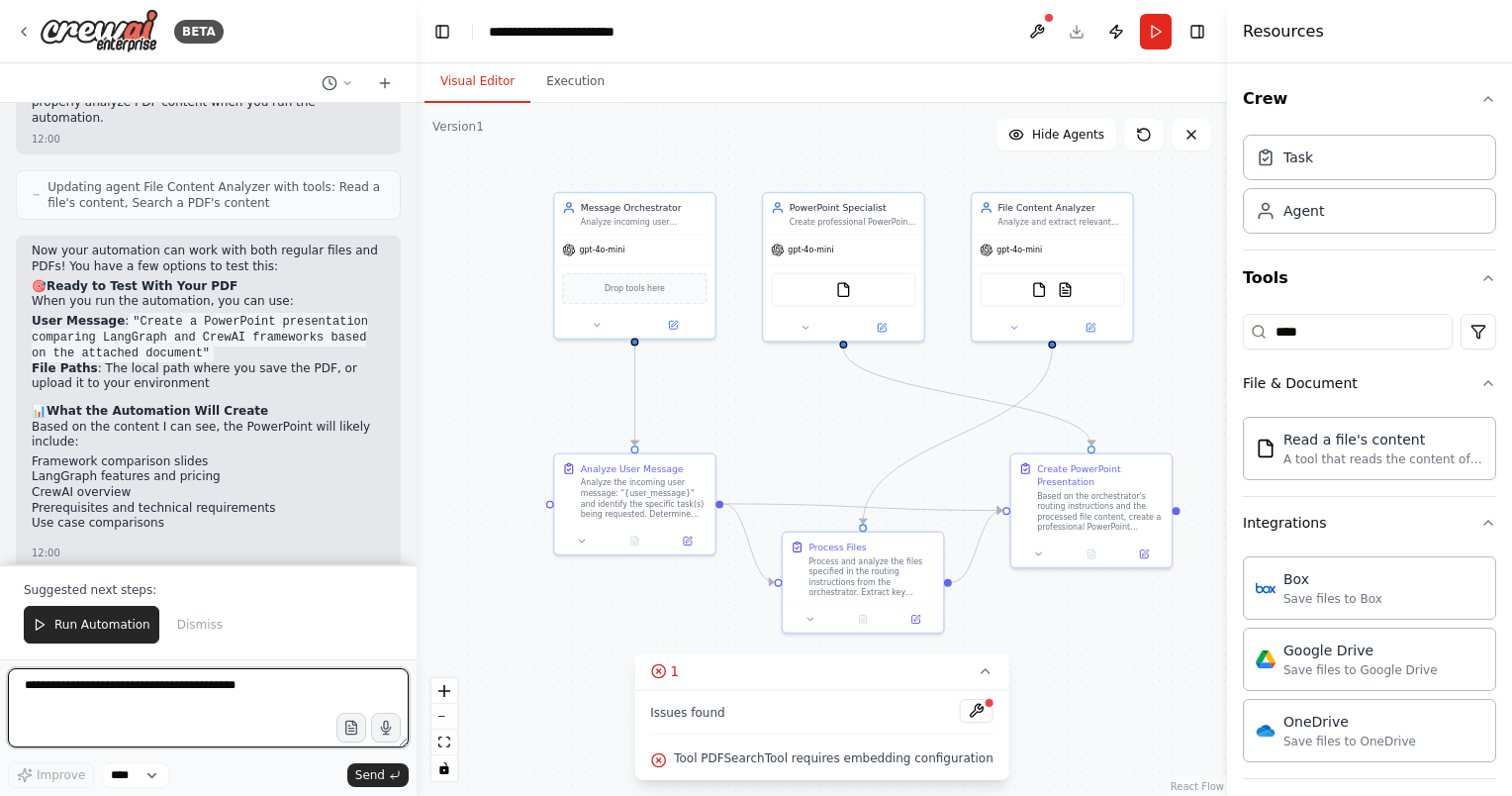
scroll to position [3392, 0]
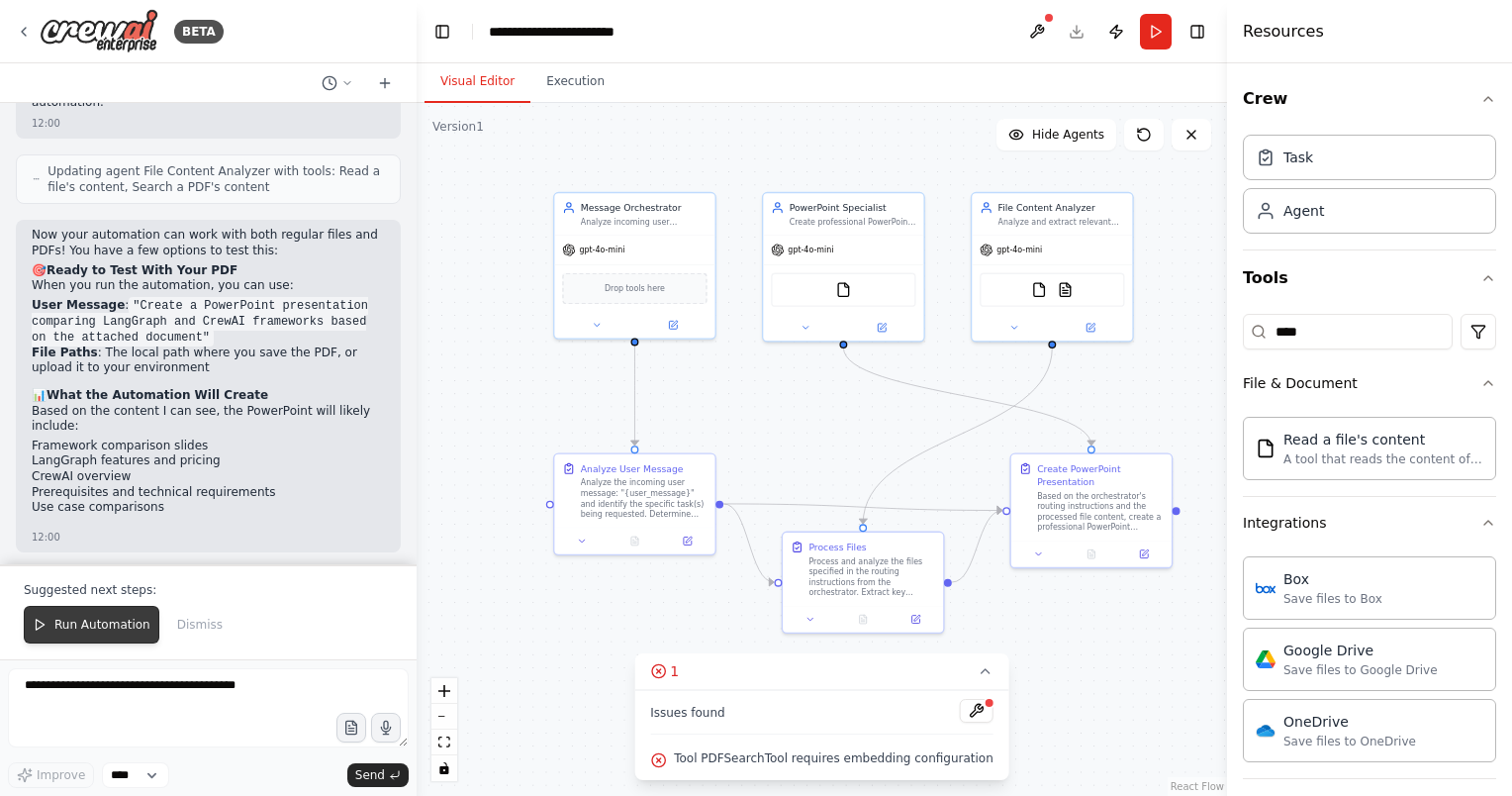
click at [71, 619] on span "Run Automation" at bounding box center [102, 625] width 96 height 16
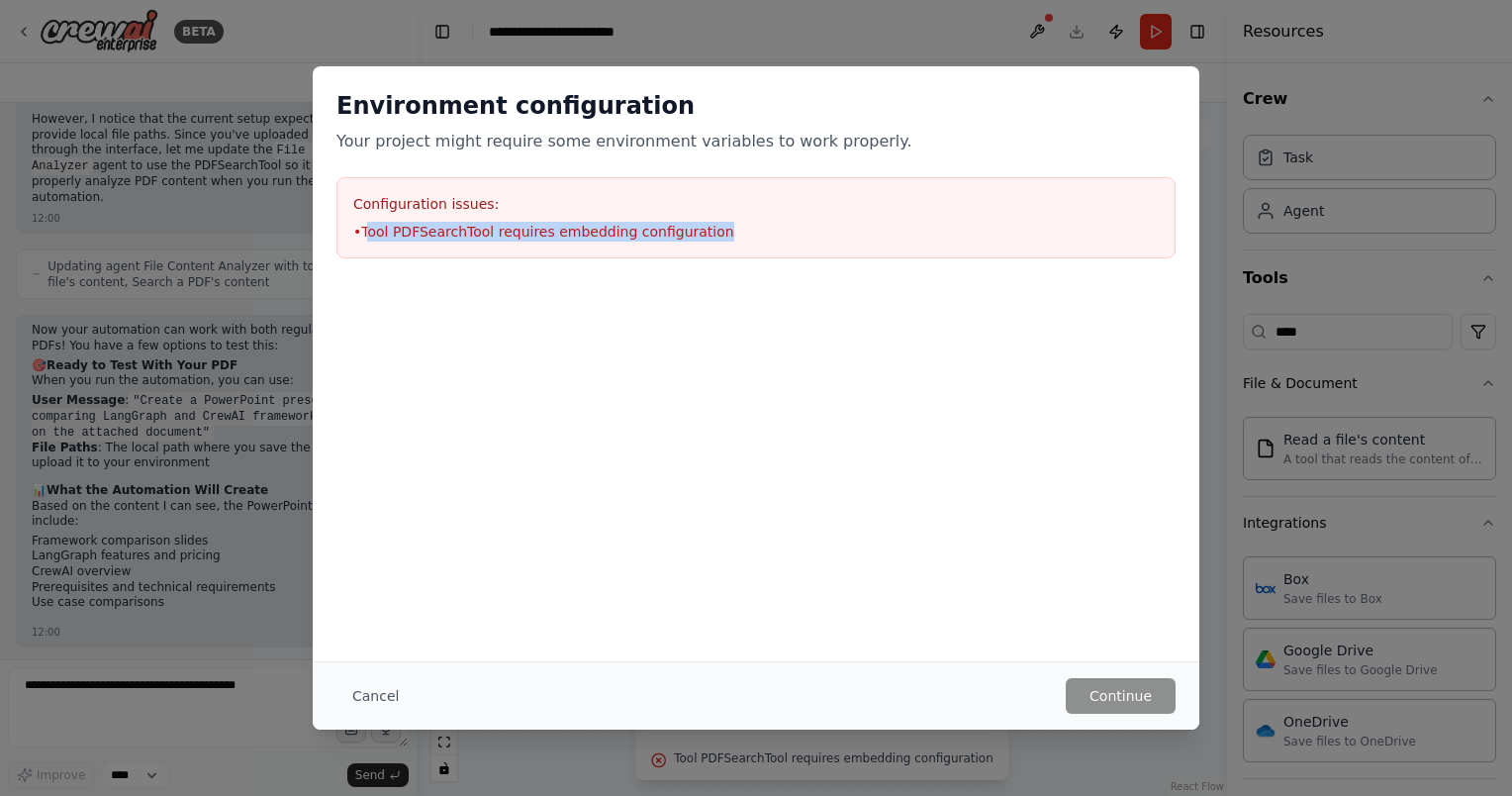
drag, startPoint x: 371, startPoint y: 236, endPoint x: 695, endPoint y: 233, distance: 324.0
click at [695, 233] on li "• Tool PDFSearchTool requires embedding configuration" at bounding box center [756, 232] width 806 height 20
drag, startPoint x: 695, startPoint y: 233, endPoint x: 614, endPoint y: 234, distance: 81.0
click at [614, 234] on li "• Tool PDFSearchTool requires embedding configuration" at bounding box center [756, 232] width 806 height 20
click at [721, 257] on div "Environment configuration Your project might require some environment variables…" at bounding box center [756, 174] width 887 height 216
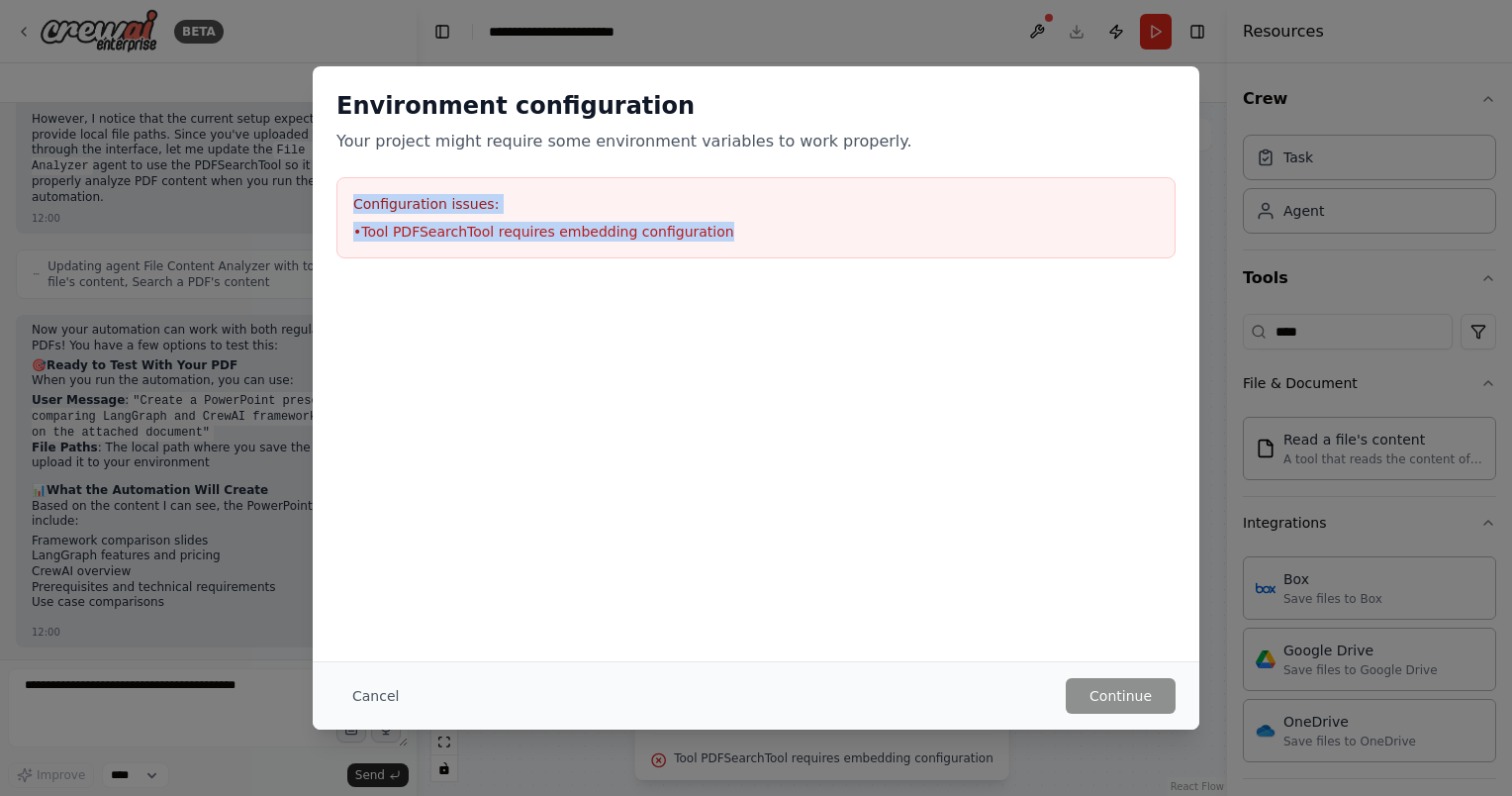
drag, startPoint x: 711, startPoint y: 249, endPoint x: 315, endPoint y: 210, distance: 397.9
click at [315, 210] on div "Environment configuration Your project might require some environment variables…" at bounding box center [756, 174] width 887 height 216
copy div "Configuration issues: • Tool PDFSearchTool requires embedding configuration"
click at [365, 689] on button "Cancel" at bounding box center [375, 696] width 78 height 36
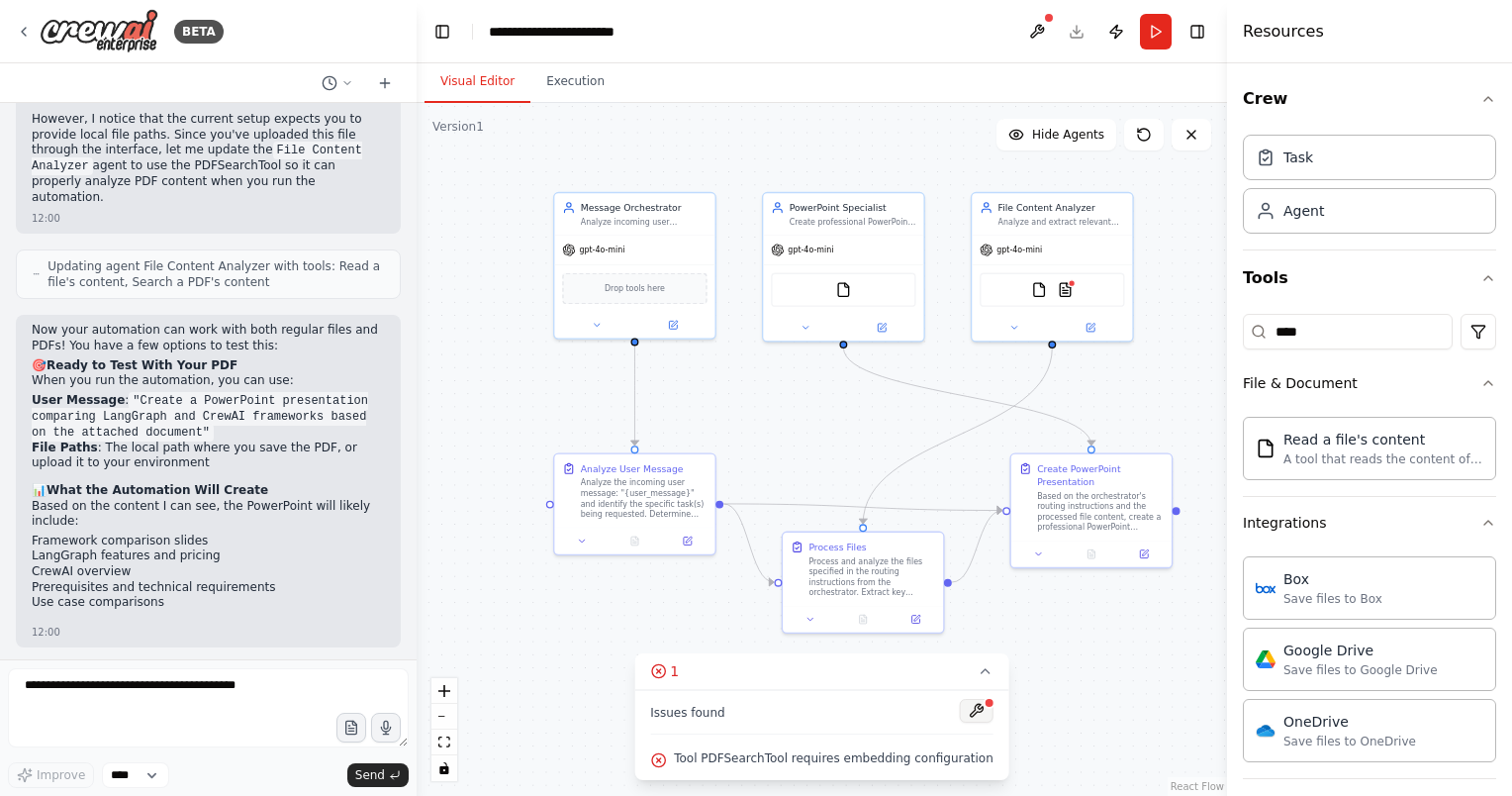
click at [959, 719] on button at bounding box center [976, 711] width 34 height 24
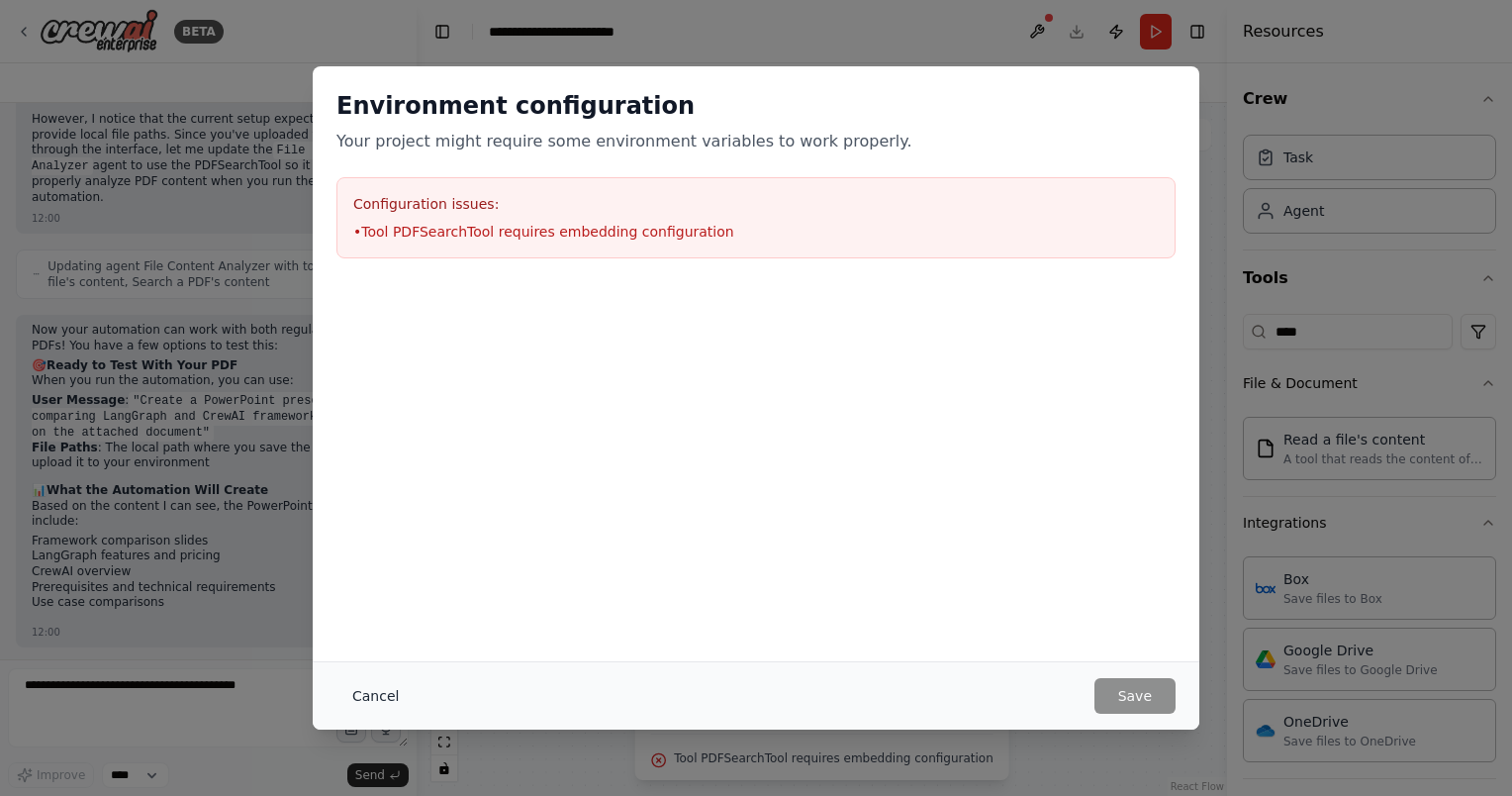
click at [364, 708] on button "Cancel" at bounding box center [375, 696] width 78 height 36
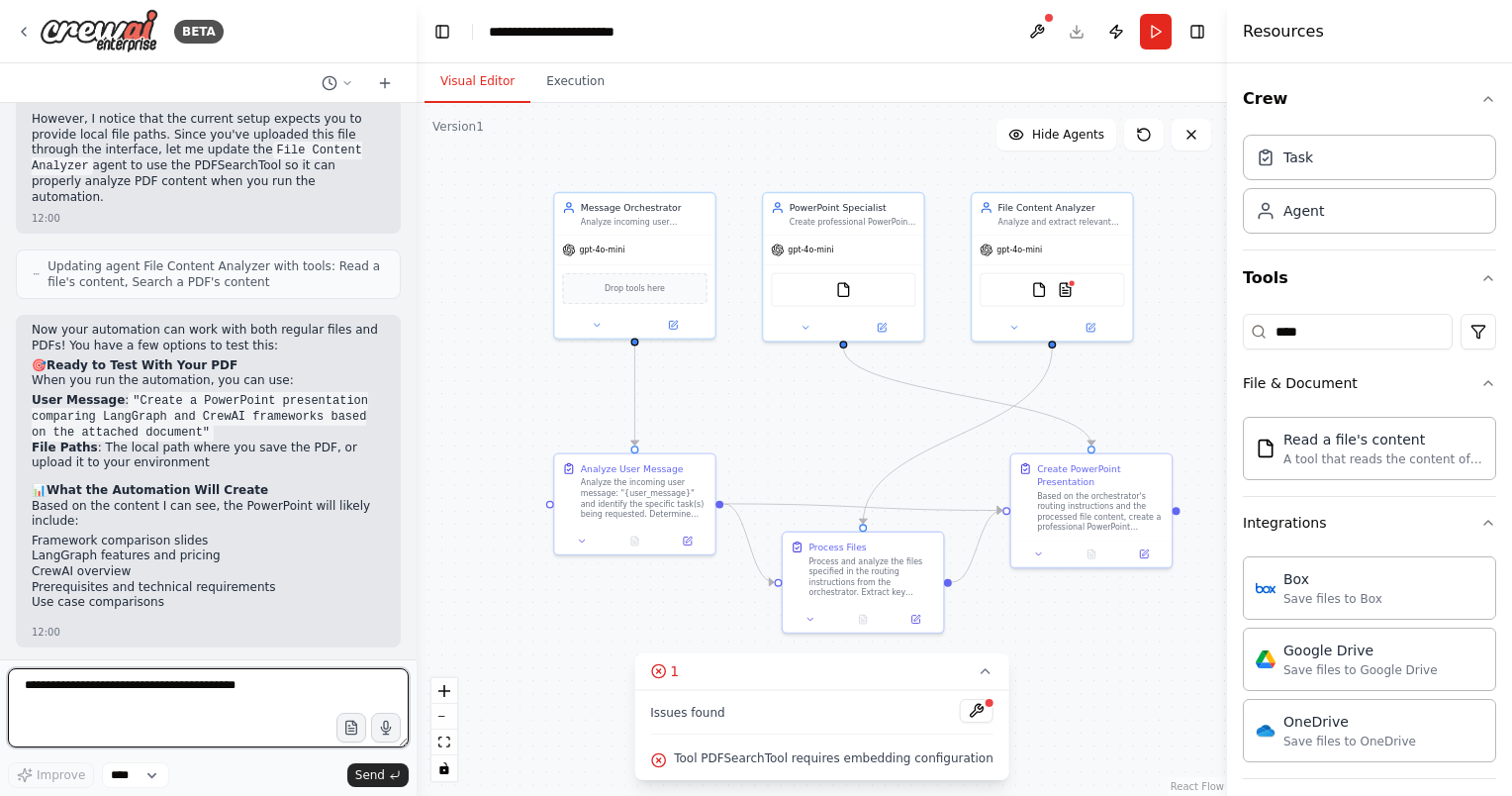
click at [233, 693] on textarea at bounding box center [208, 708] width 401 height 79
click at [213, 687] on textarea at bounding box center [208, 708] width 401 height 79
paste textarea "**********"
type textarea "**********"
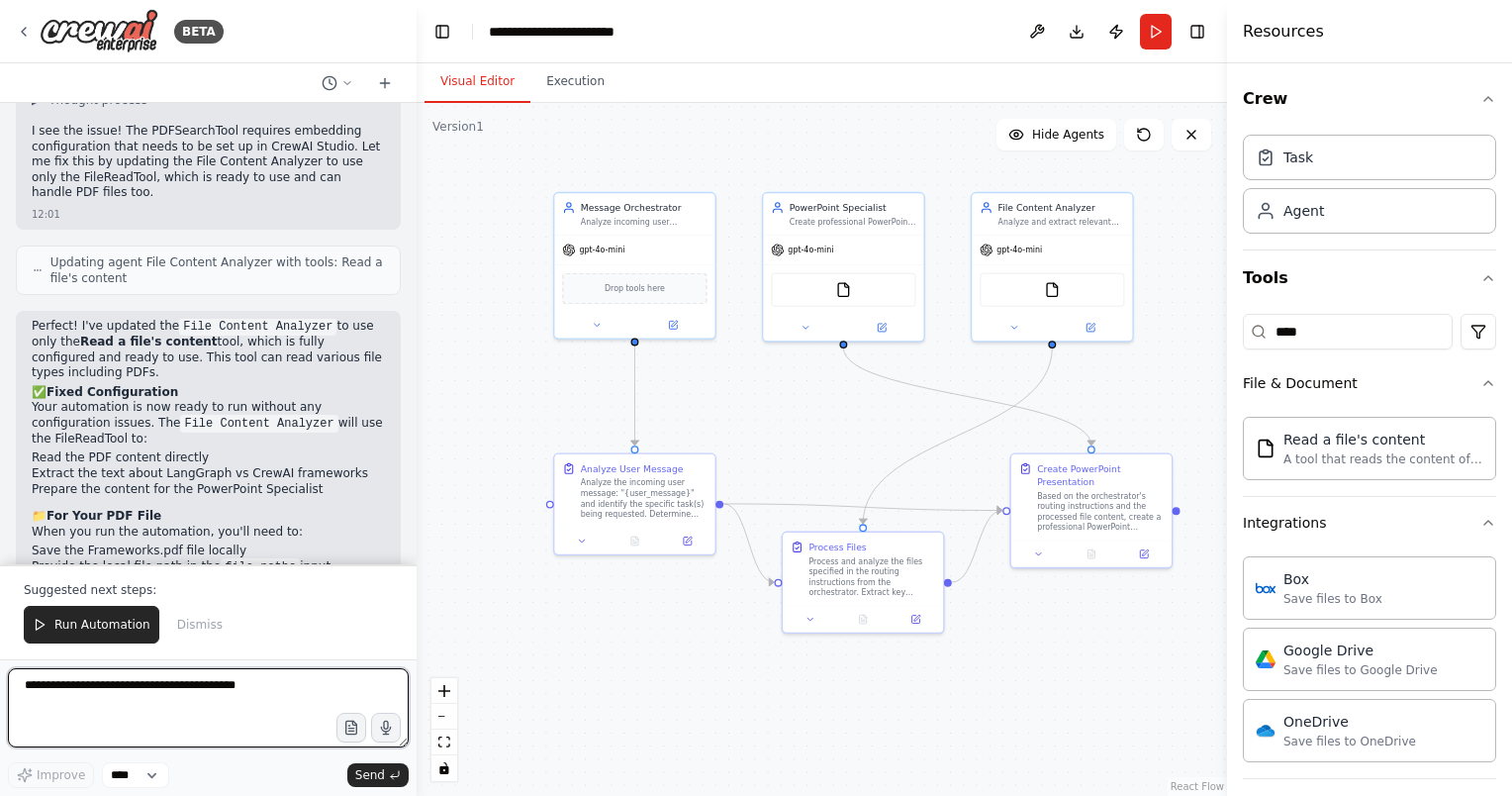
scroll to position [4110, 0]
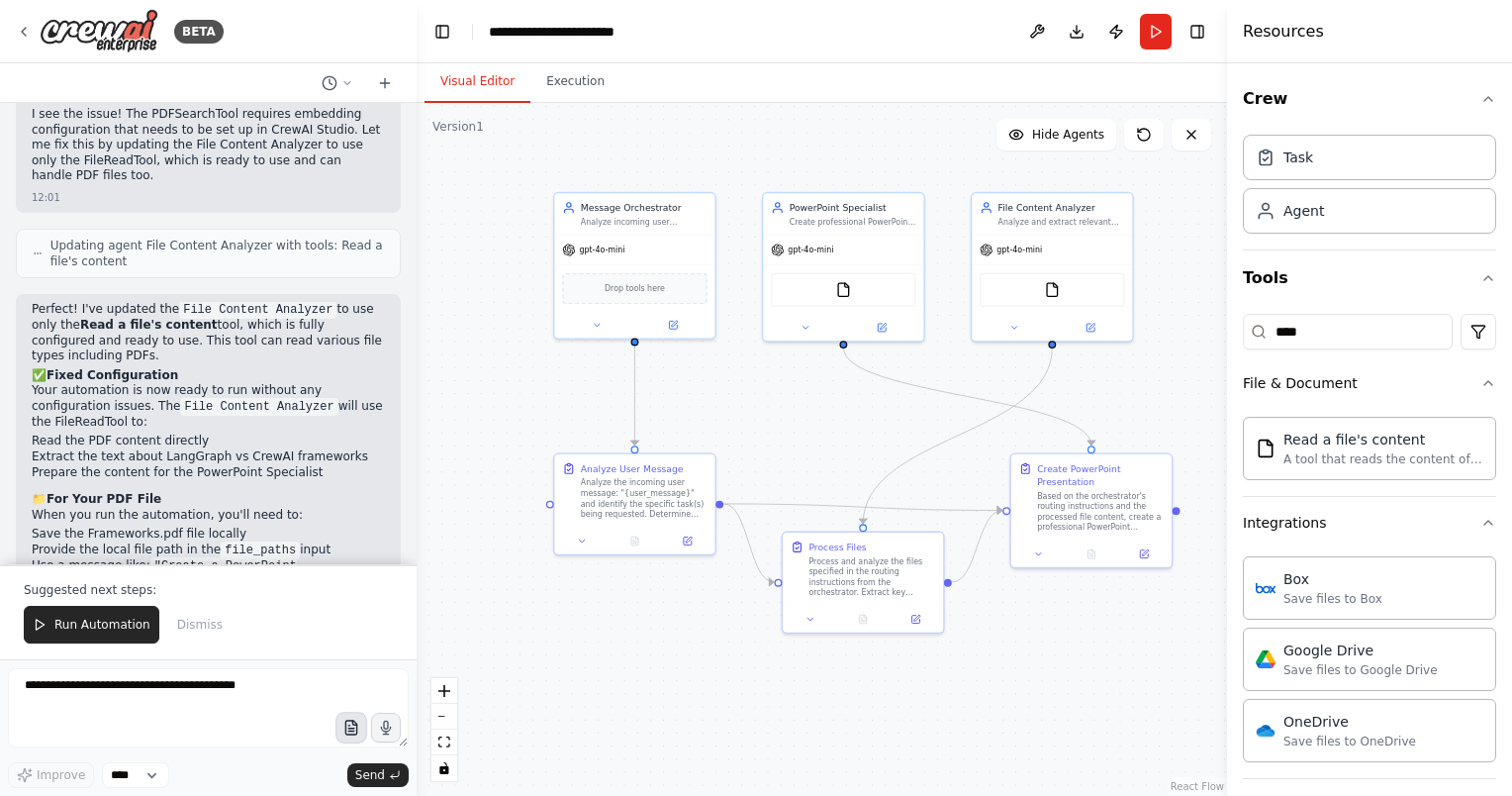
click at [349, 732] on icon "button" at bounding box center [352, 732] width 6 height 0
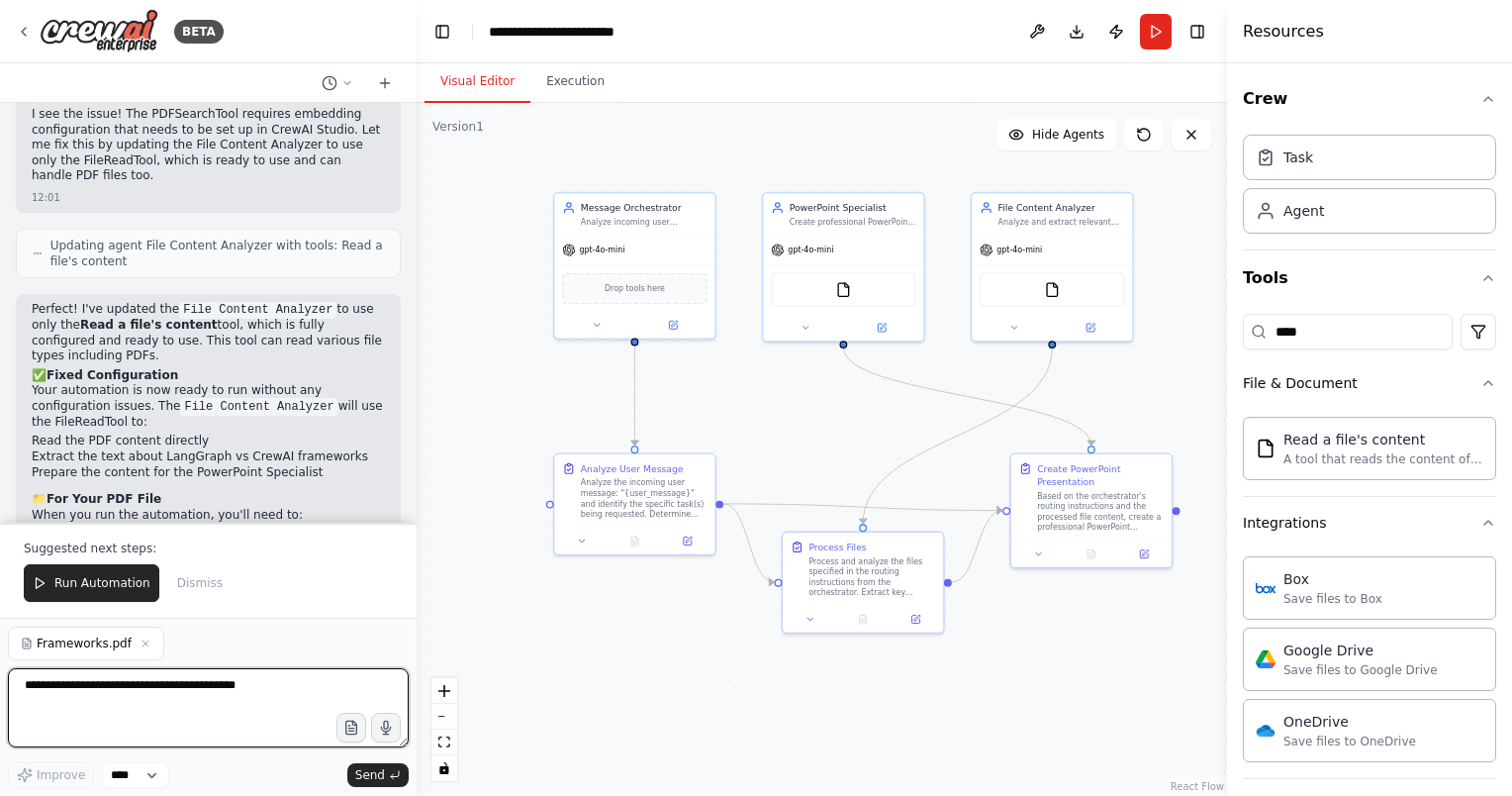
click at [187, 679] on textarea at bounding box center [208, 708] width 401 height 79
type textarea "**********"
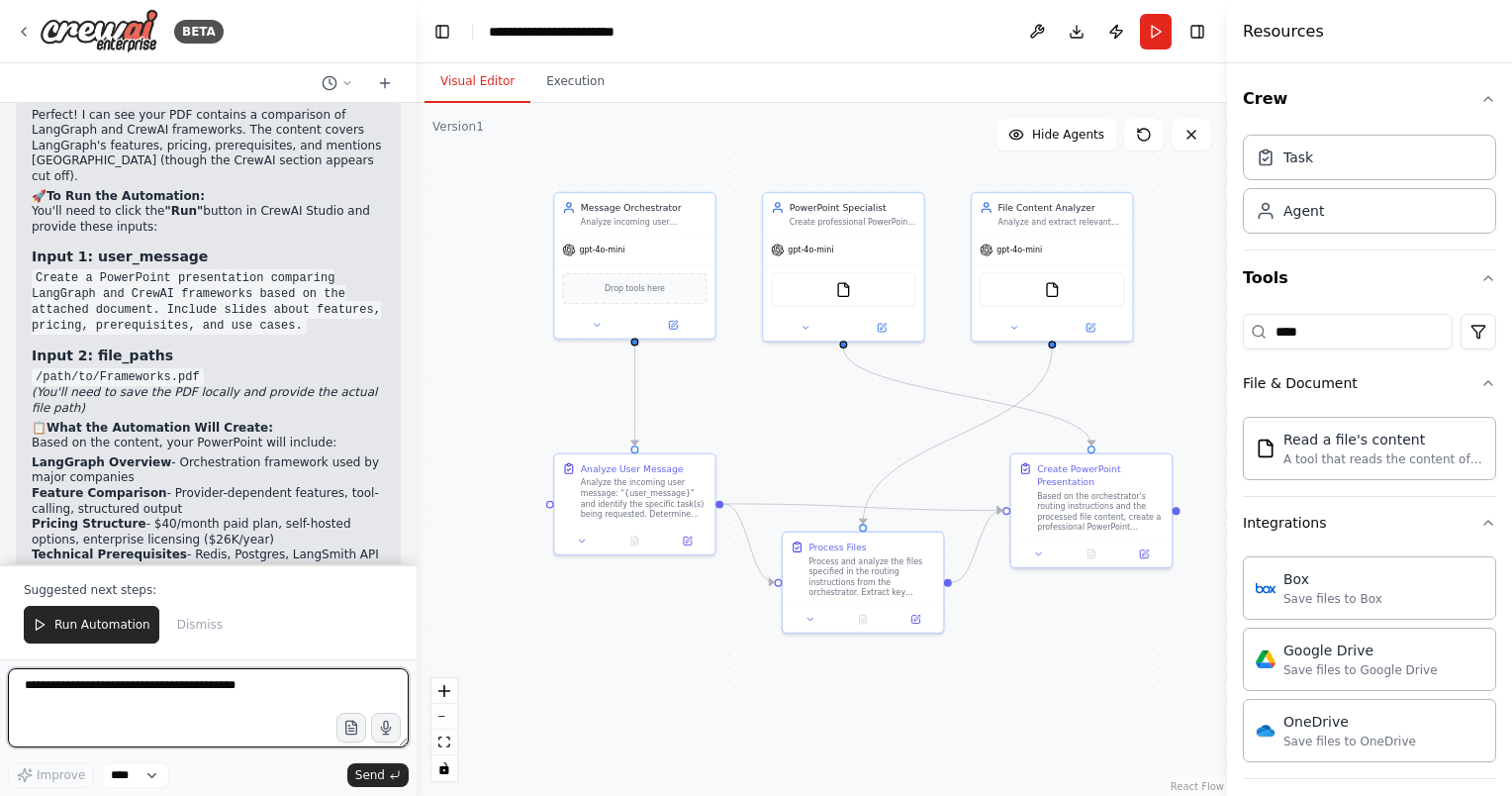
scroll to position [5007, 0]
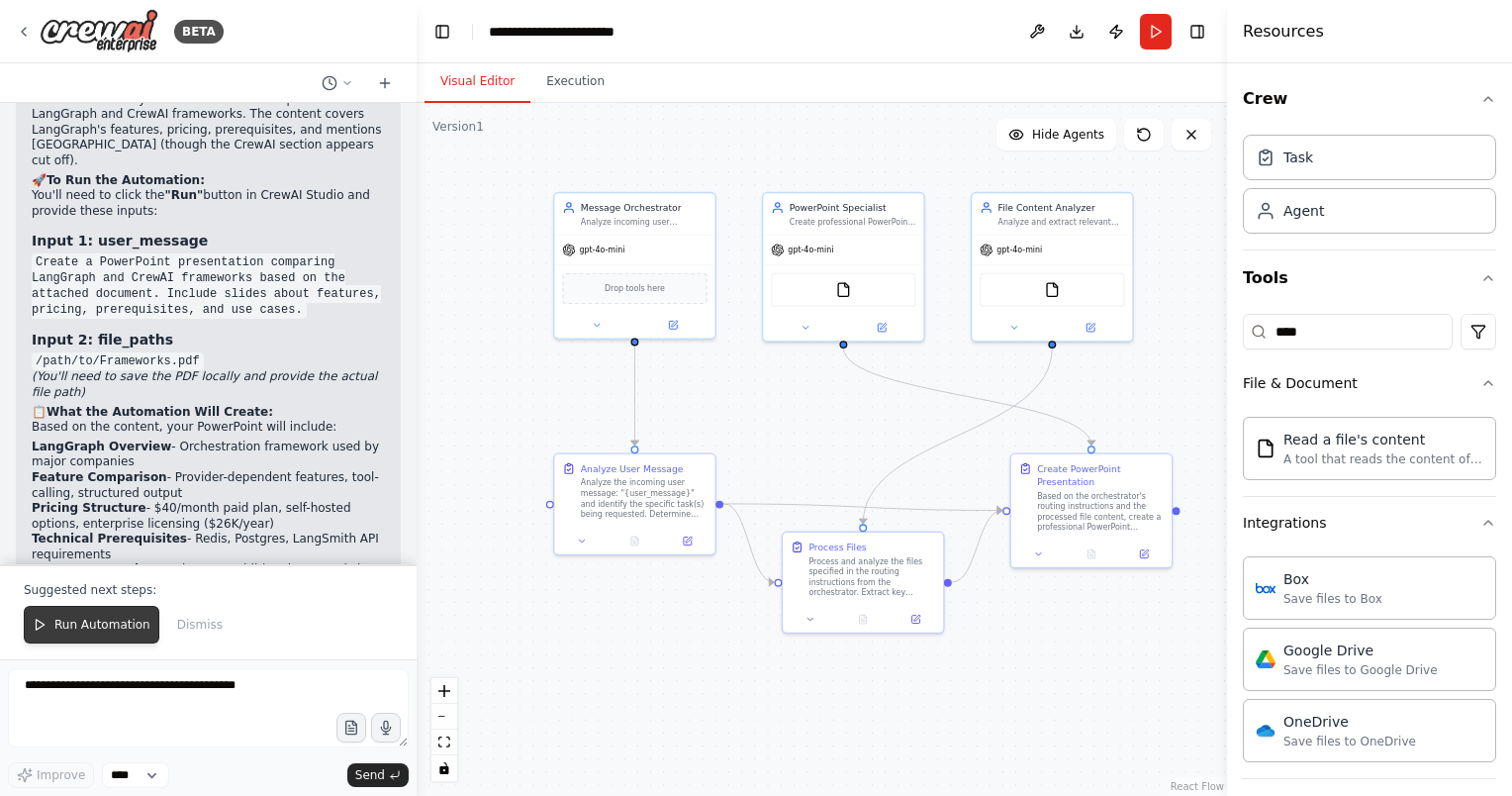
click at [122, 625] on span "Run Automation" at bounding box center [102, 625] width 96 height 16
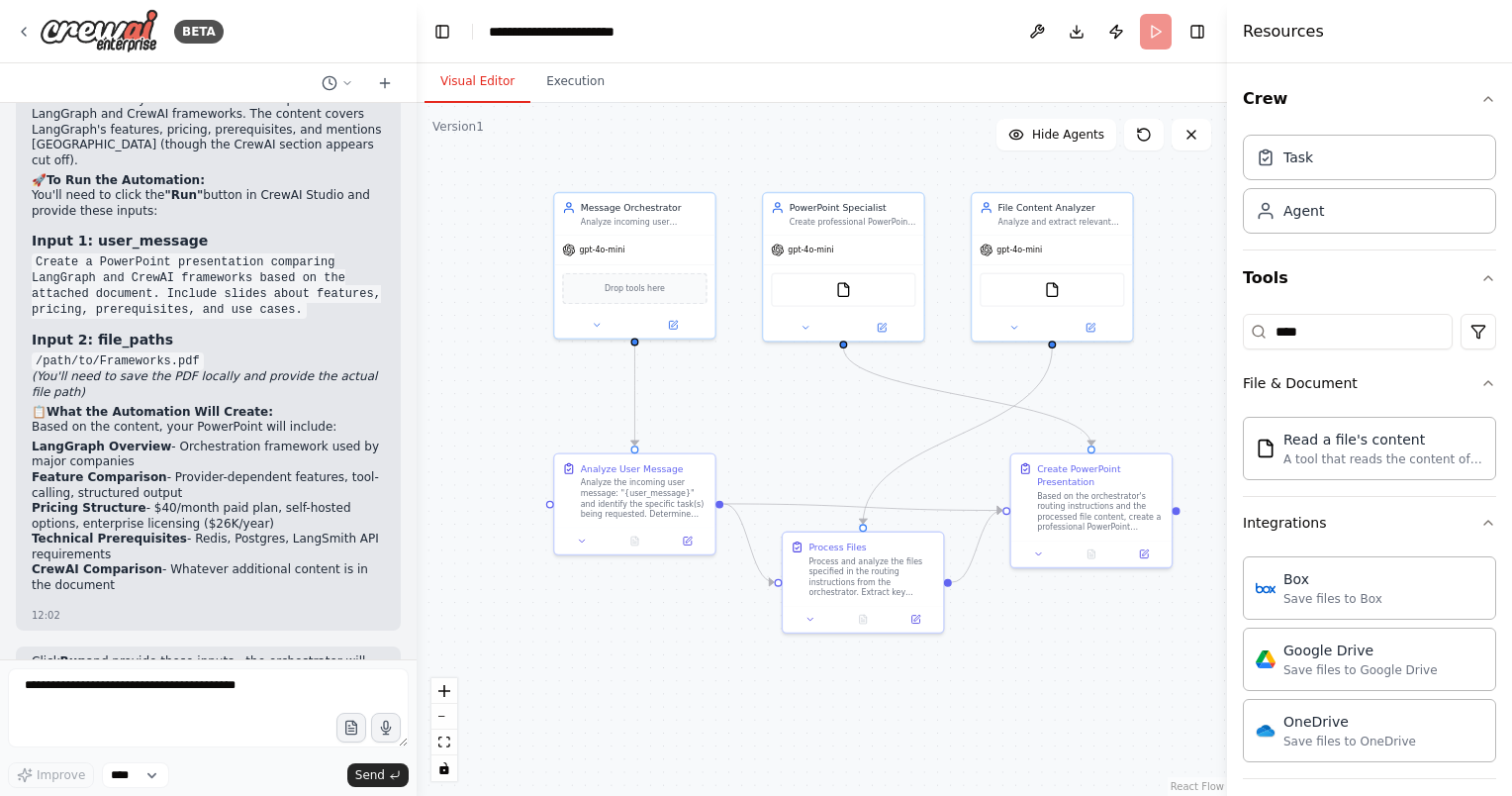
scroll to position [4912, 0]
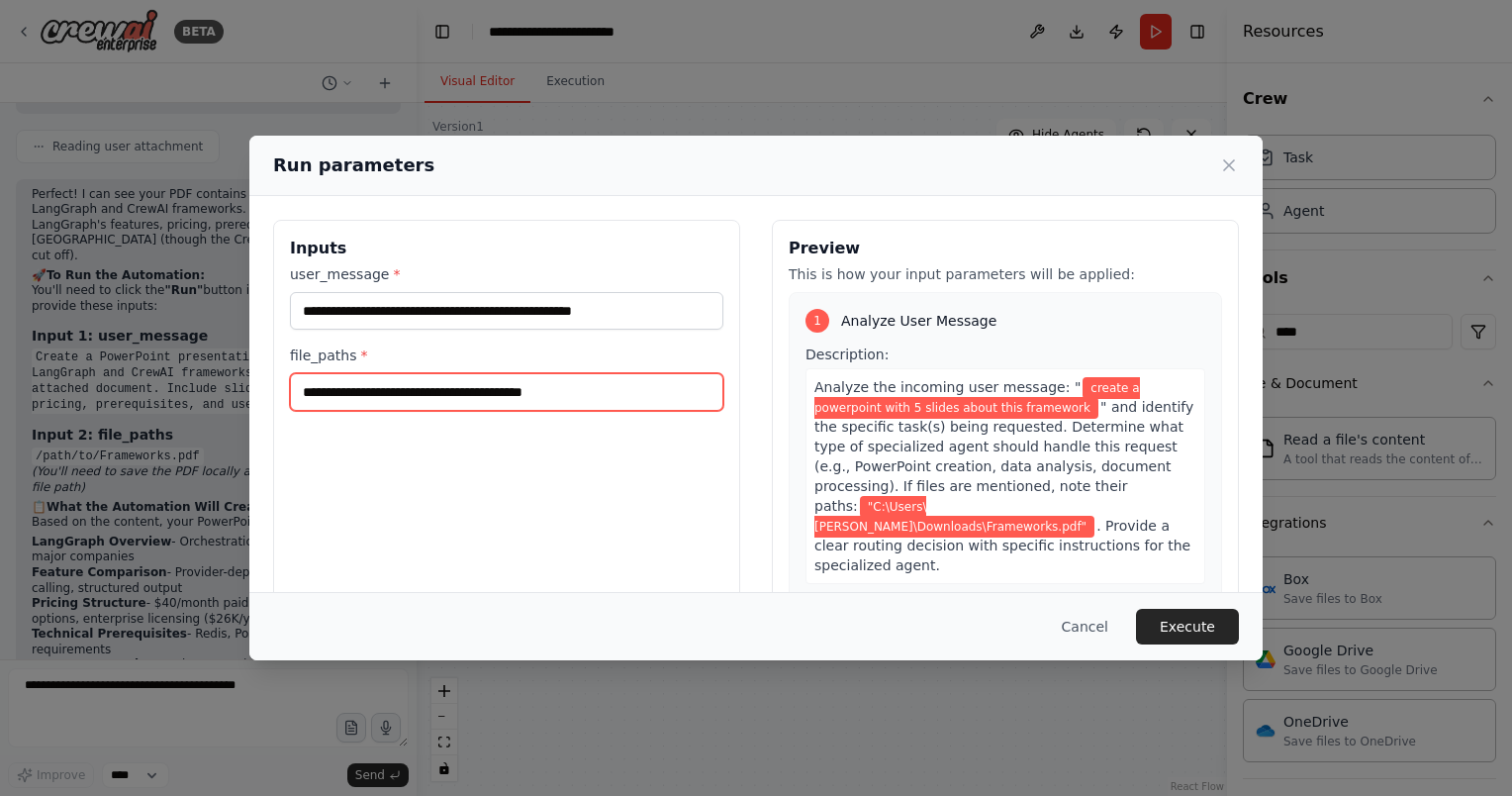
click at [642, 388] on input "**********" at bounding box center [507, 392] width 434 height 38
click at [693, 363] on label "file_paths *" at bounding box center [507, 355] width 434 height 20
click at [693, 373] on input "**********" at bounding box center [507, 392] width 434 height 38
click at [663, 342] on div "**********" at bounding box center [507, 338] width 434 height 147
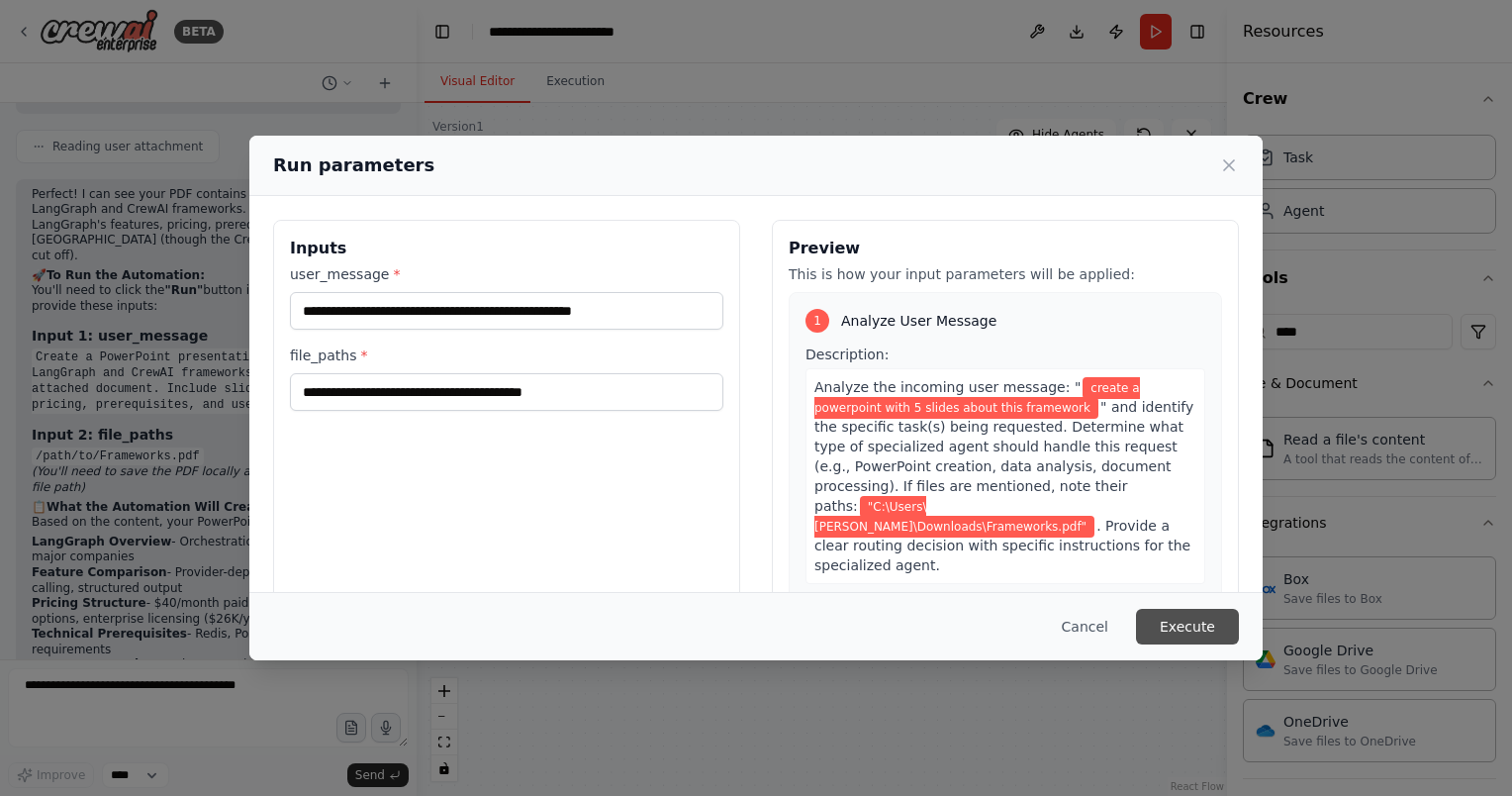
click at [1190, 617] on button "Execute" at bounding box center [1187, 627] width 103 height 36
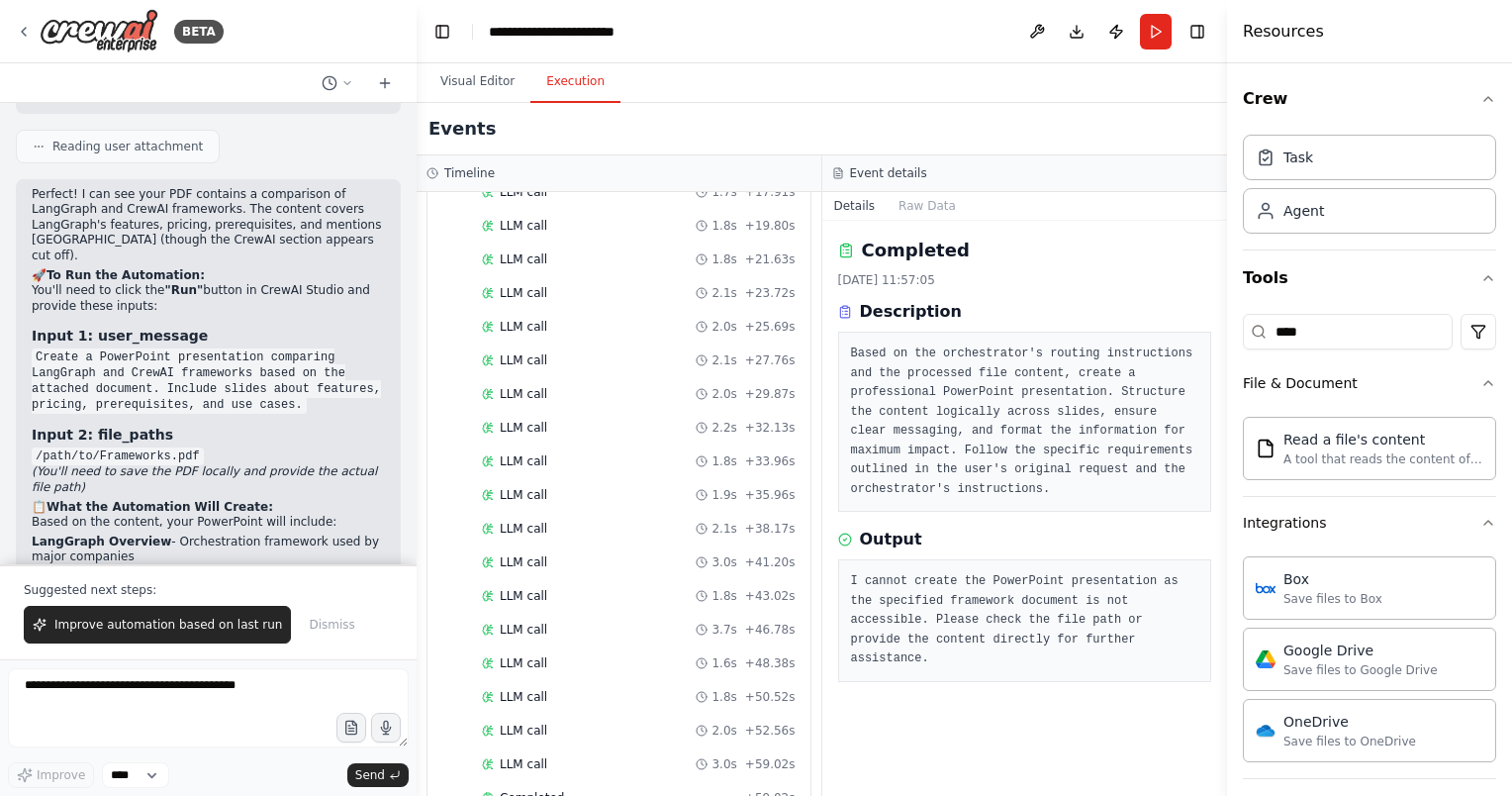
scroll to position [982, 0]
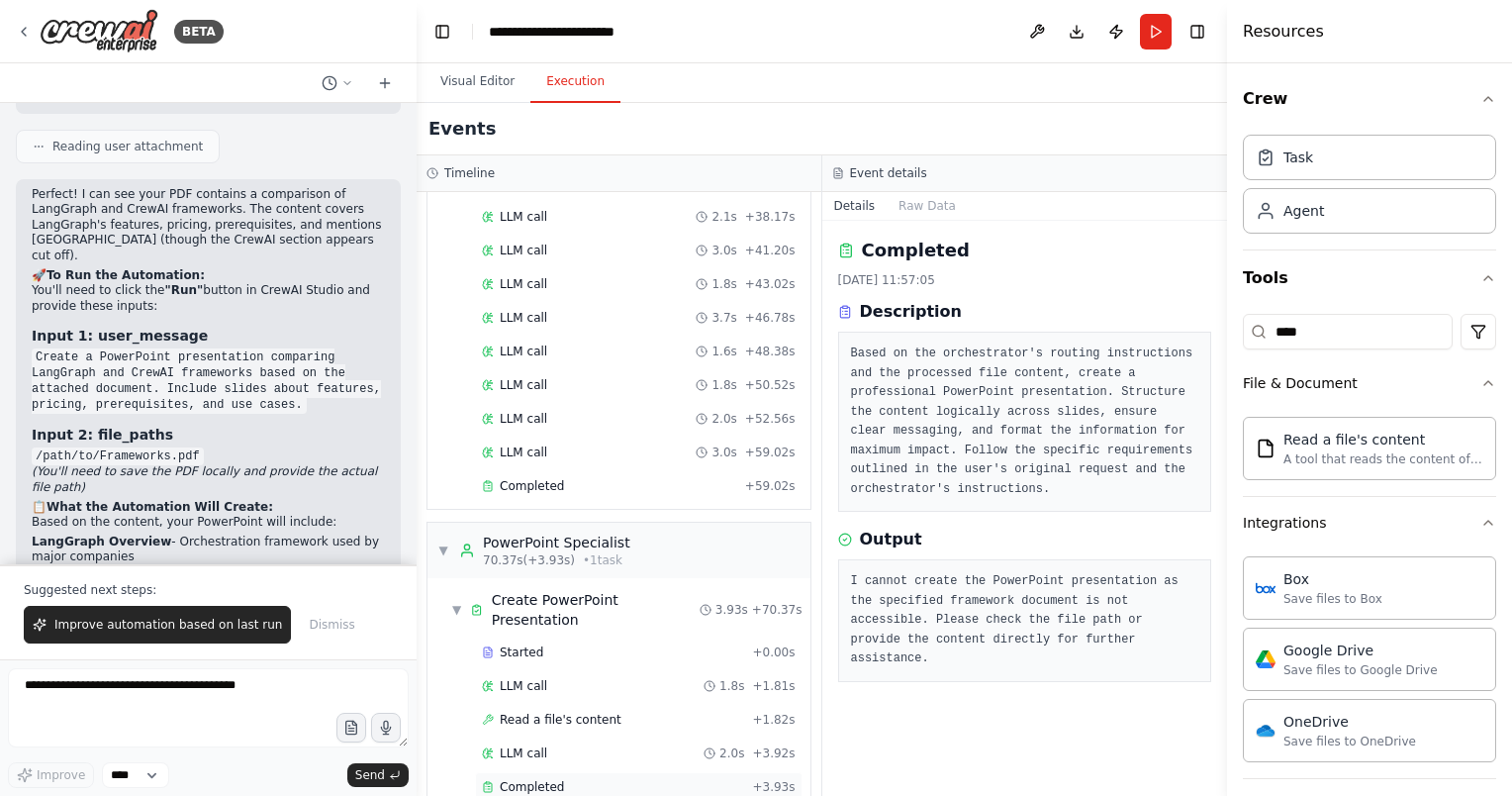
click at [638, 779] on div "Completed" at bounding box center [613, 787] width 262 height 16
click at [647, 779] on div "Completed" at bounding box center [613, 787] width 262 height 16
click at [585, 746] on div "LLM call 2.0s + 3.92s" at bounding box center [639, 753] width 314 height 16
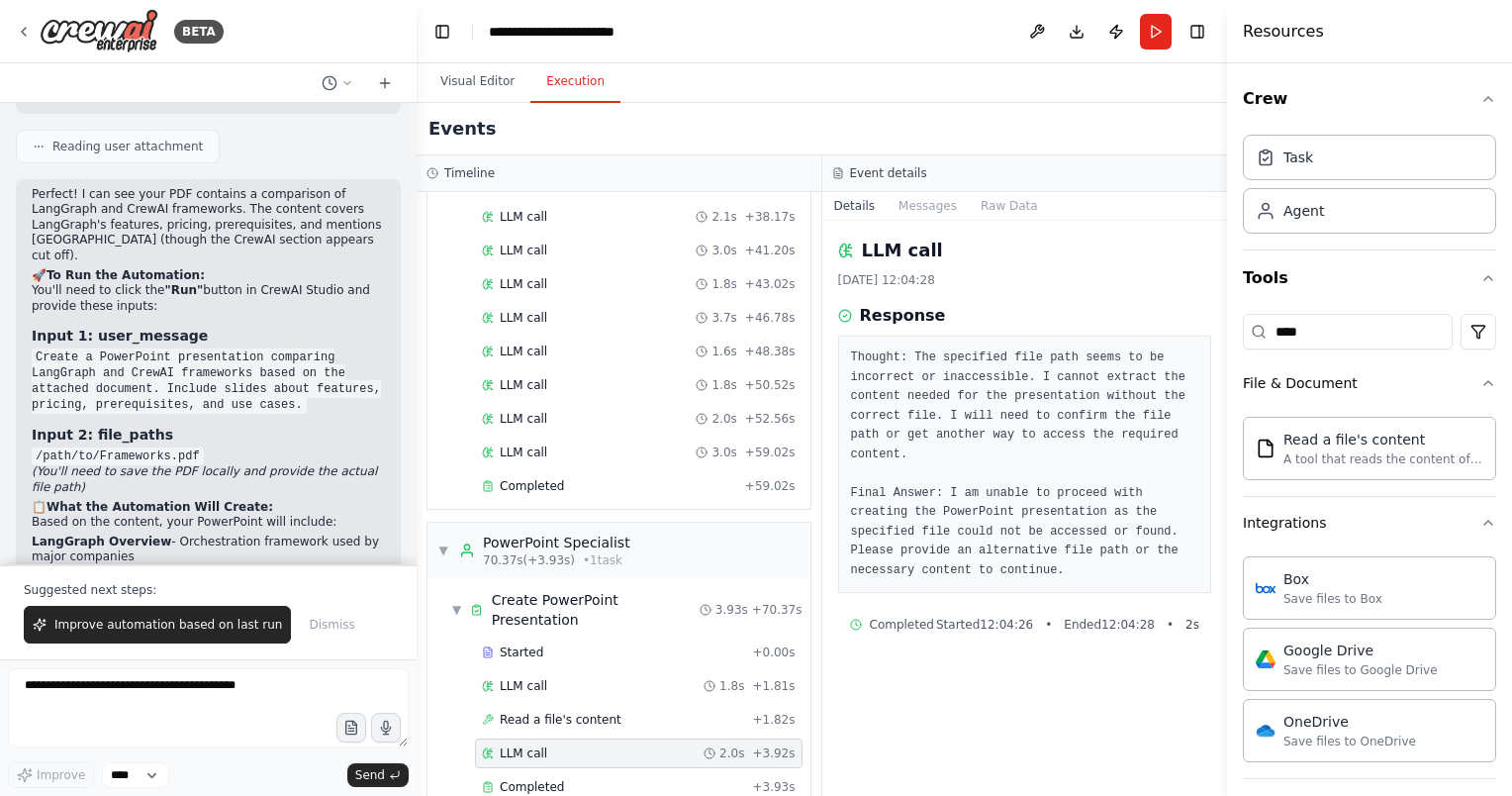
click at [959, 382] on pre "Thought: The specified file path seems to be incorrect or inaccessible. I canno…" at bounding box center [1026, 464] width 349 height 232
click at [1337, 340] on input "****" at bounding box center [1348, 332] width 210 height 36
drag, startPoint x: 1337, startPoint y: 340, endPoint x: 1273, endPoint y: 329, distance: 64.9
click at [1273, 329] on input "****" at bounding box center [1348, 332] width 210 height 36
click at [1465, 333] on html "BETA I want to build an automation that can link up to a chatbot, where an orch…" at bounding box center [756, 398] width 1512 height 796
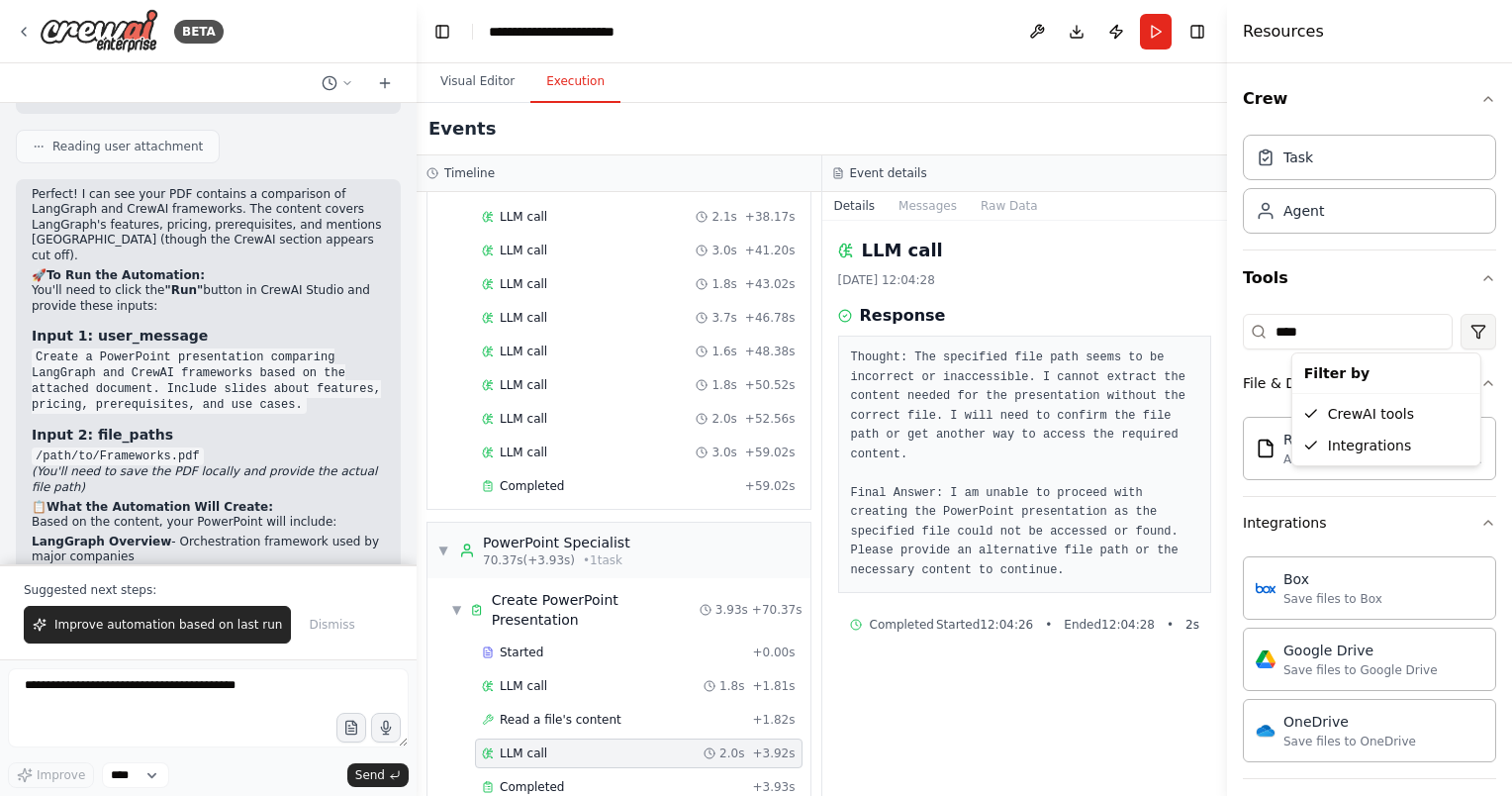
click at [1465, 333] on html "BETA I want to build an automation that can link up to a chatbot, where an orch…" at bounding box center [756, 398] width 1512 height 796
click at [696, 779] on div "Completed" at bounding box center [613, 787] width 262 height 16
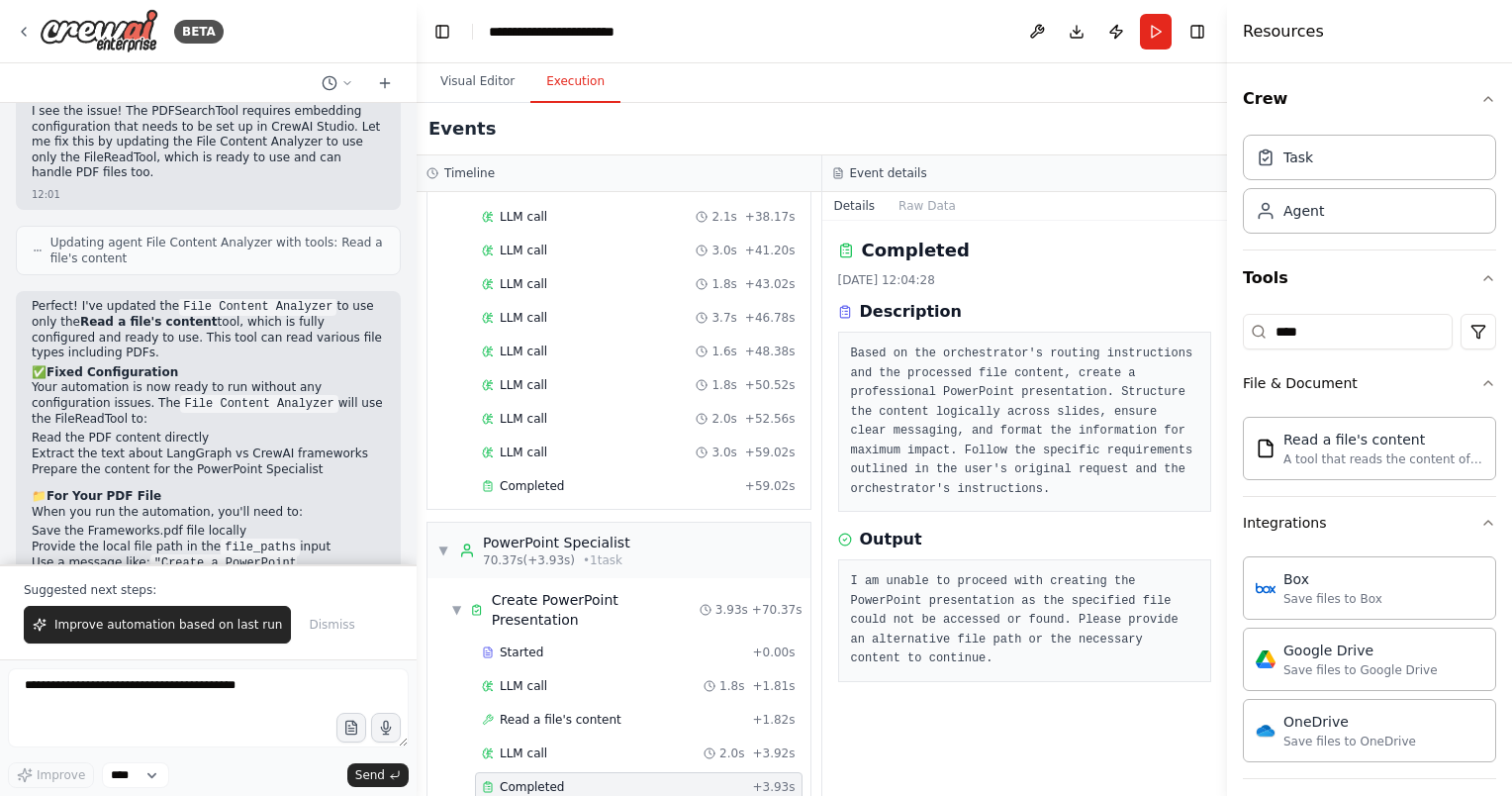
scroll to position [4123, 0]
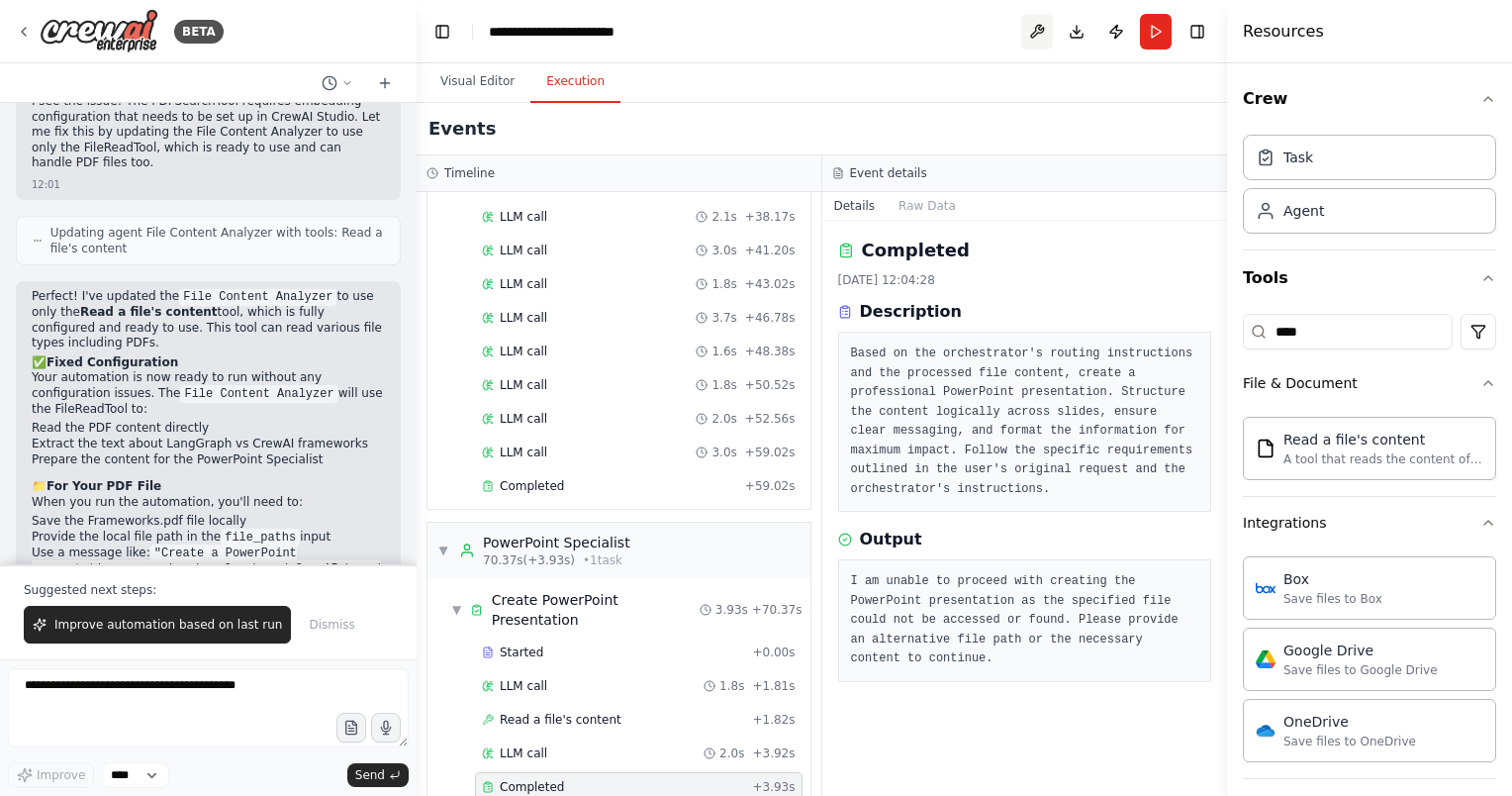
click at [1045, 28] on button at bounding box center [1037, 32] width 32 height 36
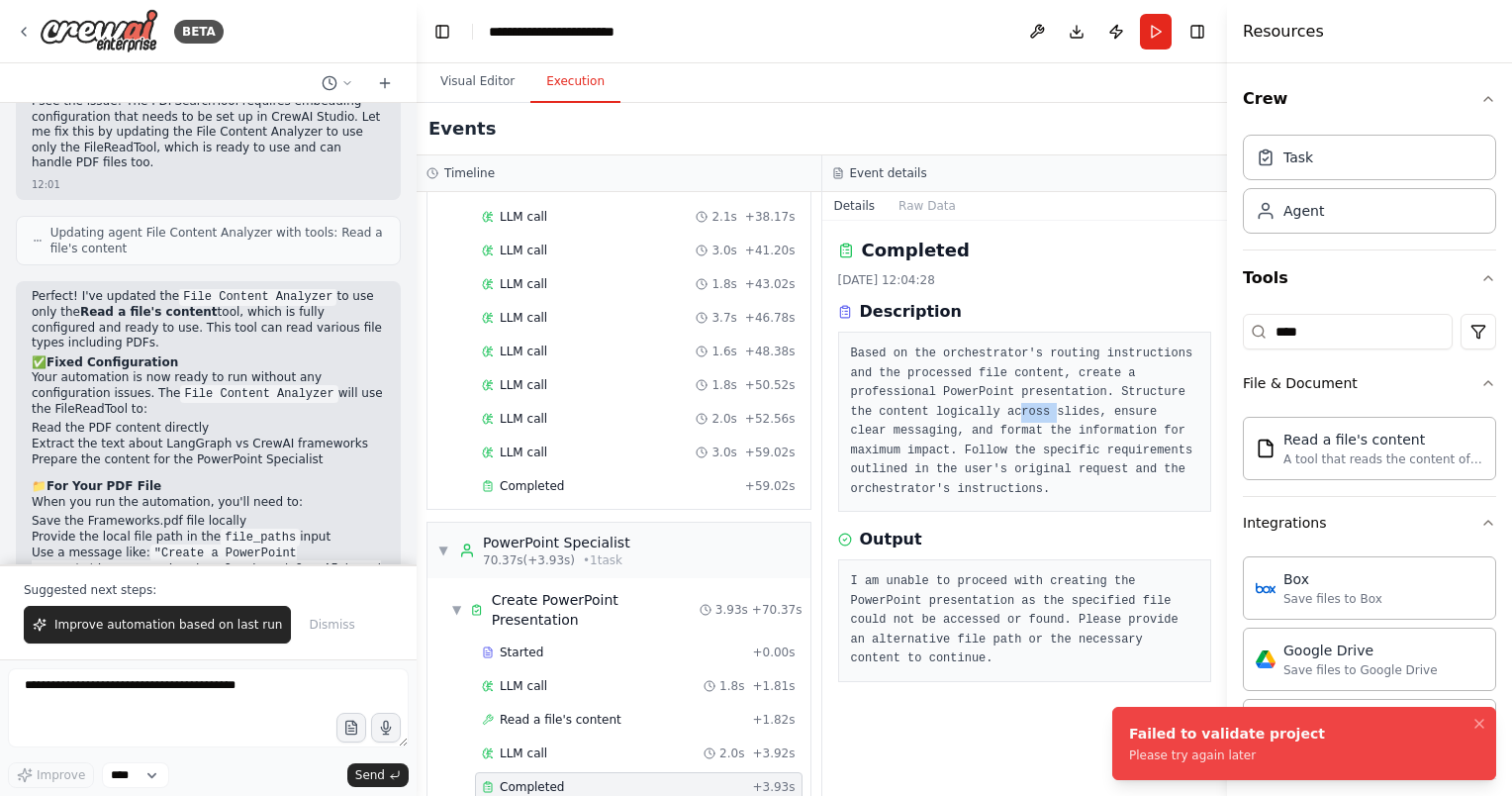
drag, startPoint x: 961, startPoint y: 416, endPoint x: 930, endPoint y: 416, distance: 31.0
click at [930, 416] on pre "Based on the orchestrator's routing instructions and the processed file content…" at bounding box center [1026, 422] width 349 height 154
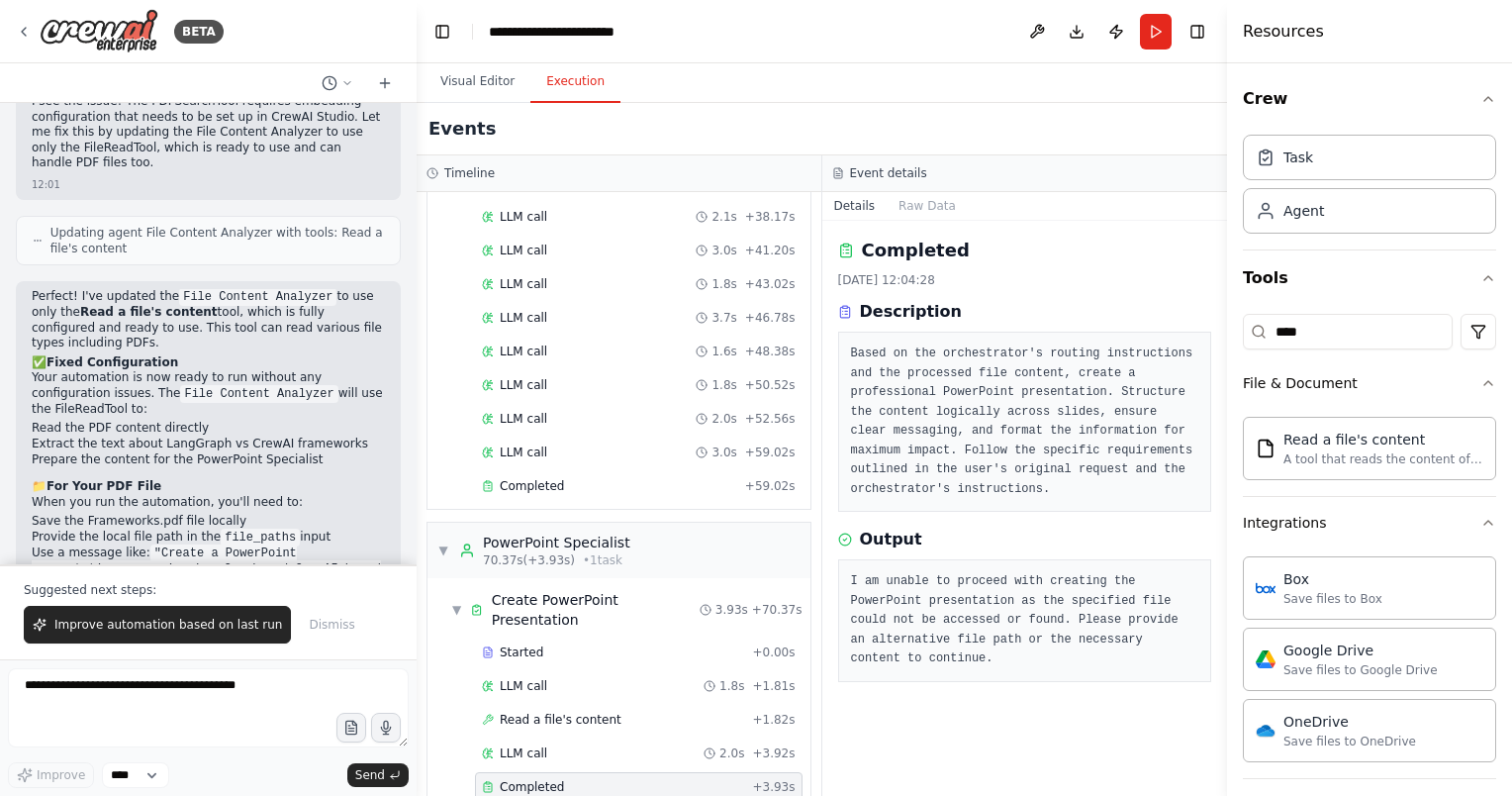
drag, startPoint x: 930, startPoint y: 416, endPoint x: 885, endPoint y: 416, distance: 45.0
click at [885, 416] on pre "Based on the orchestrator's routing instructions and the processed file content…" at bounding box center [1026, 422] width 349 height 154
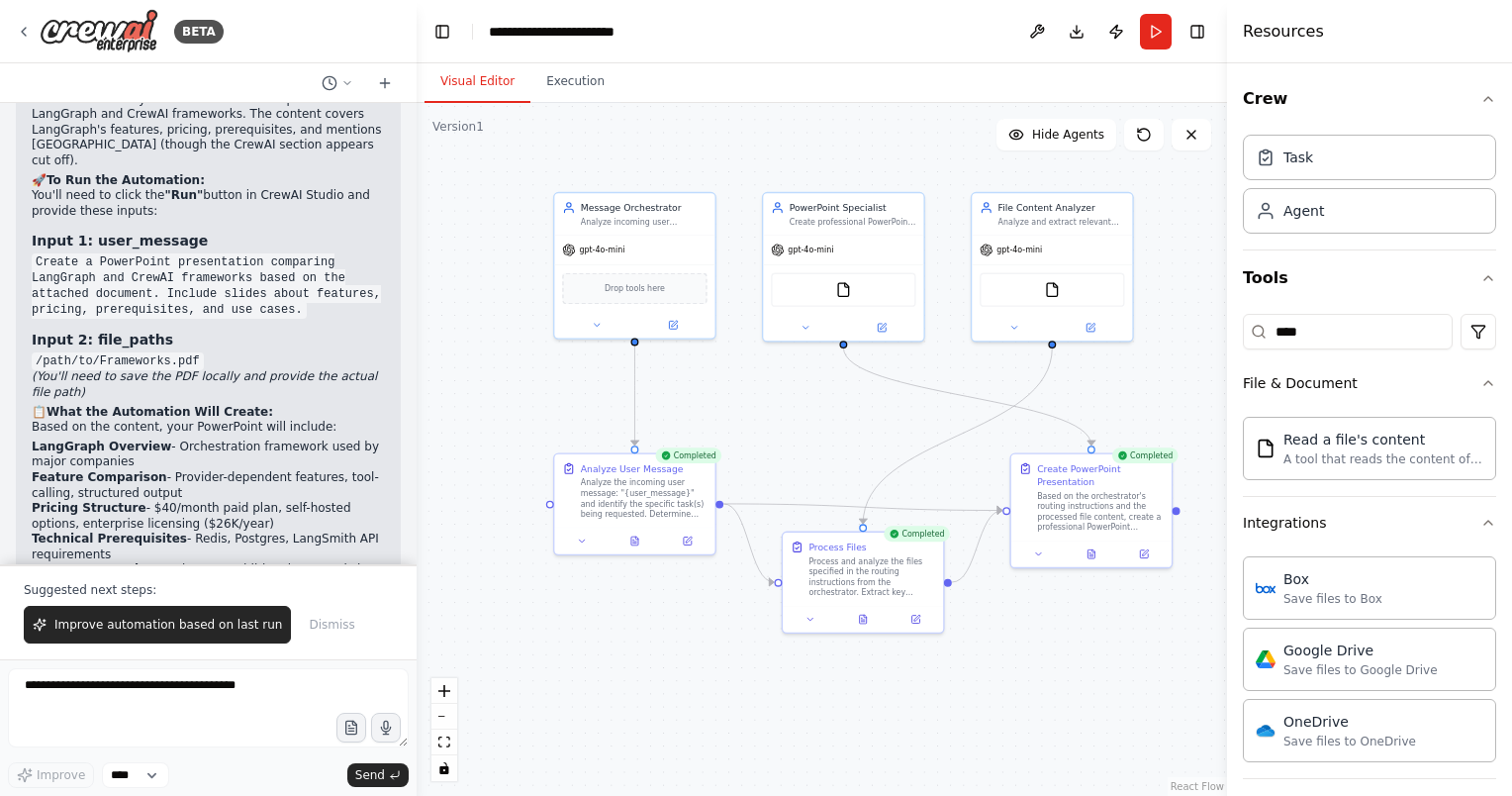
click at [507, 86] on button "Visual Editor" at bounding box center [477, 82] width 106 height 42
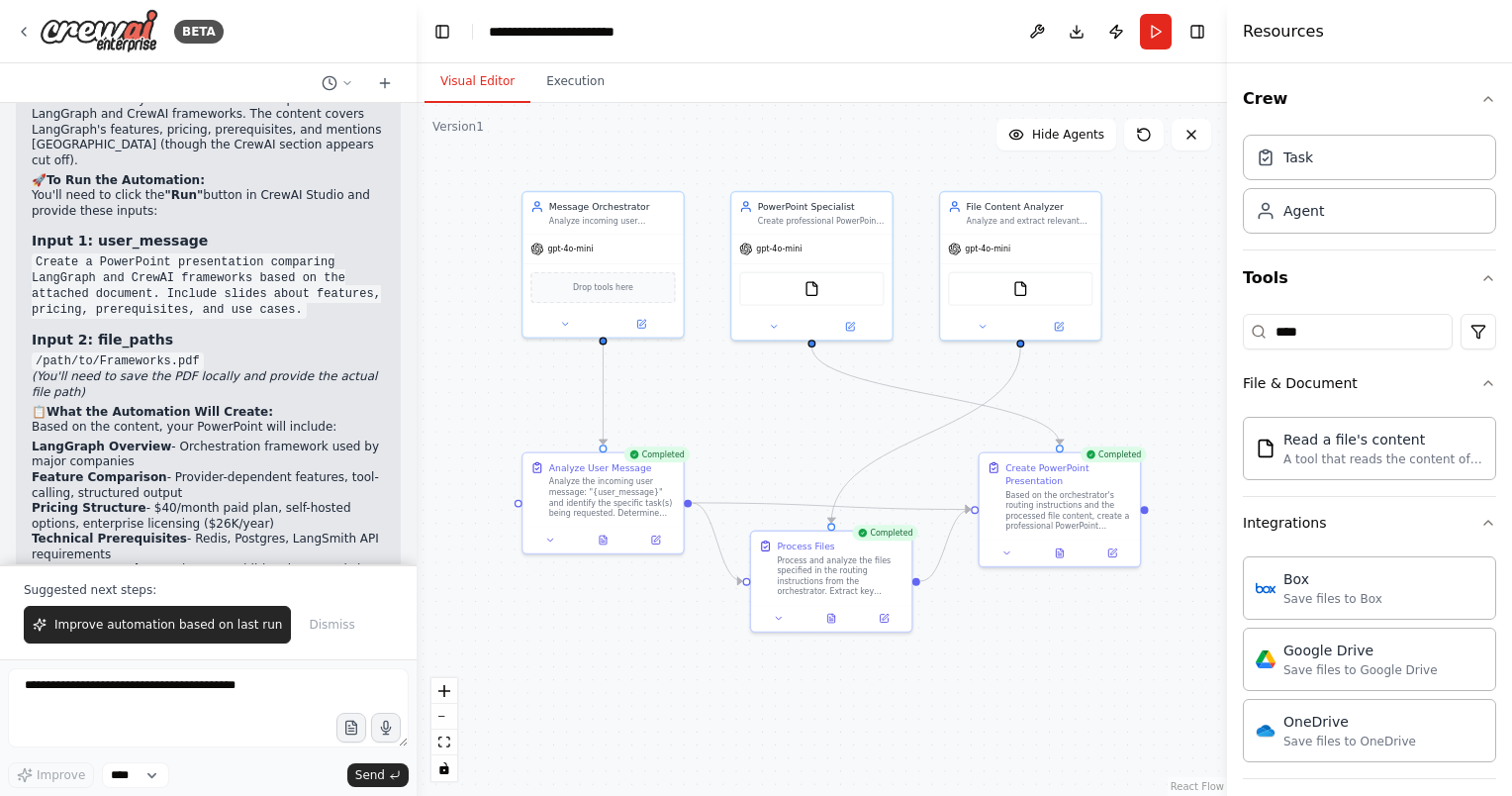
drag, startPoint x: 539, startPoint y: 426, endPoint x: 507, endPoint y: 425, distance: 32.0
click at [507, 425] on div ".deletable-edge-delete-btn { width: 20px; height: 20px; border: 0px solid #ffff…" at bounding box center [822, 449] width 811 height 693
click at [985, 325] on icon at bounding box center [981, 324] width 11 height 11
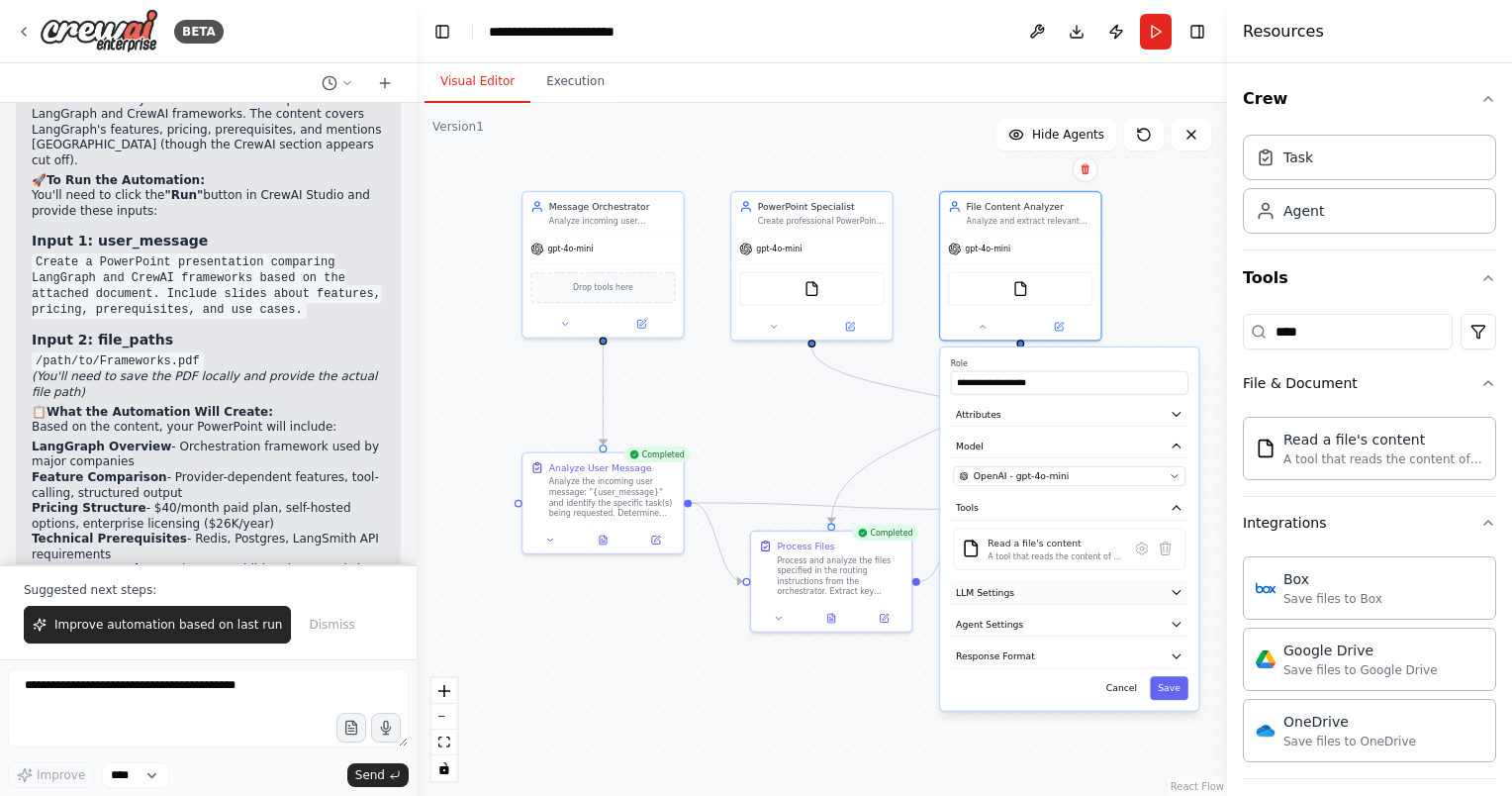
click at [1037, 602] on button "LLM Settings" at bounding box center [1069, 592] width 238 height 24
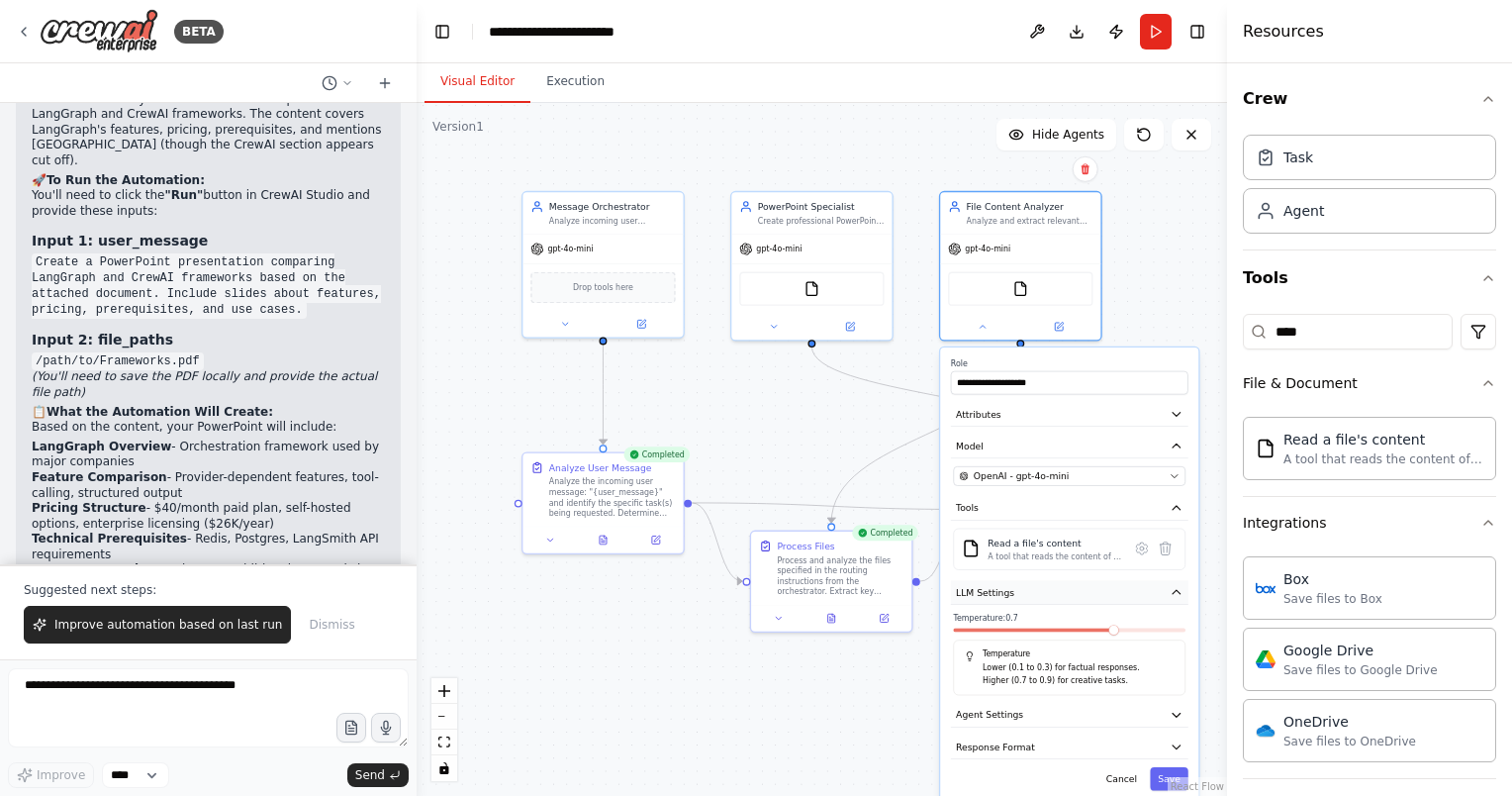
click at [1037, 602] on button "LLM Settings" at bounding box center [1069, 592] width 238 height 24
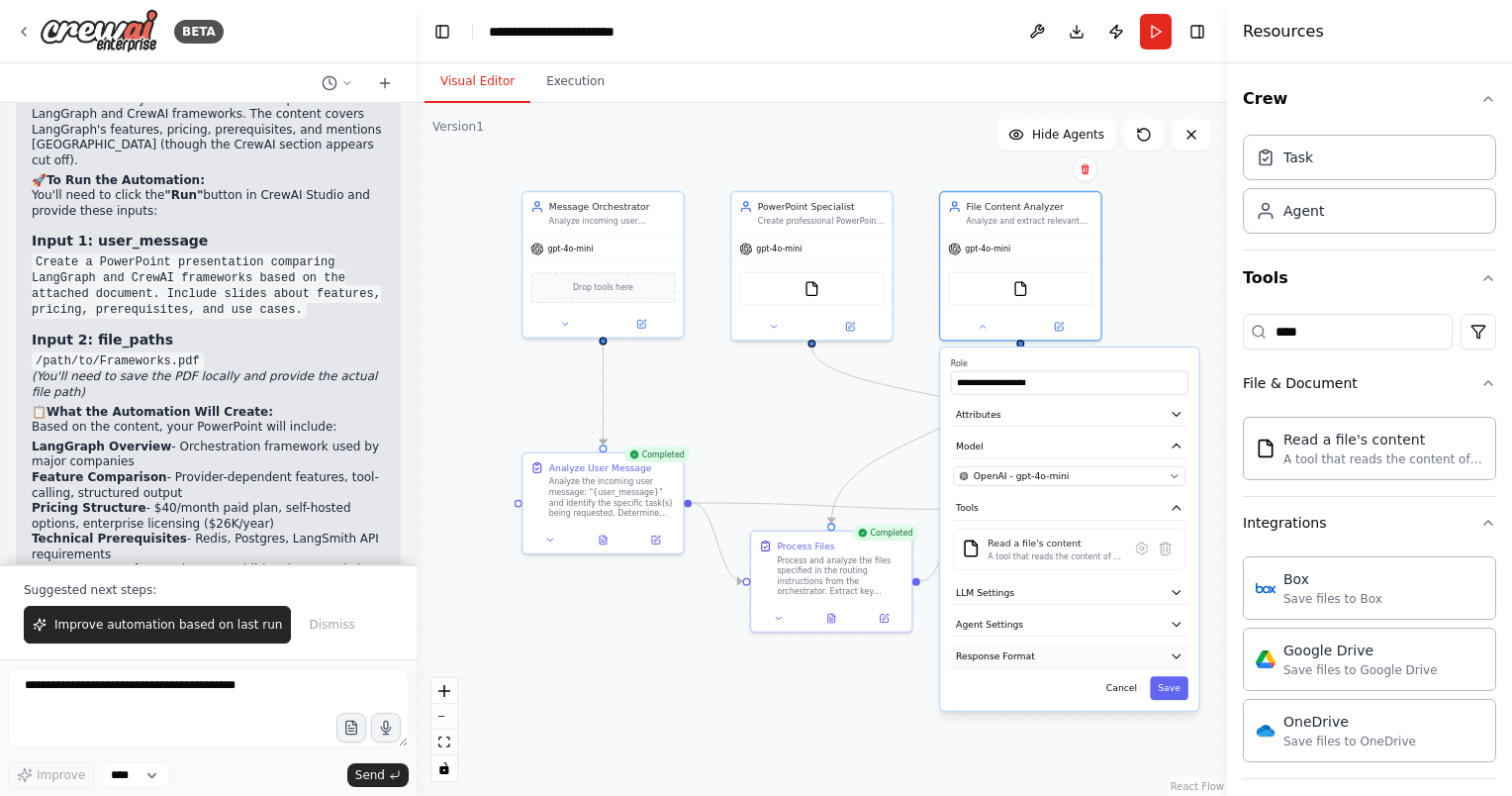
click at [1040, 653] on button "Response Format" at bounding box center [1069, 656] width 238 height 24
click at [1058, 332] on div at bounding box center [1020, 324] width 160 height 26
click at [1055, 325] on icon at bounding box center [1058, 324] width 8 height 8
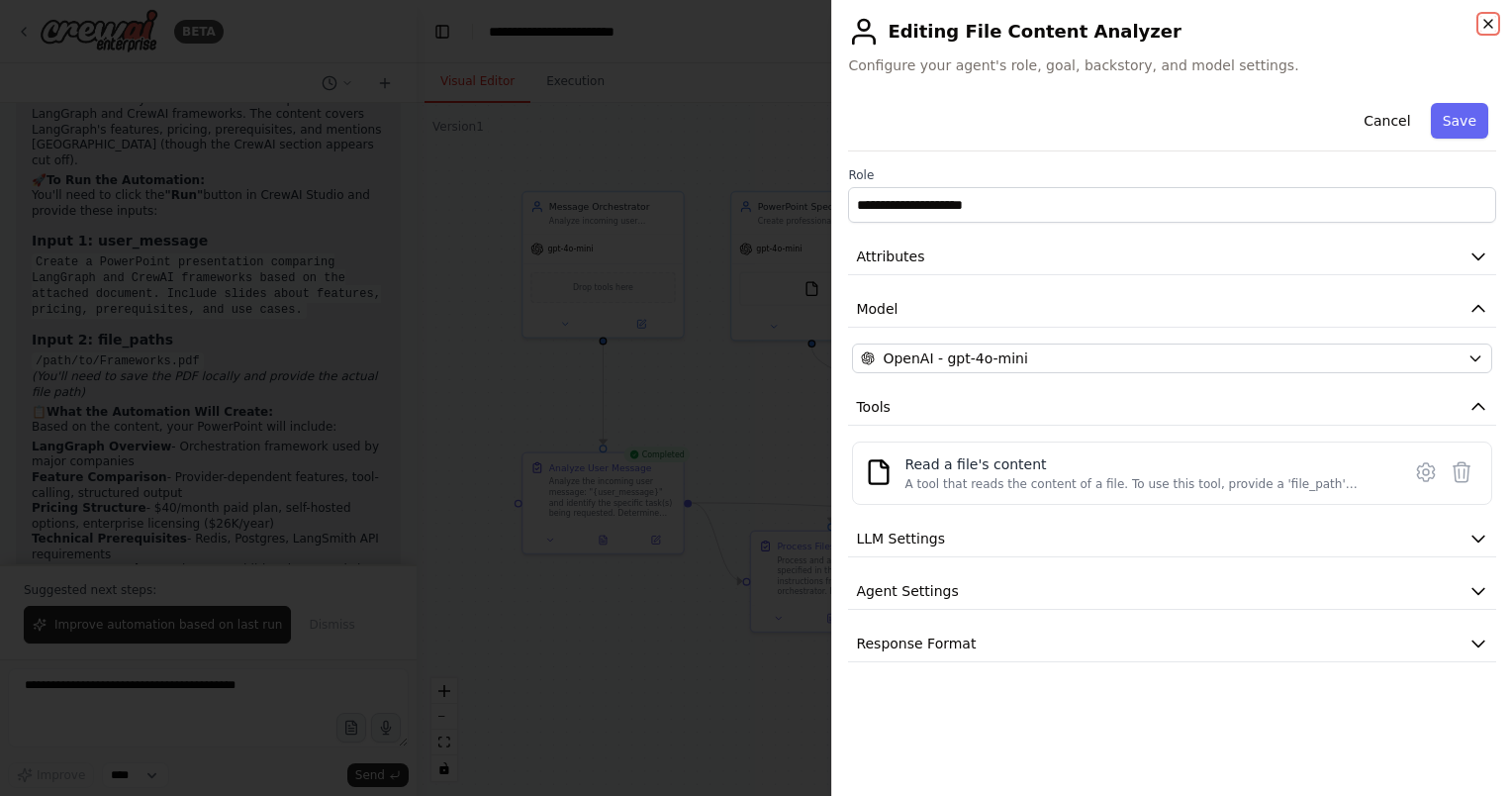
click at [1488, 24] on icon "button" at bounding box center [1488, 24] width 8 height 8
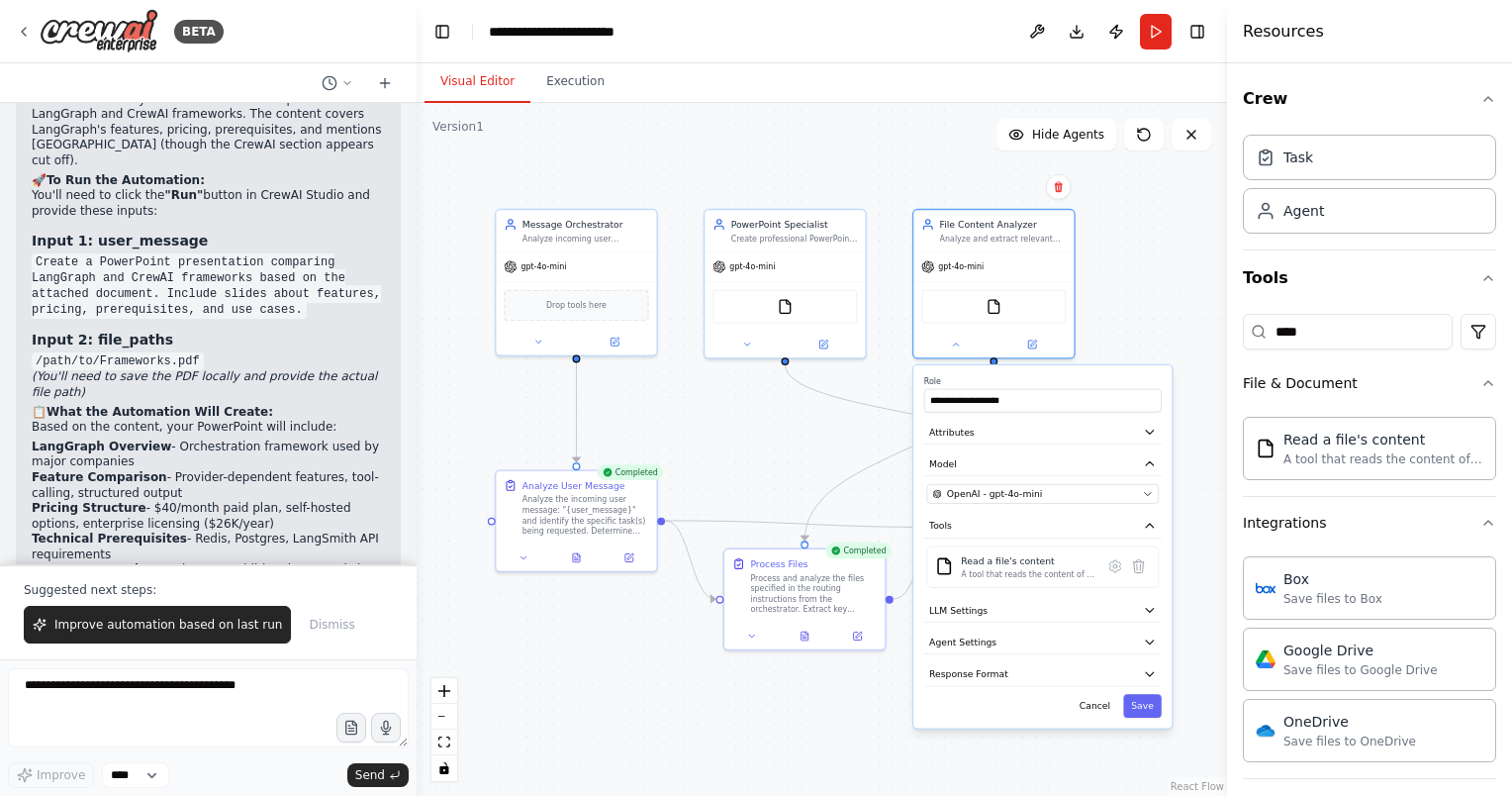
drag, startPoint x: 1171, startPoint y: 259, endPoint x: 1140, endPoint y: 277, distance: 35.8
click at [1140, 277] on div ".deletable-edge-delete-btn { width: 20px; height: 20px; border: 0px solid #ffff…" at bounding box center [822, 449] width 811 height 693
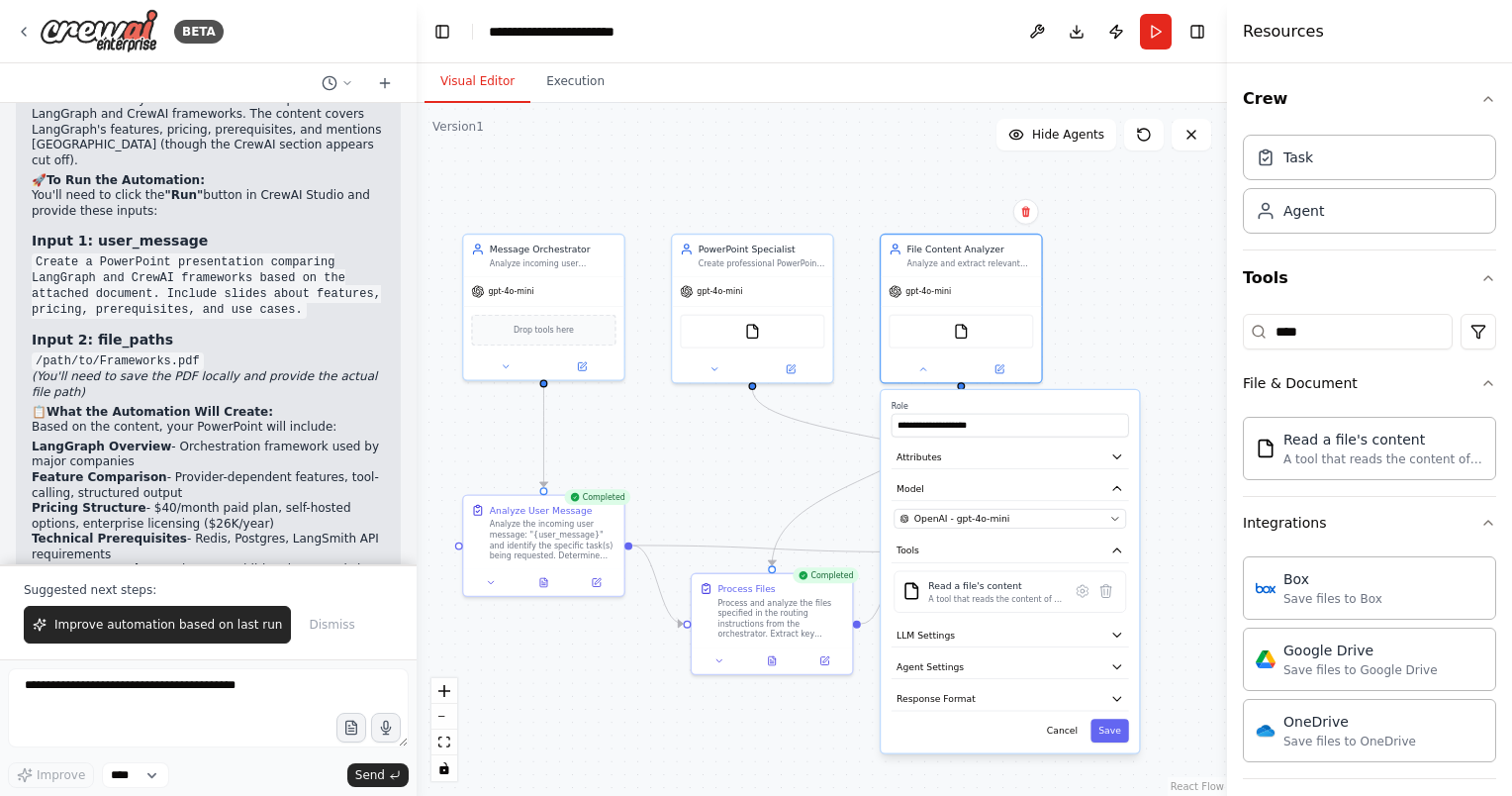
drag, startPoint x: 752, startPoint y: 146, endPoint x: 724, endPoint y: 170, distance: 36.9
click at [724, 170] on div ".deletable-edge-delete-btn { width: 20px; height: 20px; border: 0px solid #ffff…" at bounding box center [822, 449] width 811 height 693
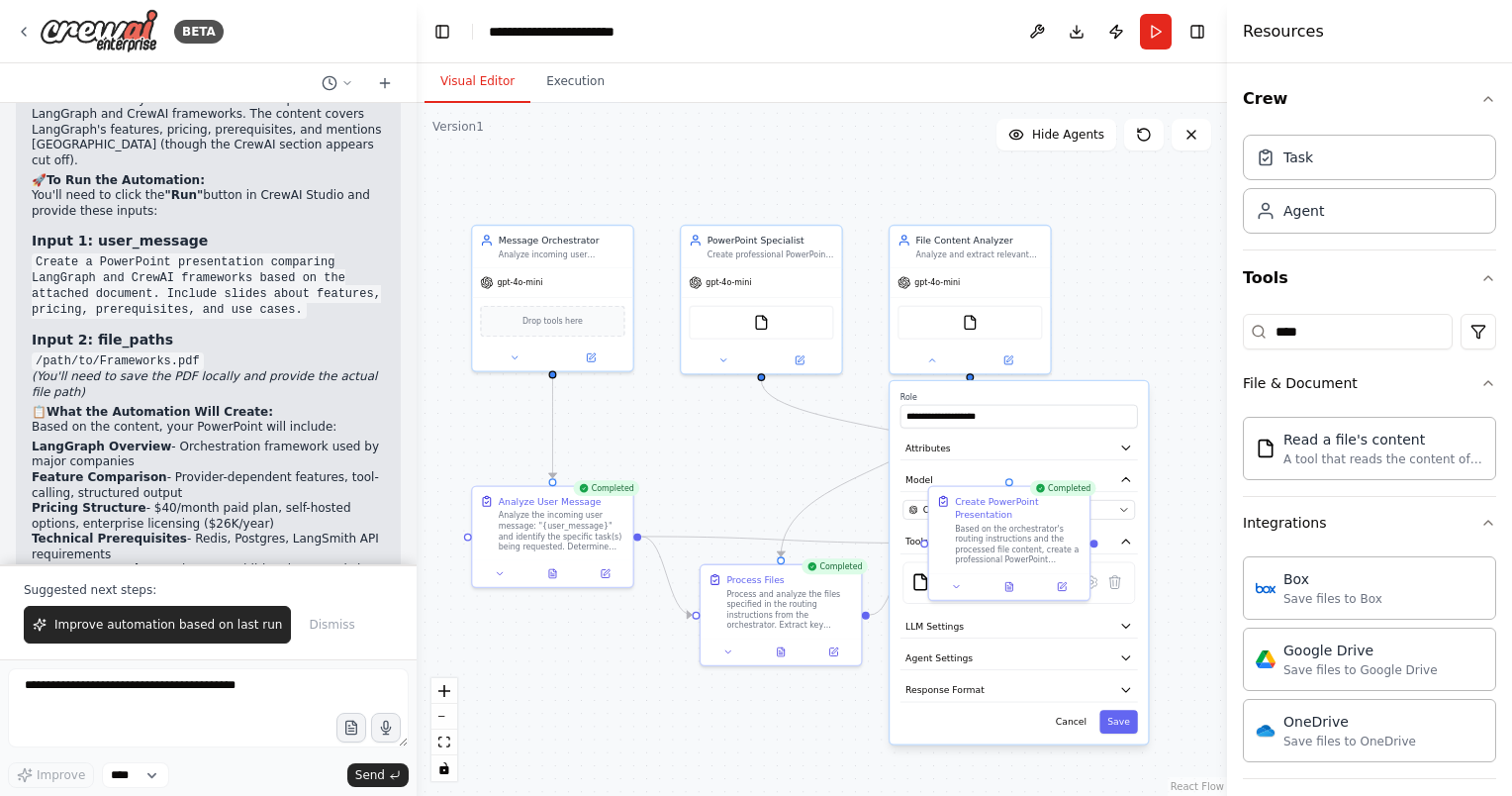
drag, startPoint x: 724, startPoint y: 170, endPoint x: 705, endPoint y: 168, distance: 19.1
click at [705, 168] on div ".deletable-edge-delete-btn { width: 20px; height: 20px; border: 0px solid #ffff…" at bounding box center [822, 449] width 811 height 693
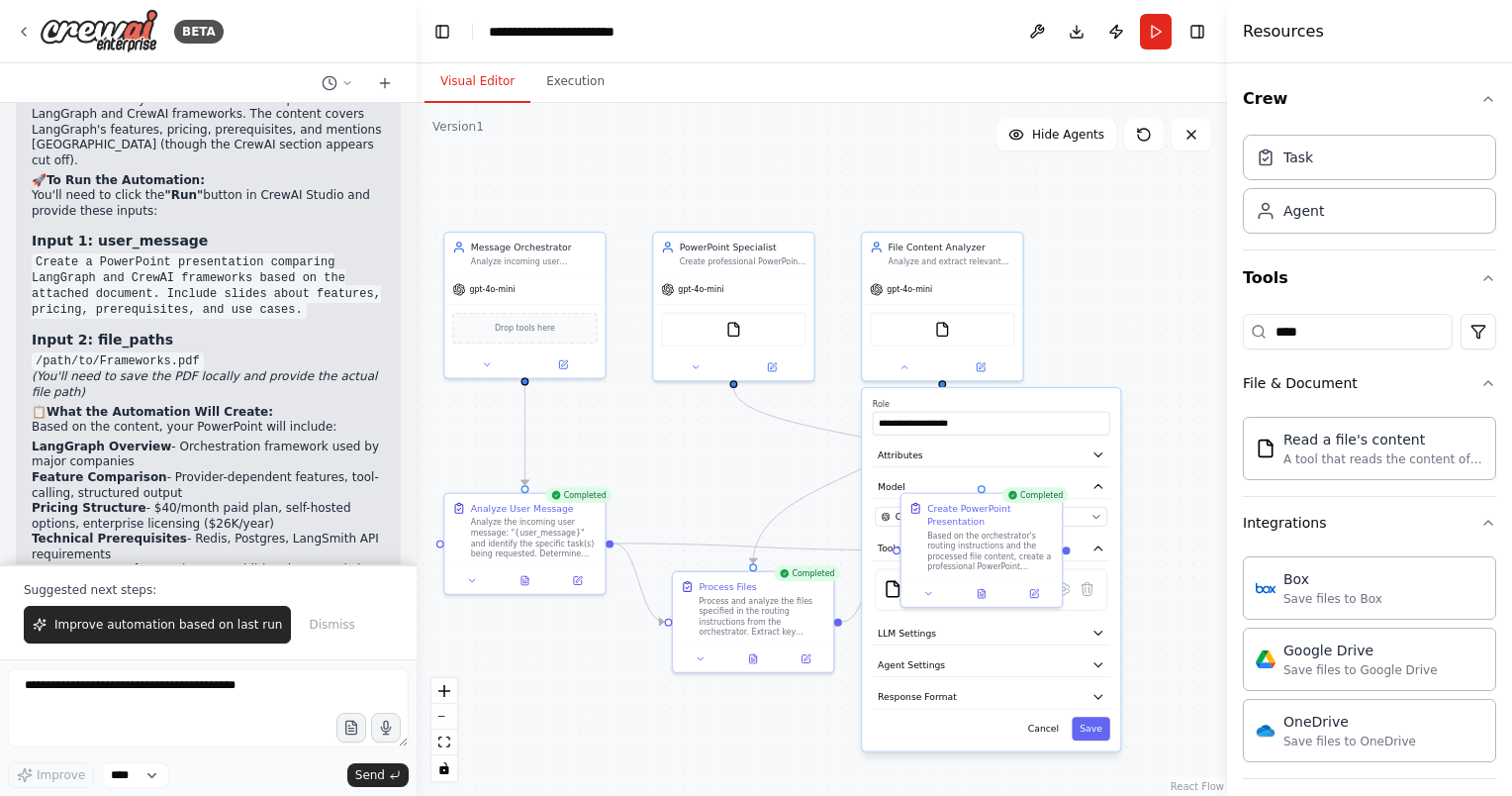
drag, startPoint x: 655, startPoint y: 178, endPoint x: 681, endPoint y: 176, distance: 26.1
click at [681, 176] on div ".deletable-edge-delete-btn { width: 20px; height: 20px; border: 0px solid #ffff…" at bounding box center [822, 449] width 811 height 693
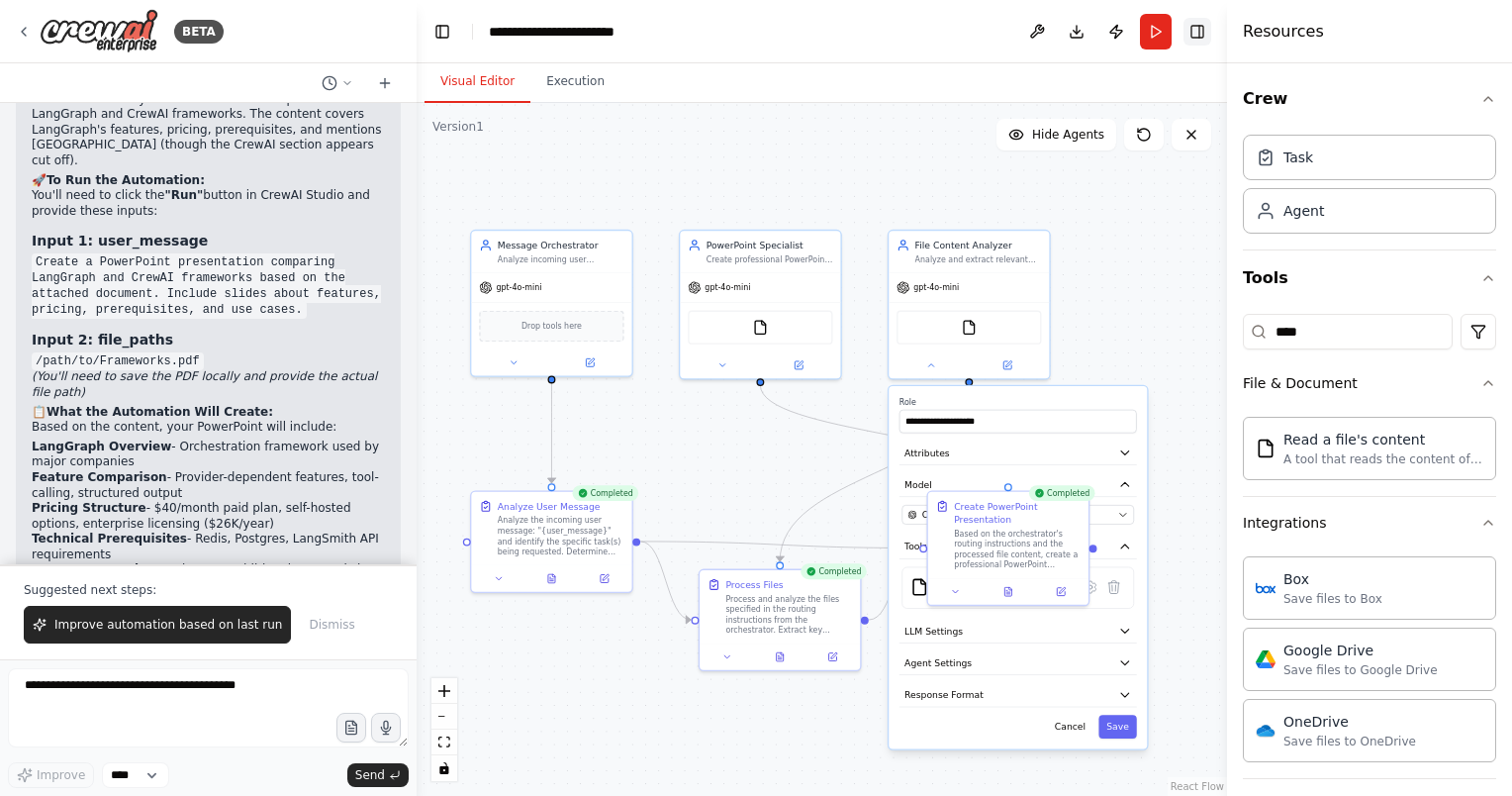
click at [1189, 44] on button "Toggle Right Sidebar" at bounding box center [1197, 32] width 28 height 28
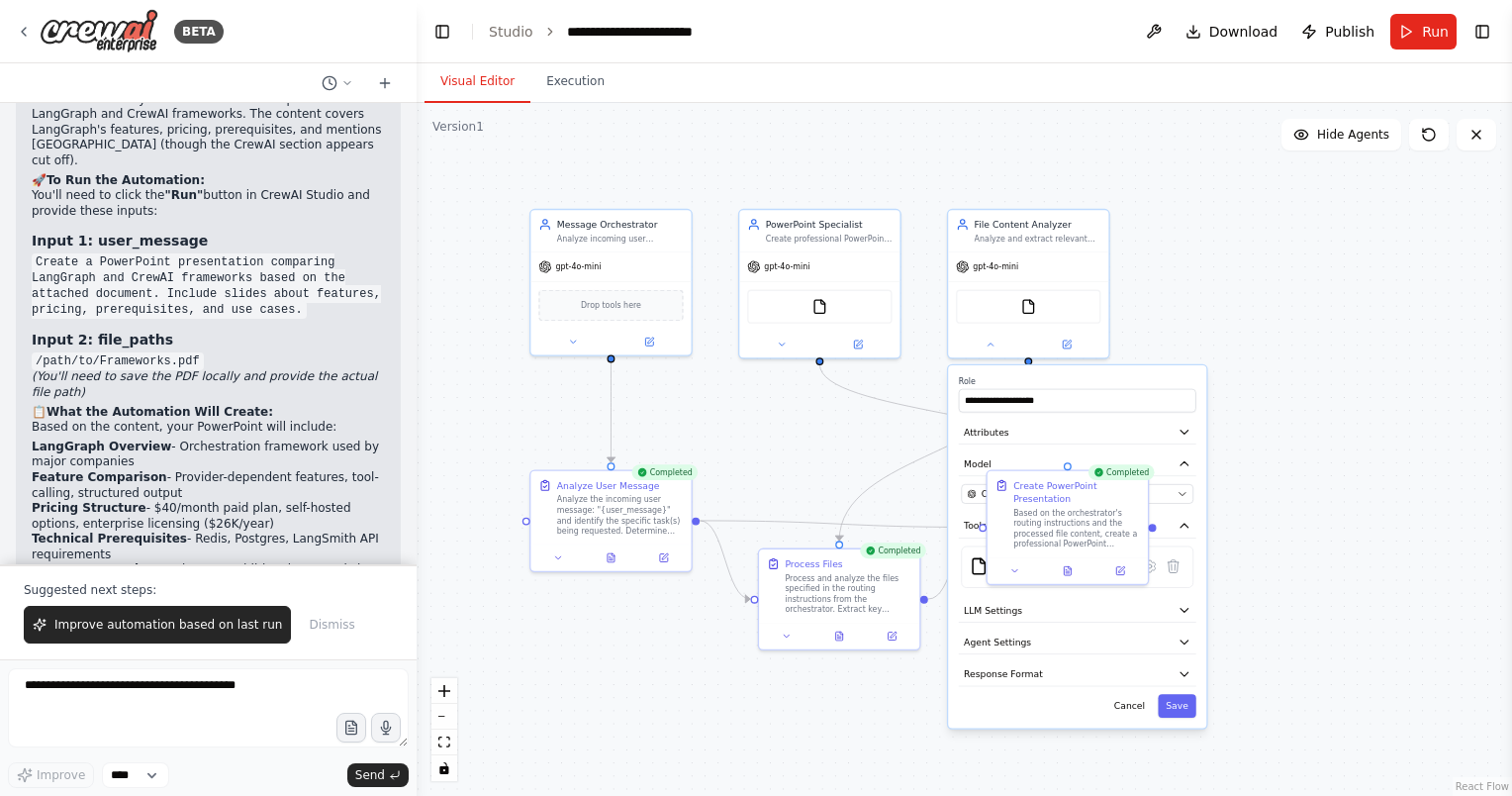
drag, startPoint x: 1112, startPoint y: 253, endPoint x: 1227, endPoint y: 227, distance: 117.9
click at [1227, 227] on div ".deletable-edge-delete-btn { width: 20px; height: 20px; border: 0px solid #ffff…" at bounding box center [964, 449] width 1095 height 693
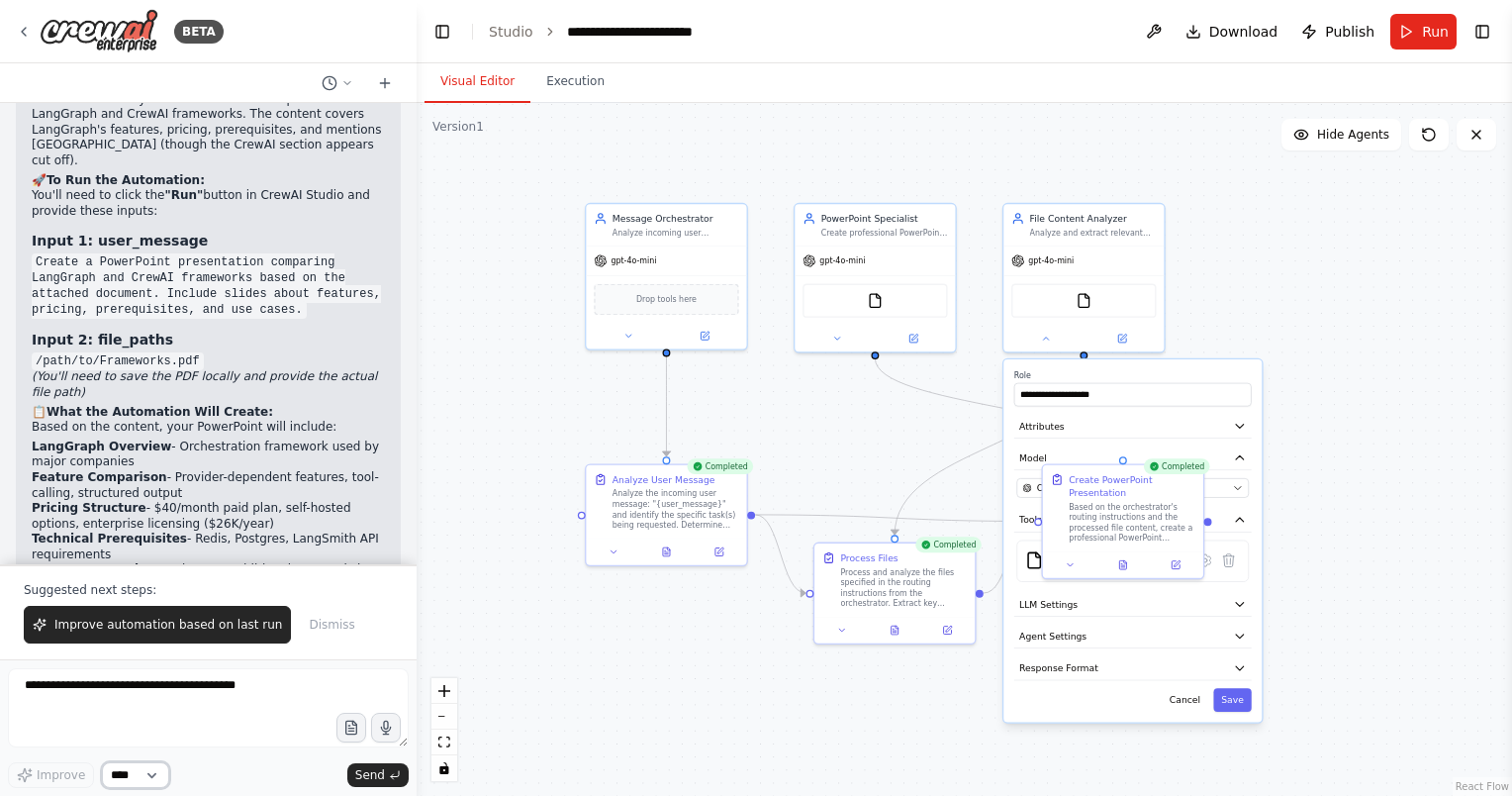
click at [124, 771] on select "****" at bounding box center [136, 775] width 67 height 26
click at [303, 636] on button "Dismiss" at bounding box center [332, 625] width 65 height 38
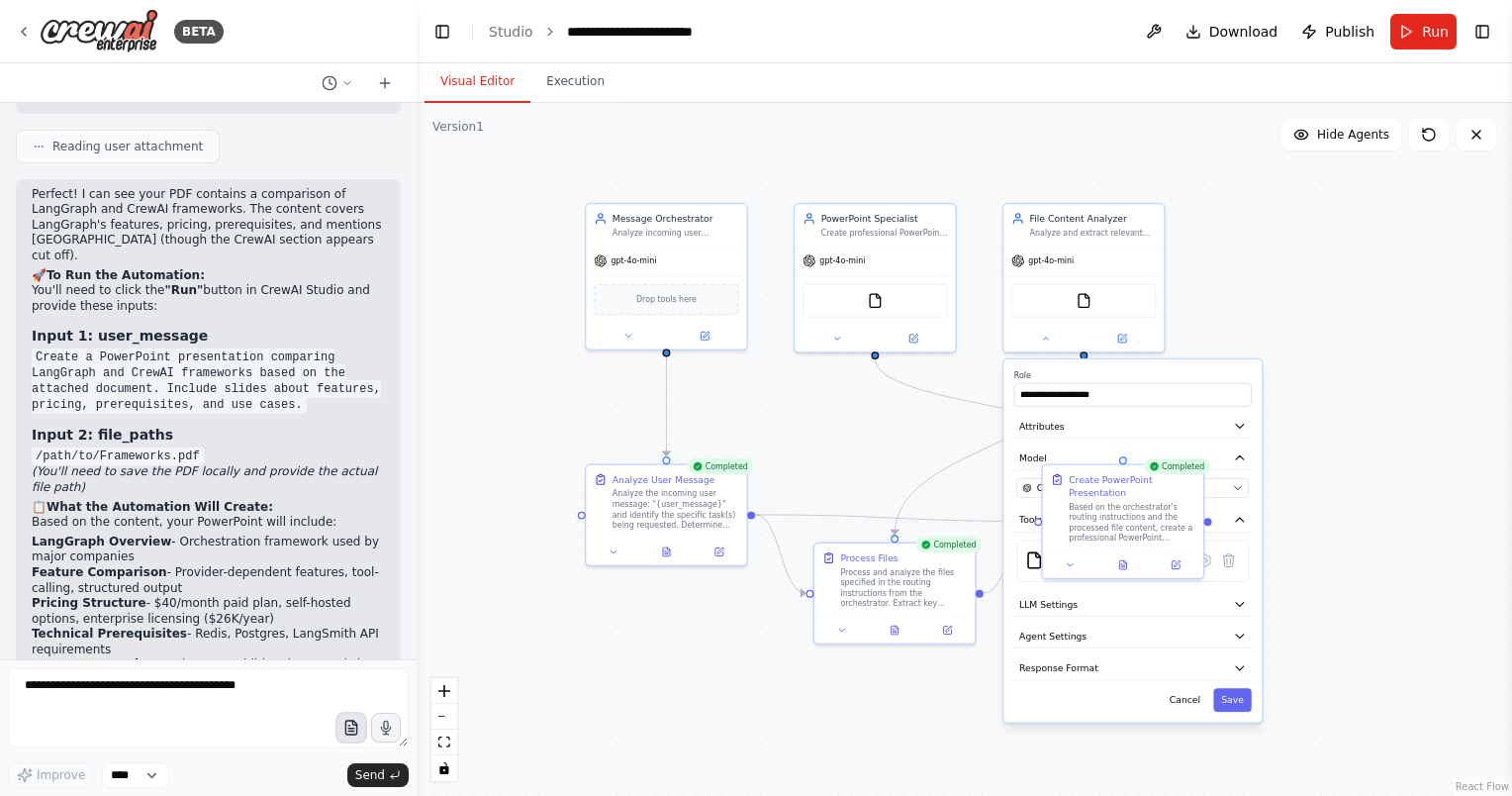
click at [350, 730] on icon "button" at bounding box center [351, 728] width 17 height 17
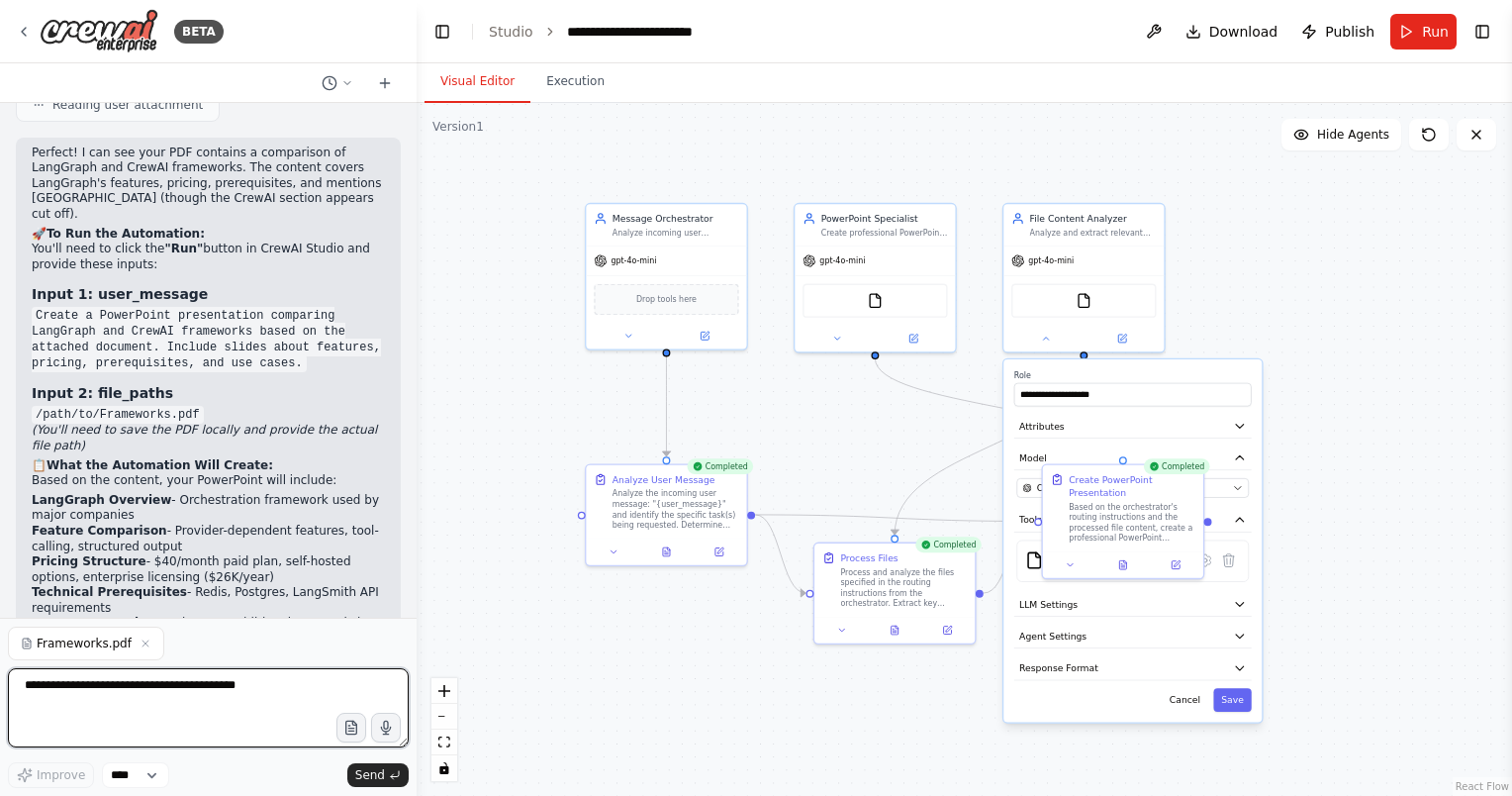
click at [227, 688] on textarea at bounding box center [208, 708] width 401 height 79
type textarea "**********"
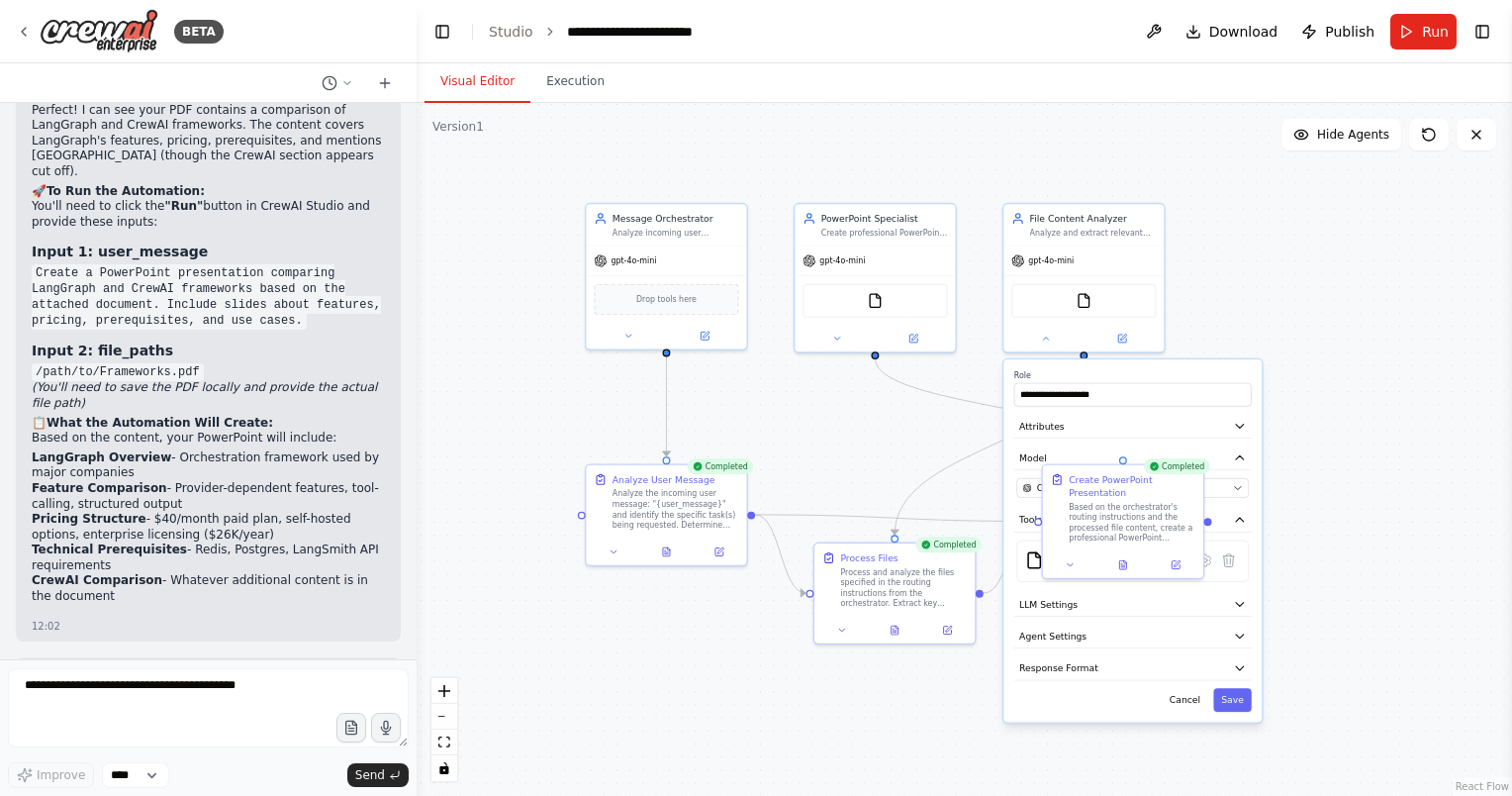
scroll to position [5047, 0]
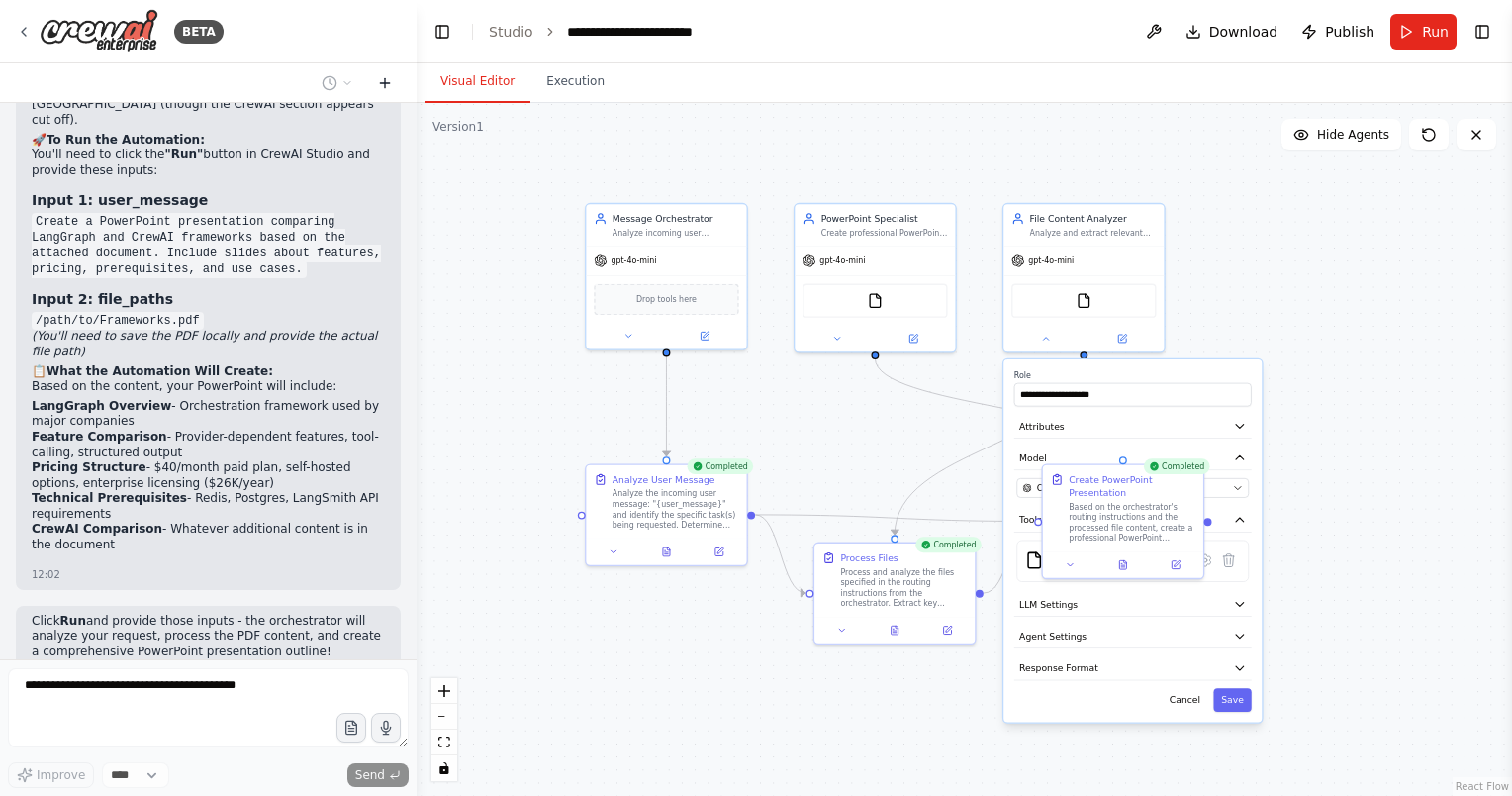
click at [389, 91] on button at bounding box center [385, 83] width 32 height 24
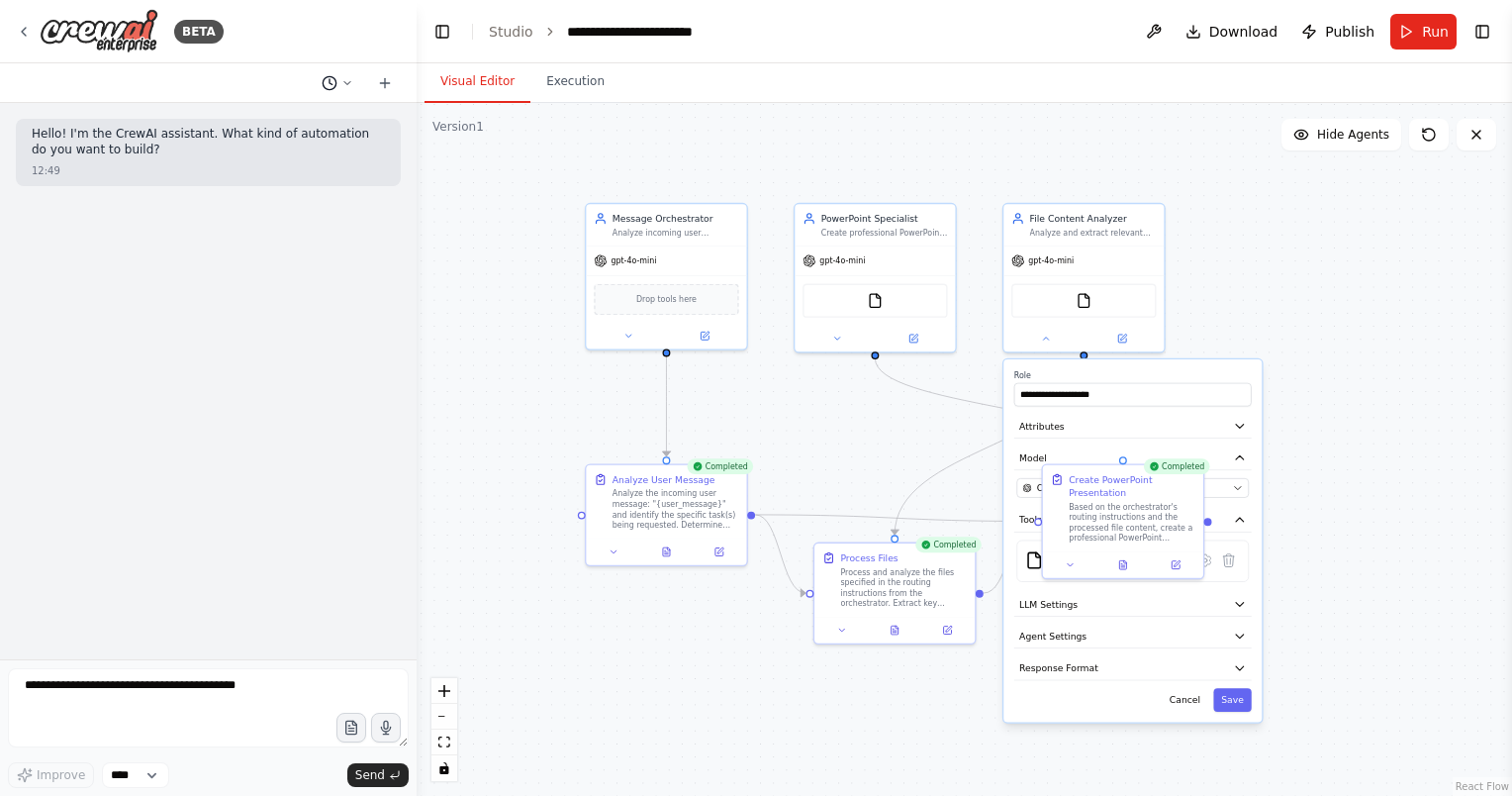
click at [344, 87] on icon at bounding box center [348, 83] width 12 height 12
click at [317, 154] on span "if I input the path, it doesn't work. Are there any other options to give the p…" at bounding box center [261, 155] width 147 height 16
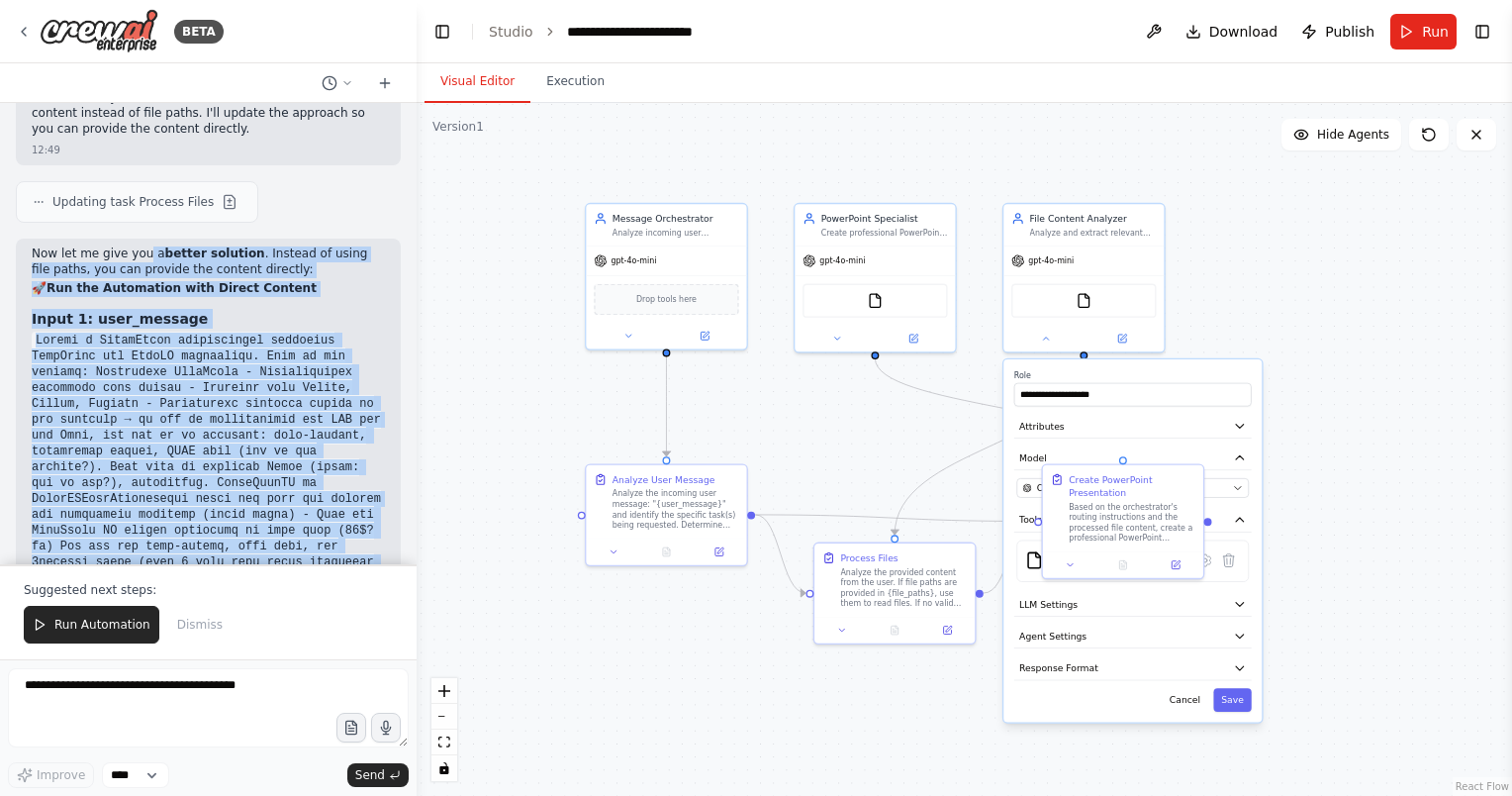
scroll to position [5886, 0]
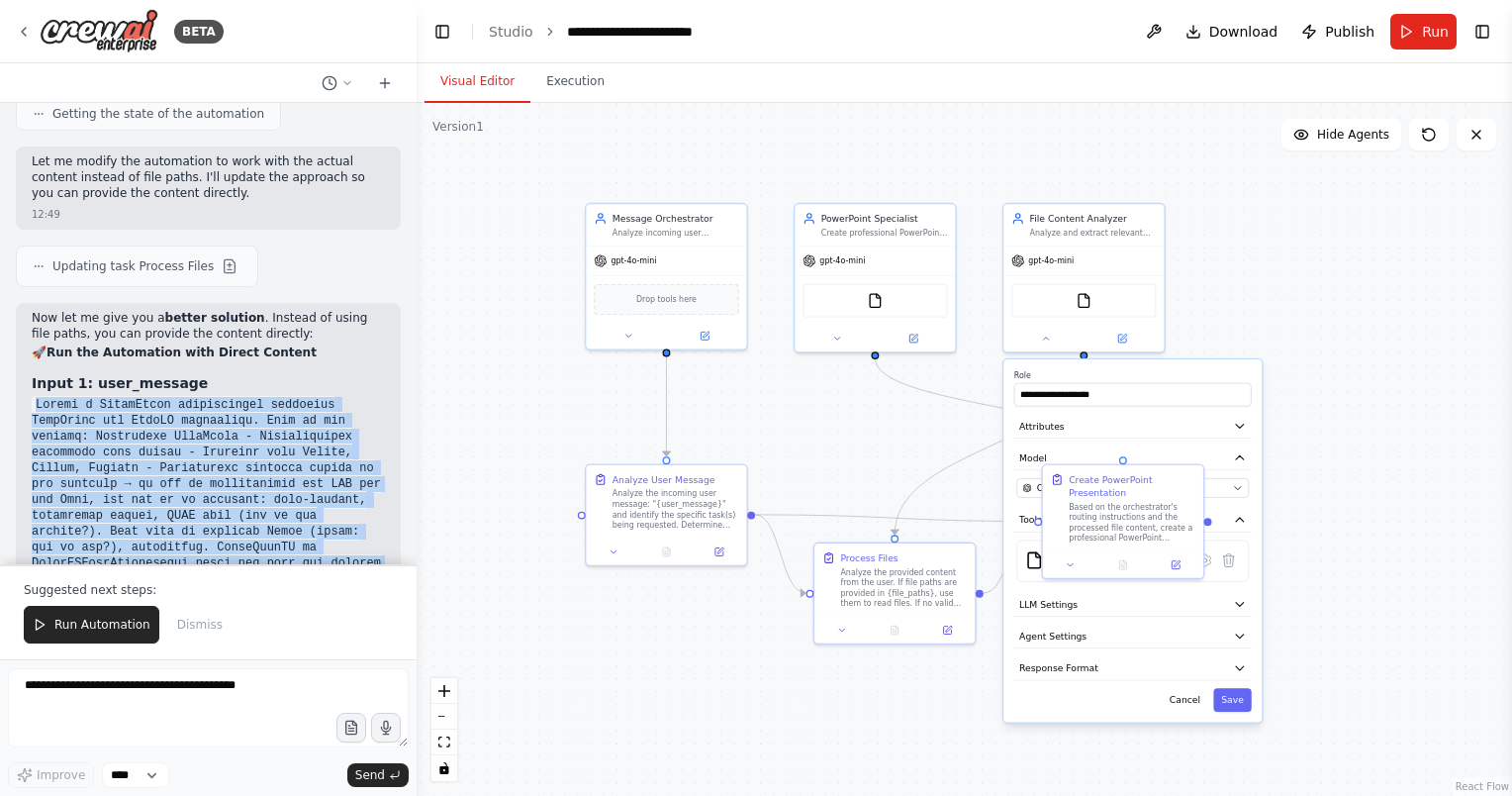
drag, startPoint x: 310, startPoint y: 357, endPoint x: 35, endPoint y: 224, distance: 305.5
click at [35, 311] on div "Now let me give you a better solution . Instead of using file paths, you can pr…" at bounding box center [208, 601] width 353 height 581
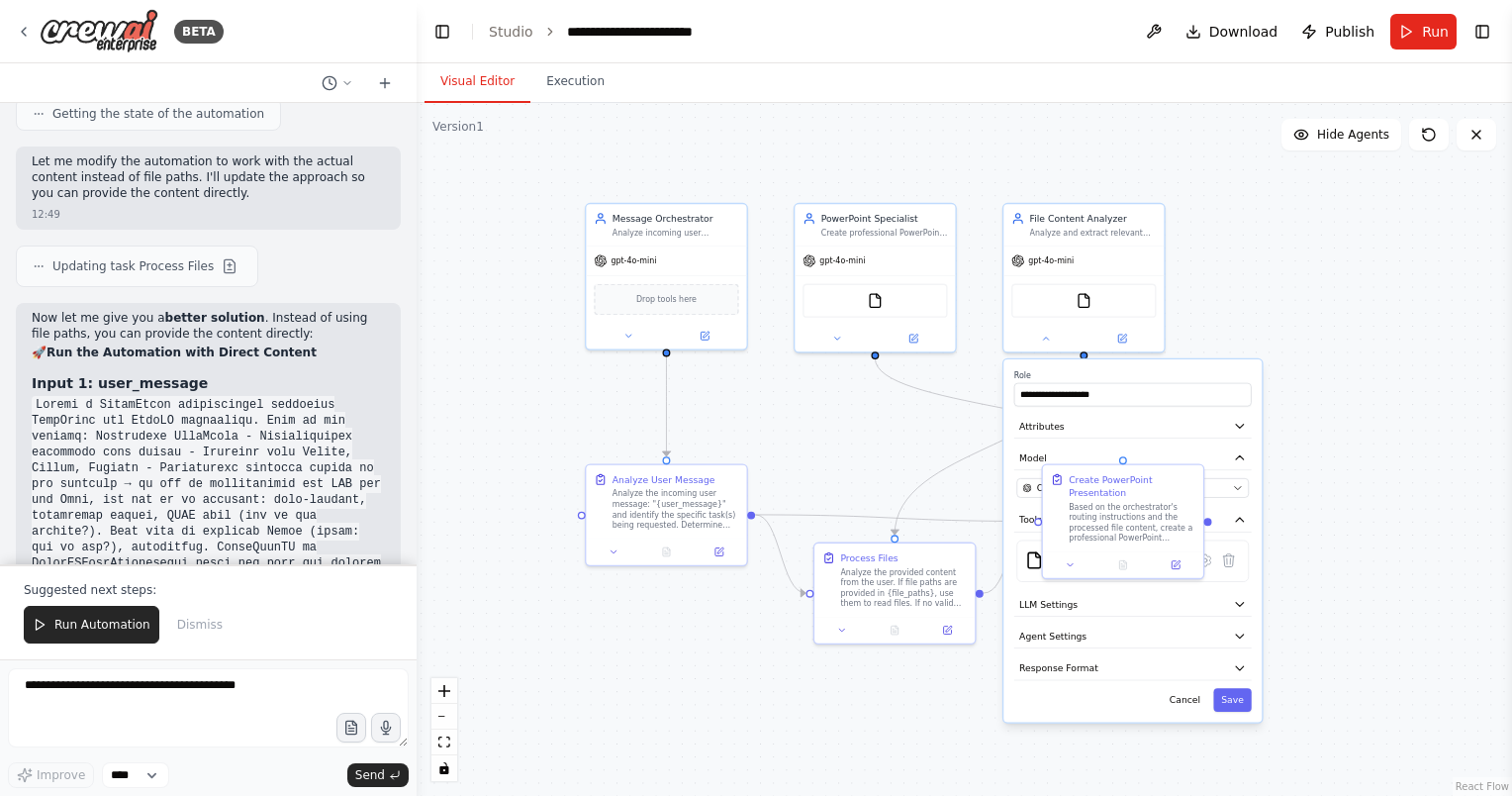
drag, startPoint x: 35, startPoint y: 224, endPoint x: 272, endPoint y: 176, distance: 241.8
click at [272, 346] on strong "Run the Automation with Direct Content" at bounding box center [181, 352] width 270 height 14
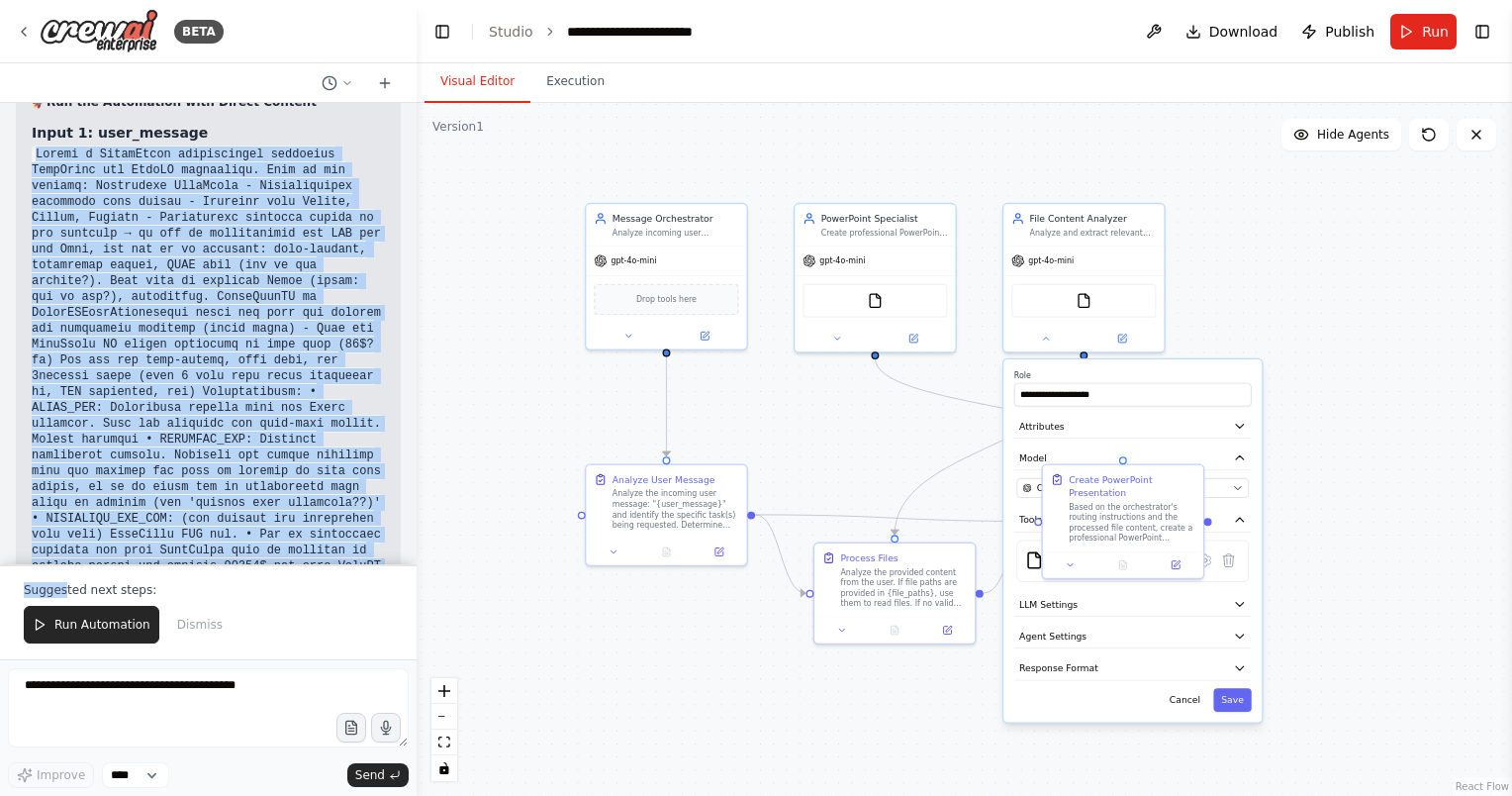
scroll to position [6171, 0]
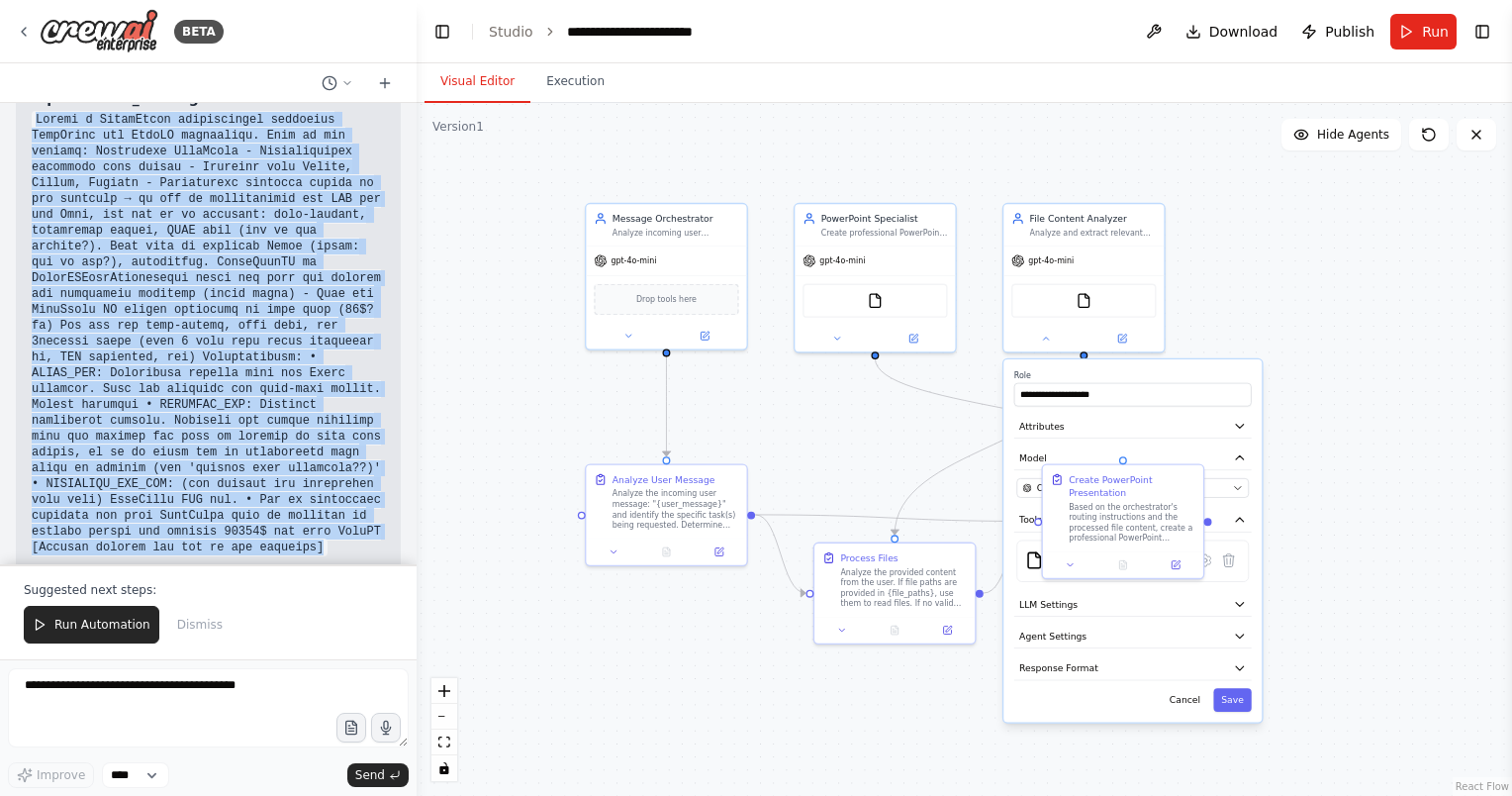
drag, startPoint x: 32, startPoint y: 226, endPoint x: 309, endPoint y: 360, distance: 307.7
click at [309, 360] on div "Now let me give you a better solution . Instead of using file paths, you can pr…" at bounding box center [208, 316] width 353 height 581
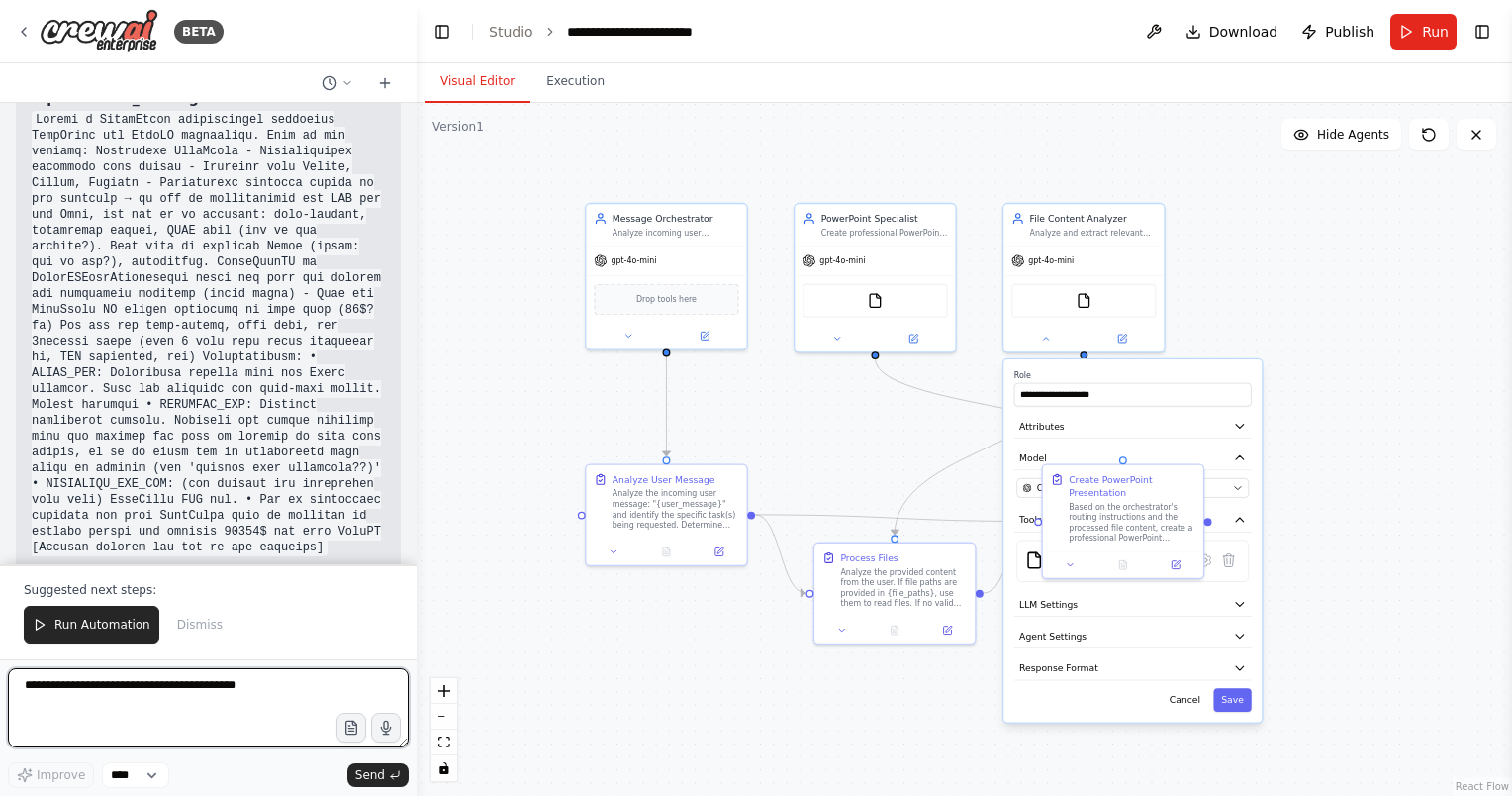
click at [195, 693] on textarea at bounding box center [208, 708] width 401 height 79
type textarea "**********"
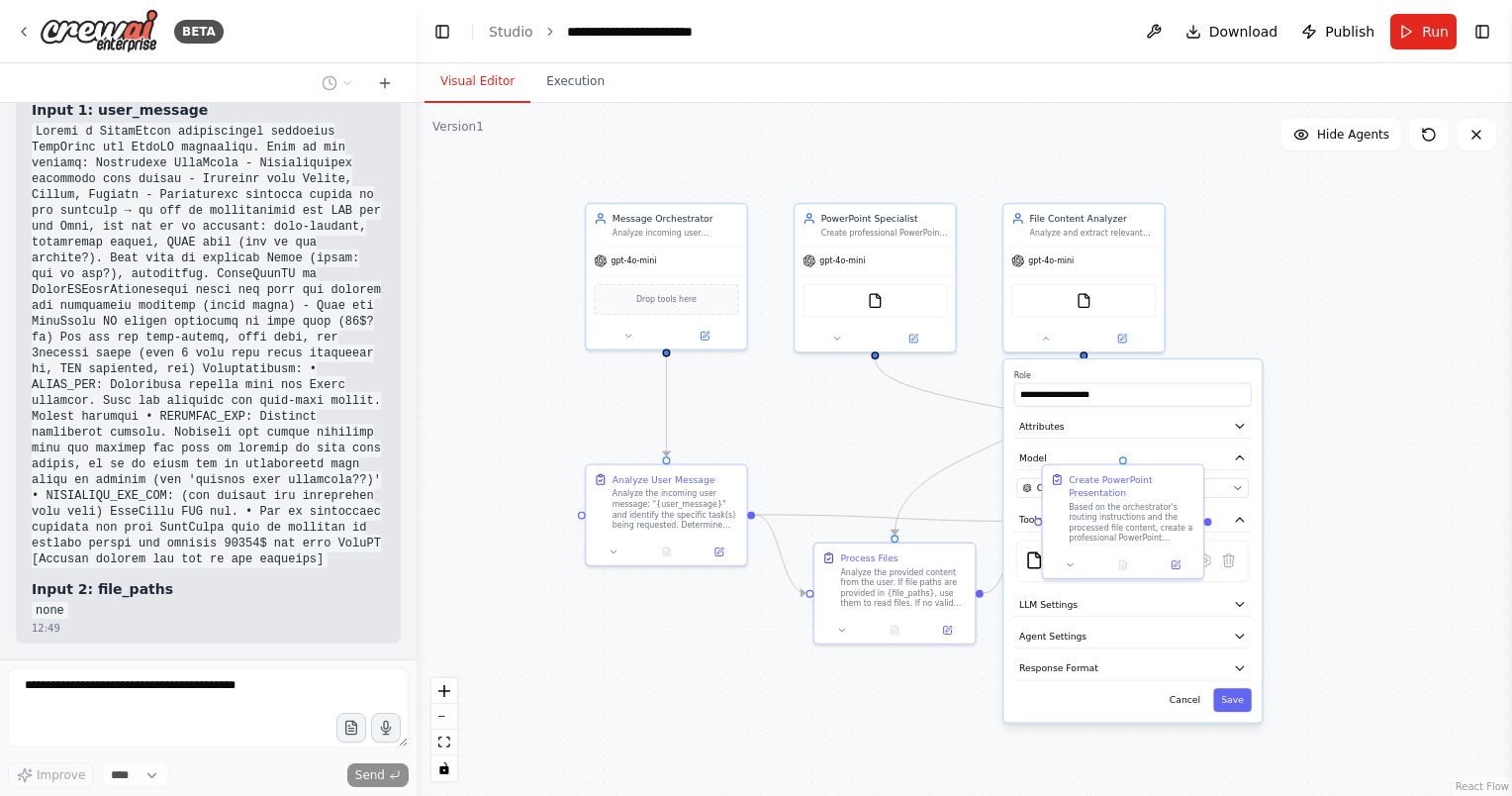
scroll to position [6211, 0]
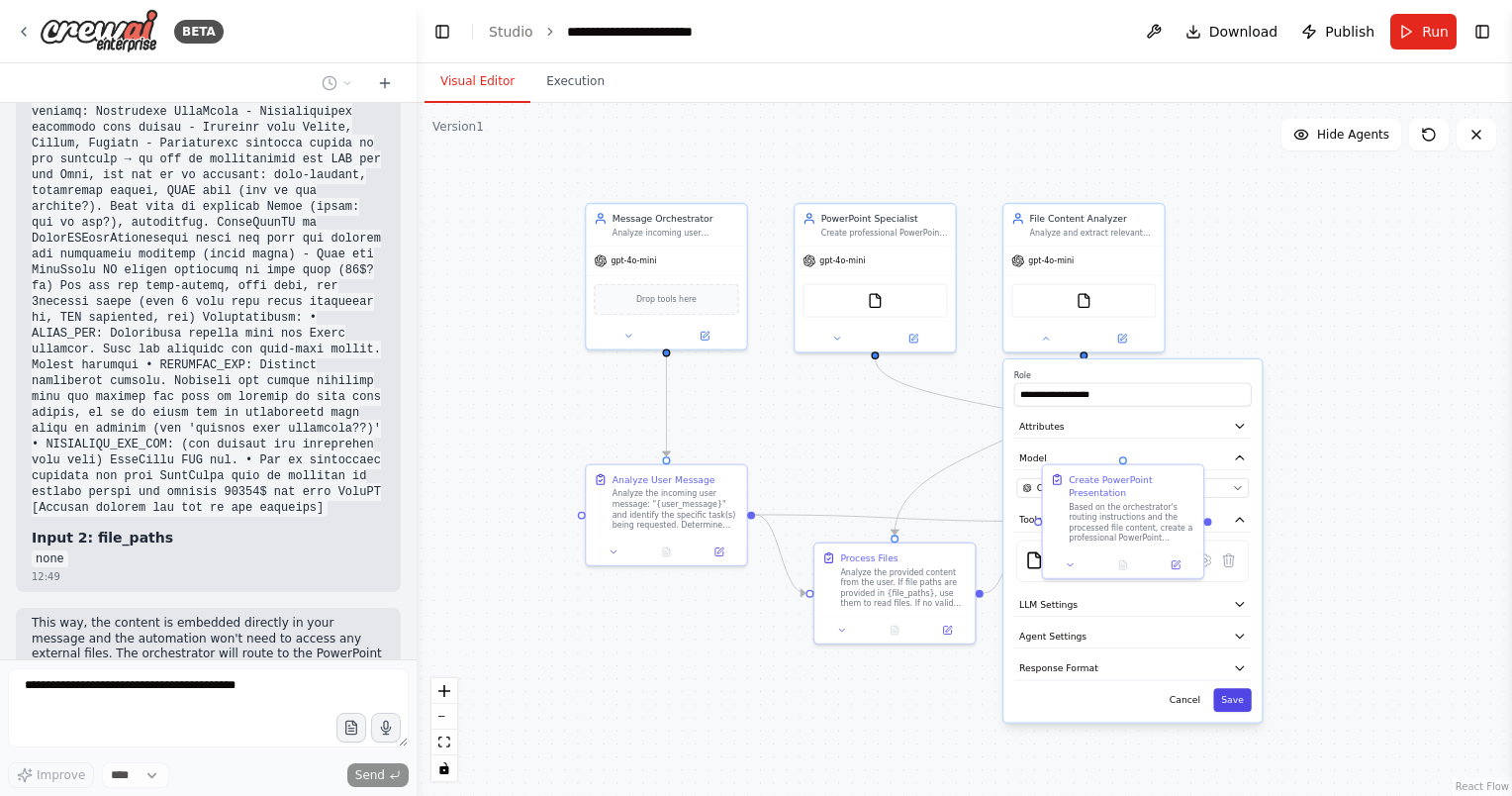
click at [1242, 701] on button "Save" at bounding box center [1232, 700] width 38 height 24
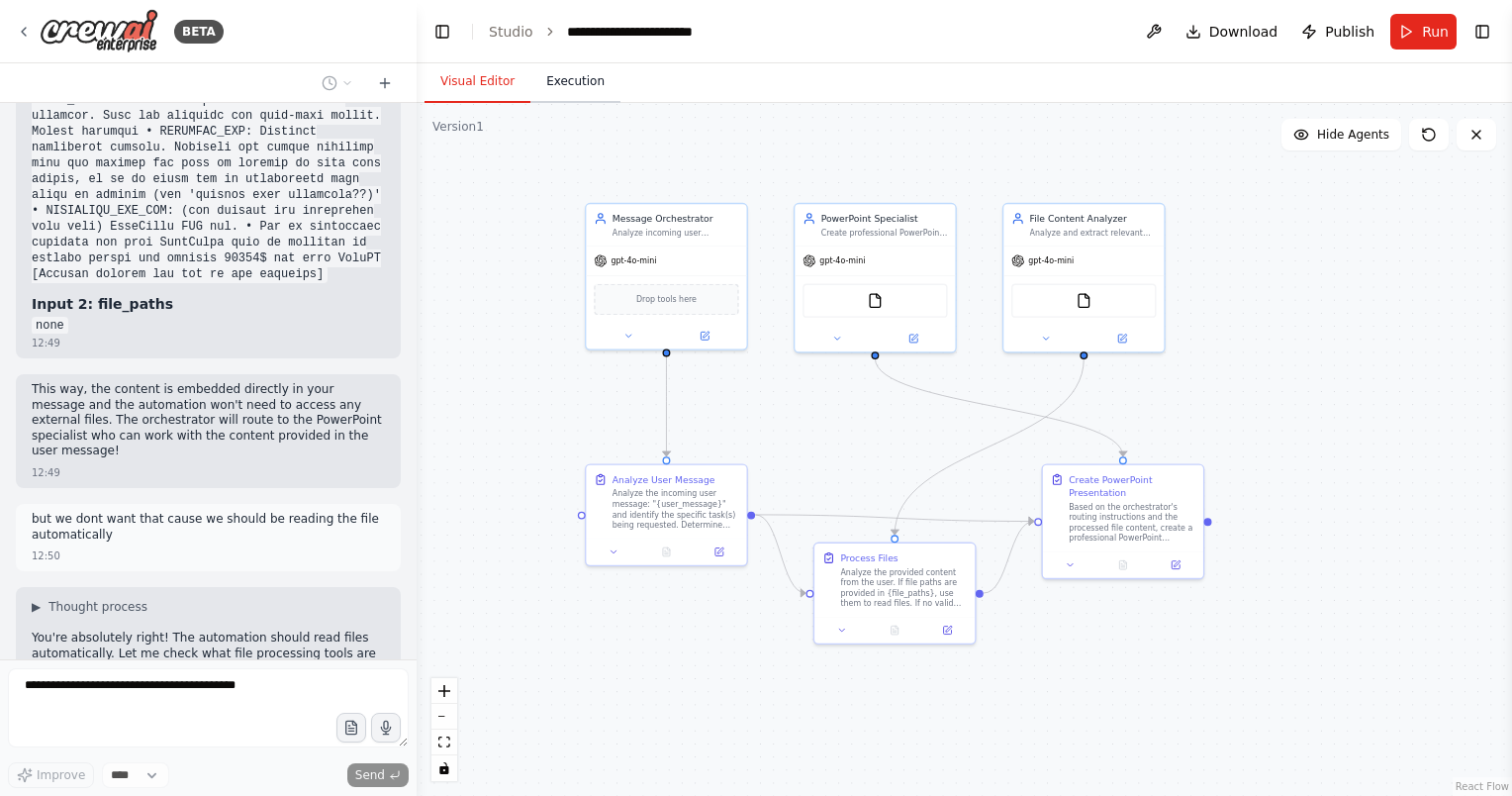
scroll to position [6492, 0]
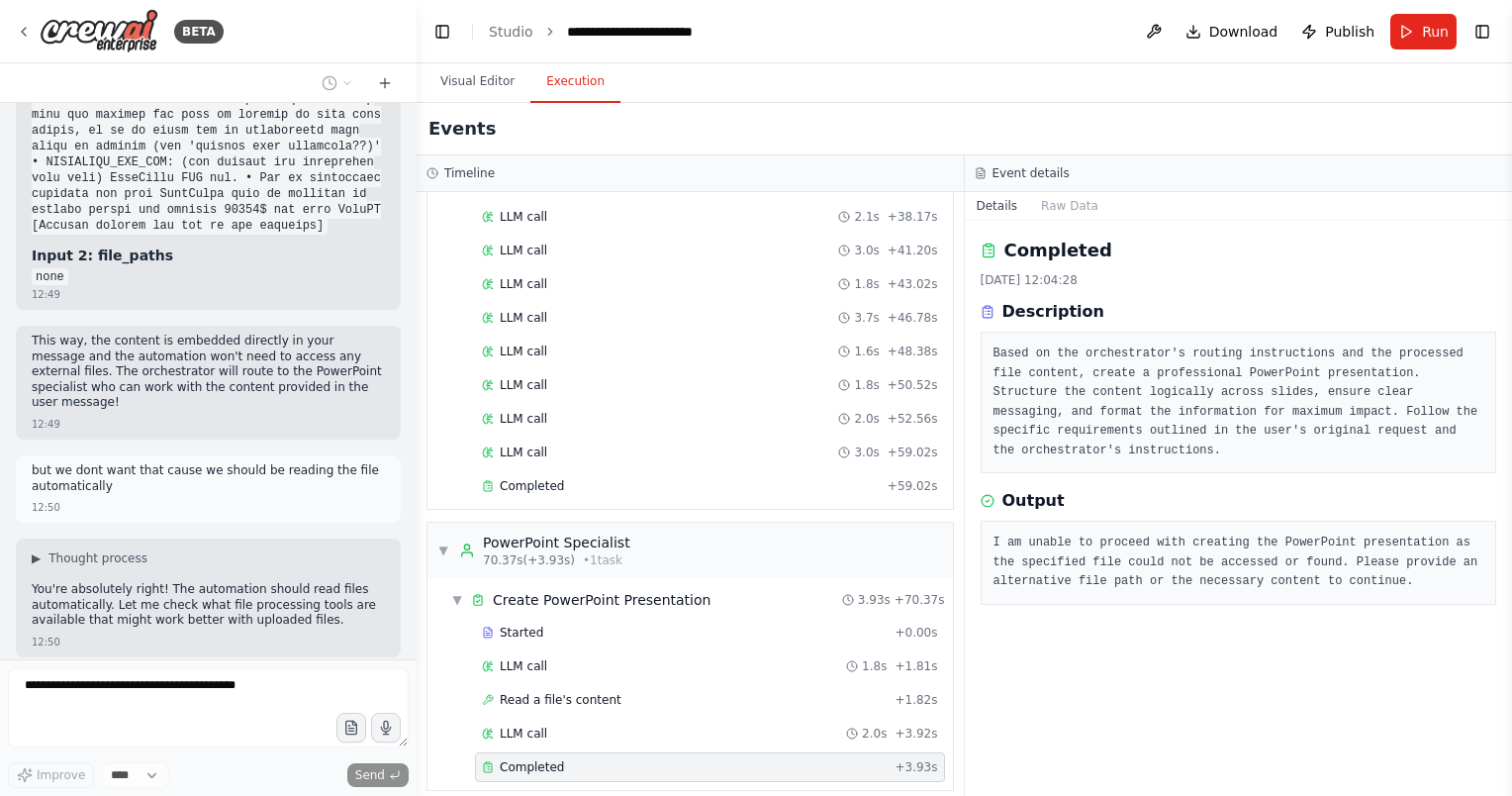
click at [556, 91] on button "Execution" at bounding box center [575, 82] width 90 height 42
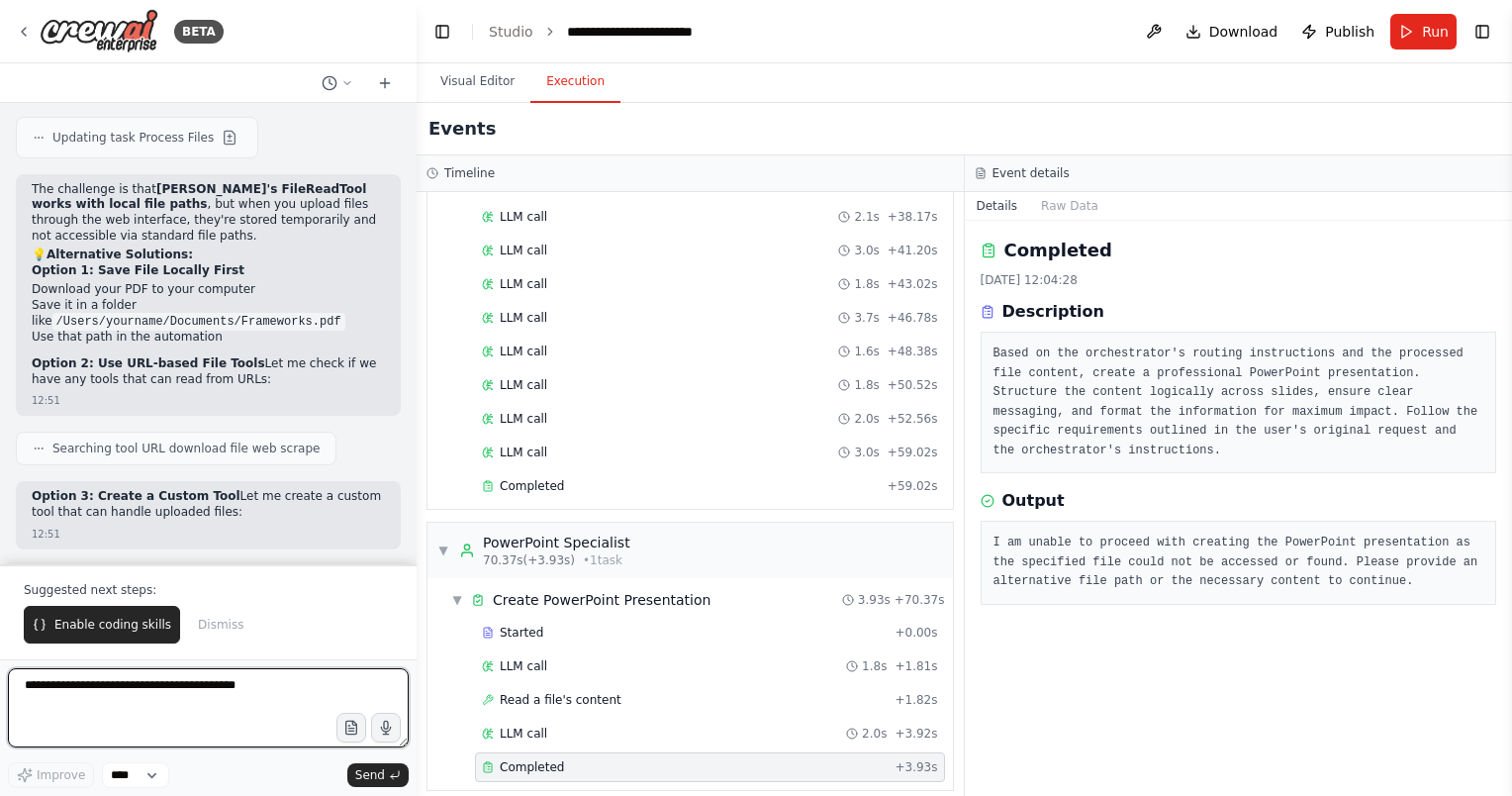
scroll to position [7362, 0]
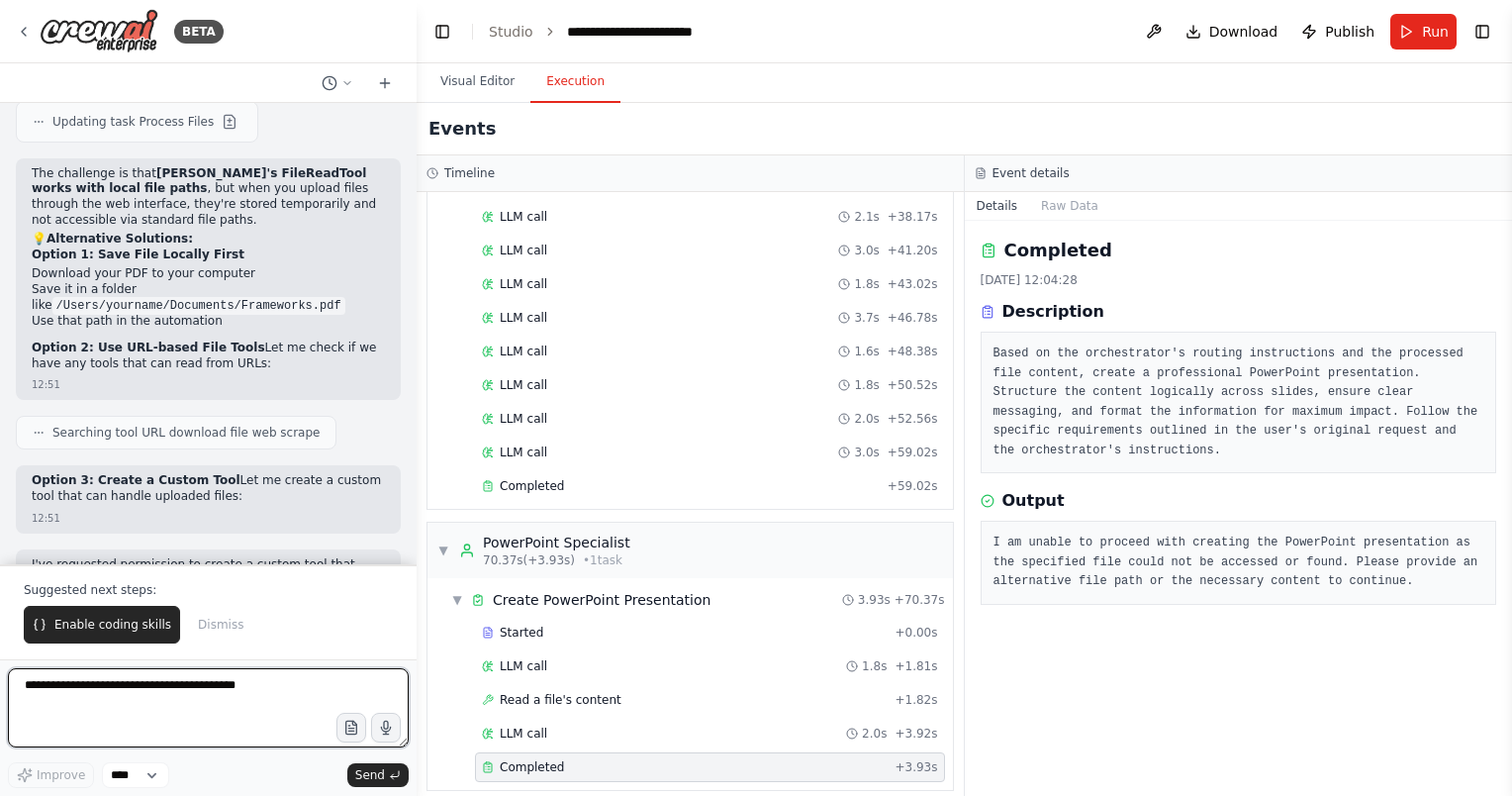
click at [147, 711] on textarea at bounding box center [208, 708] width 401 height 79
click at [138, 701] on textarea at bounding box center [208, 708] width 401 height 79
type textarea "**********"
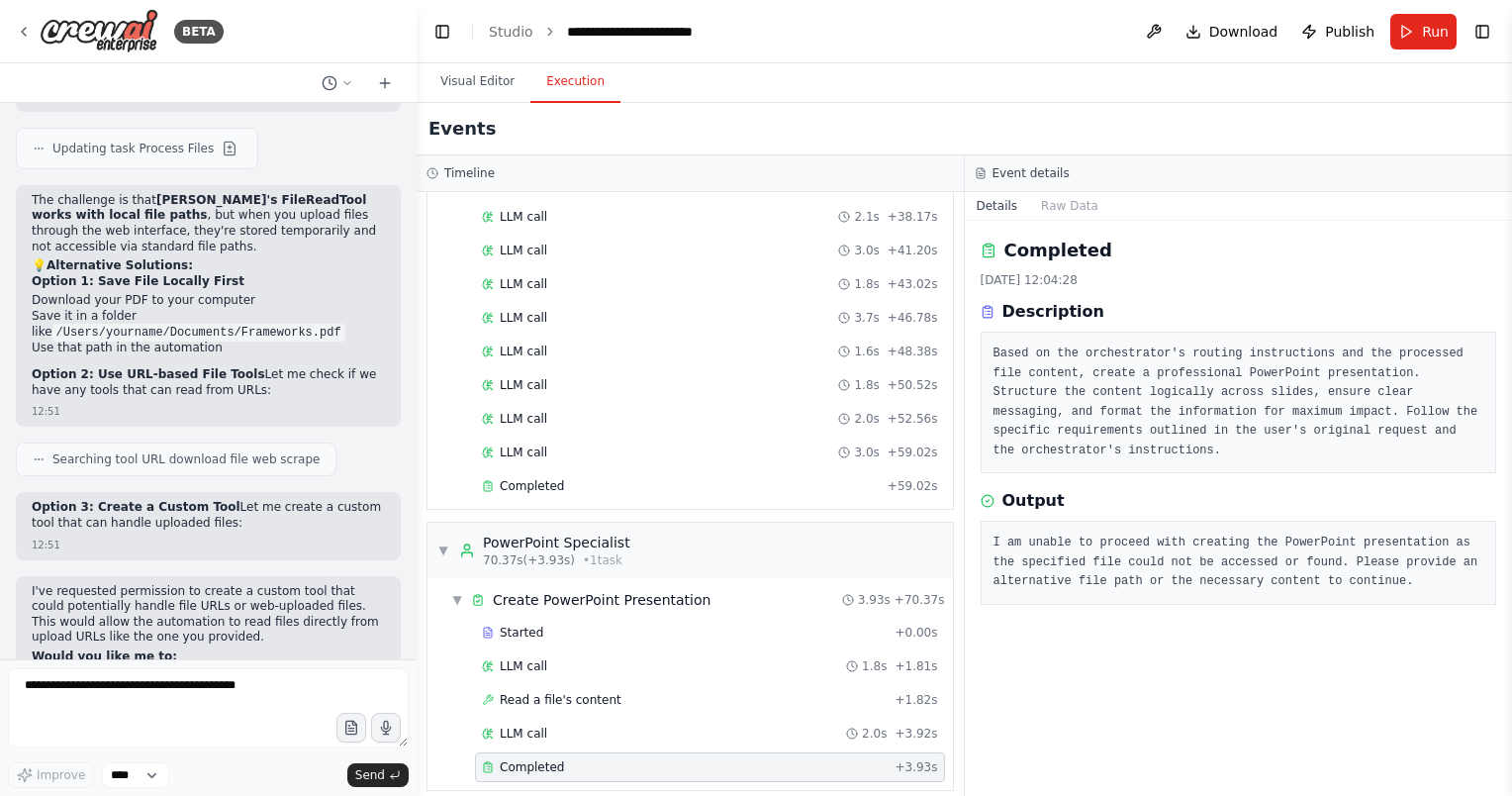
scroll to position [7387, 0]
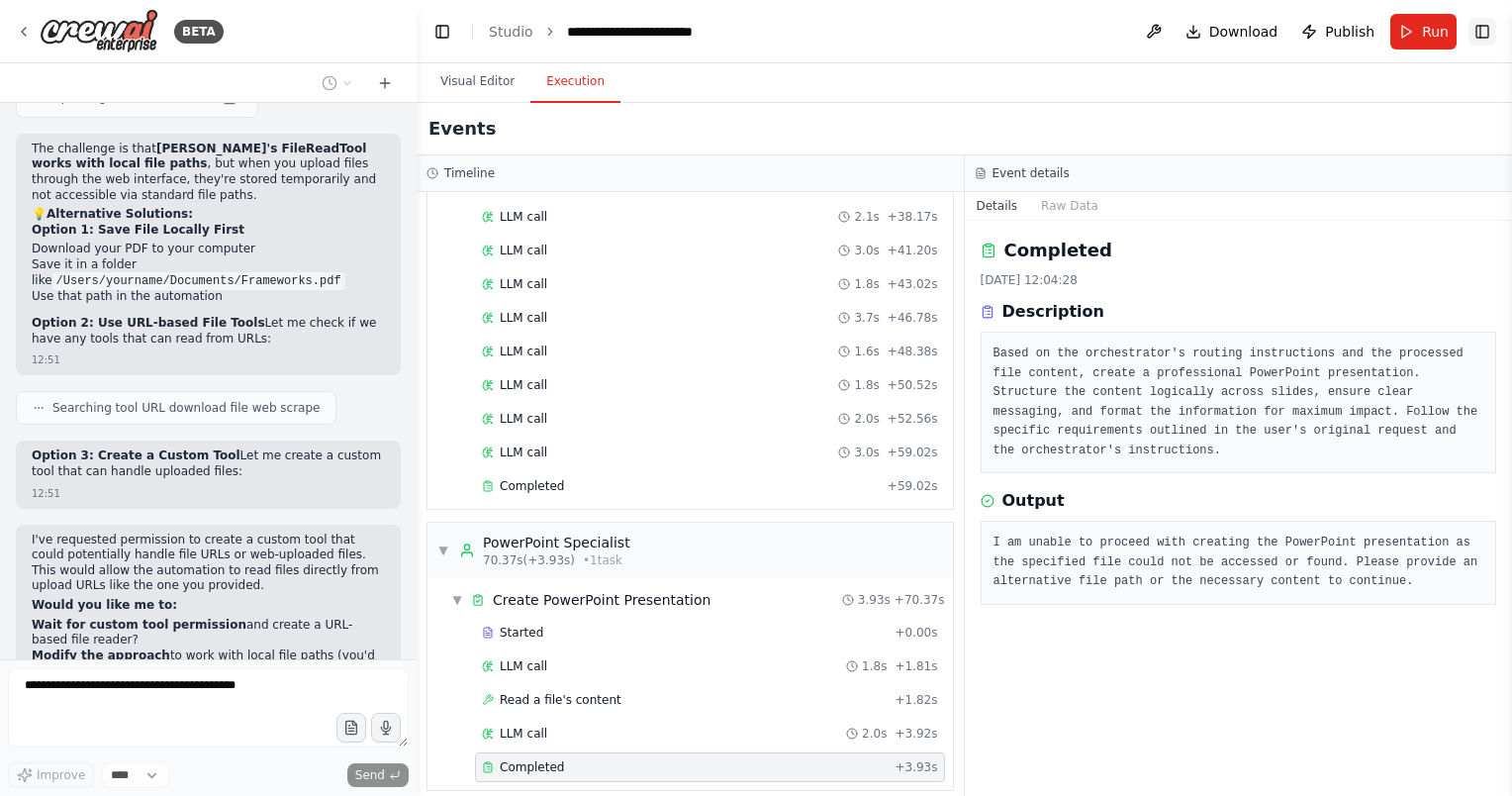
click at [1488, 29] on button "Toggle Right Sidebar" at bounding box center [1482, 32] width 28 height 28
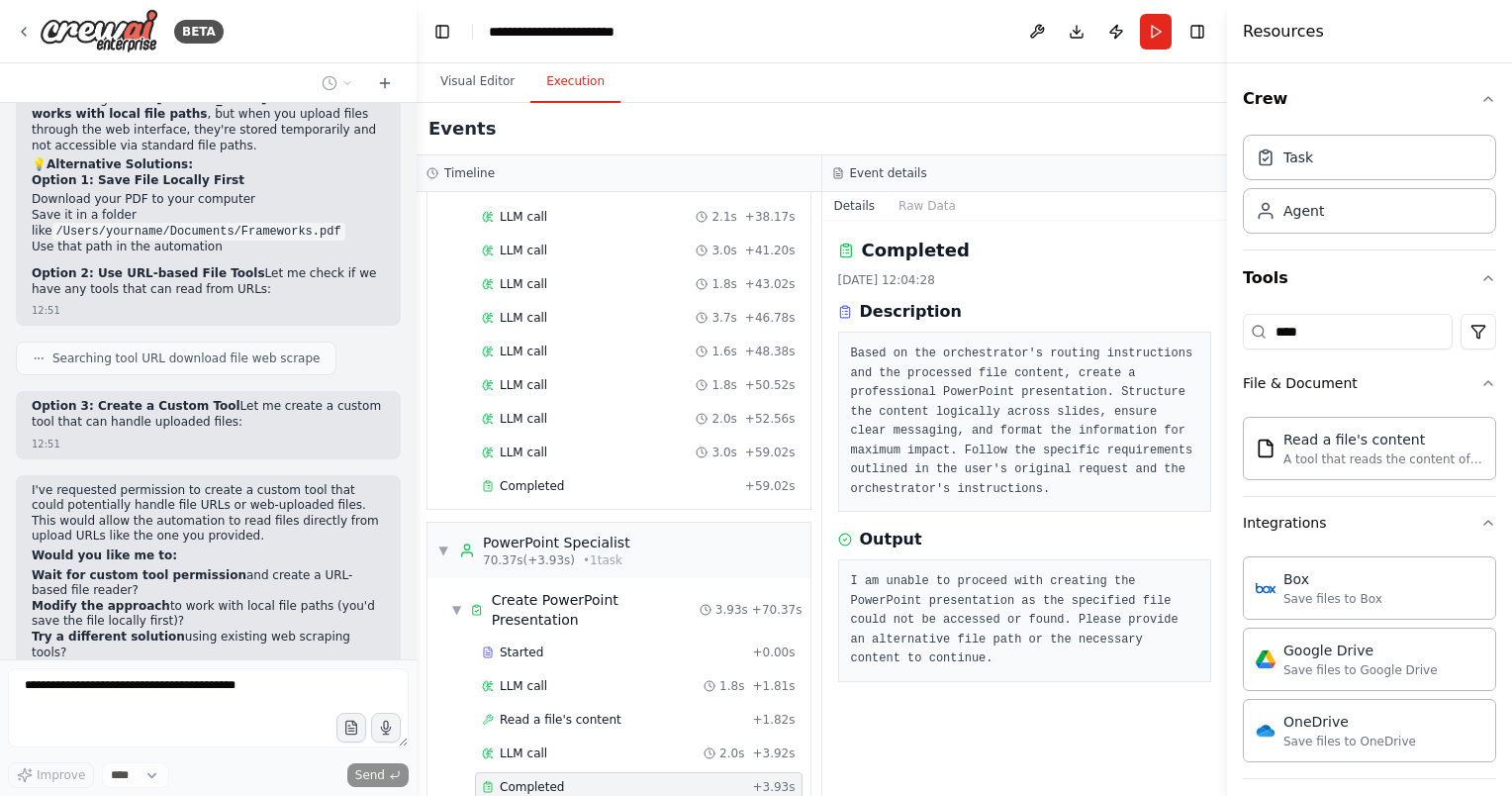
scroll to position [12, 0]
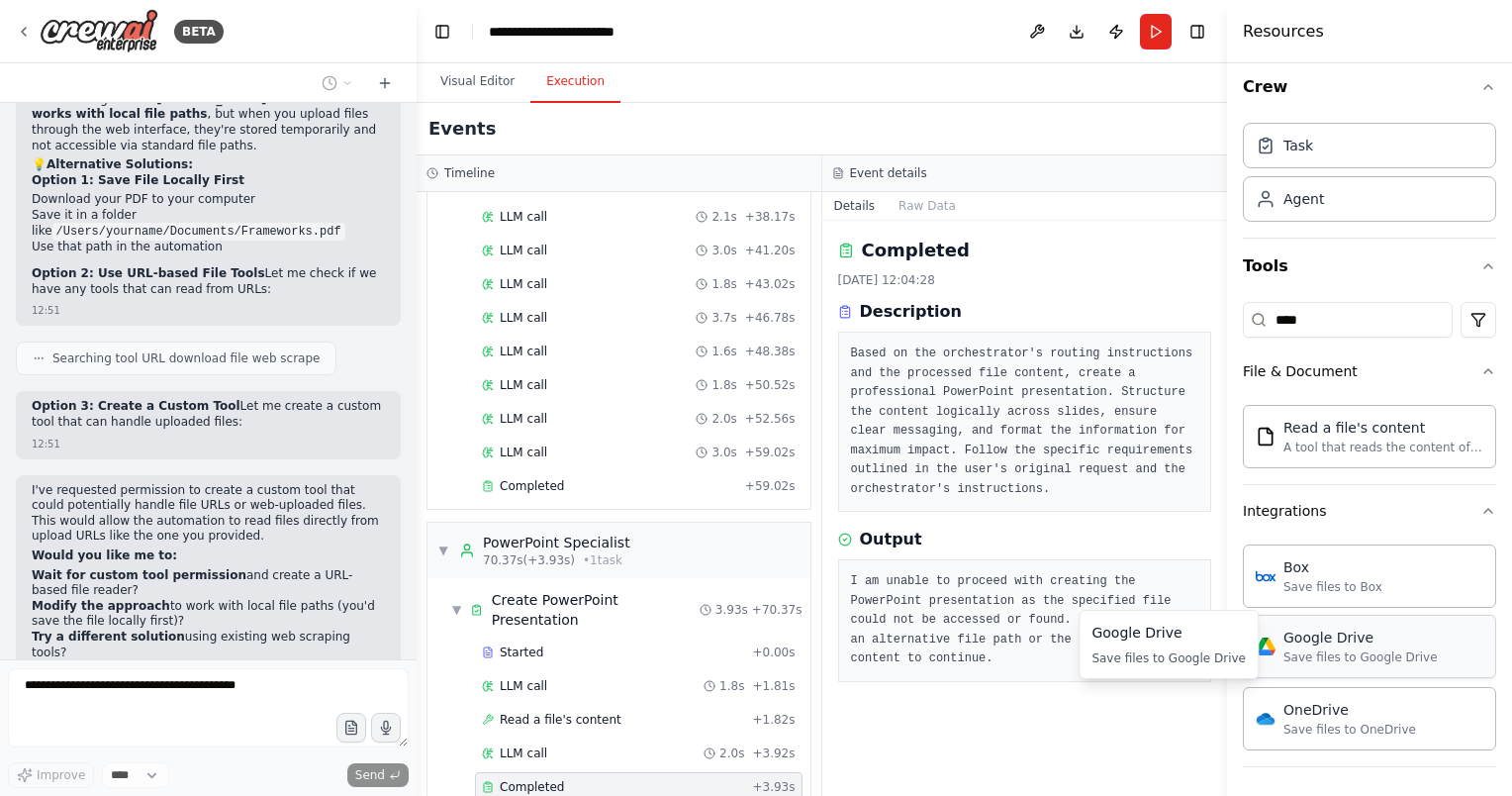
click at [1437, 649] on div "Google Drive Save files to Google Drive" at bounding box center [1369, 647] width 253 height 63
click at [1315, 643] on div "Google Drive" at bounding box center [1361, 638] width 154 height 20
click at [1333, 630] on div "Google Drive" at bounding box center [1361, 638] width 154 height 20
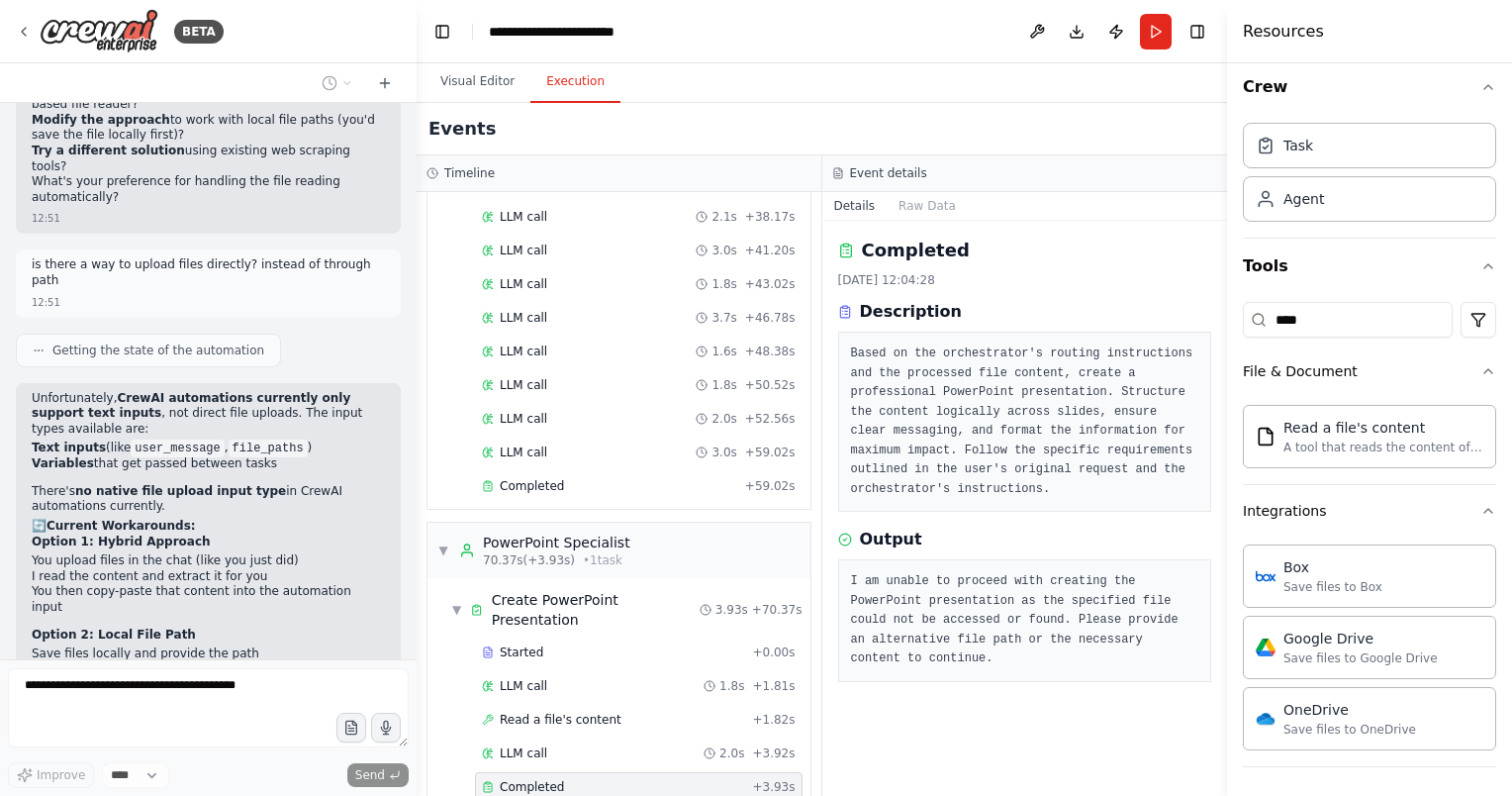
scroll to position [7938, 0]
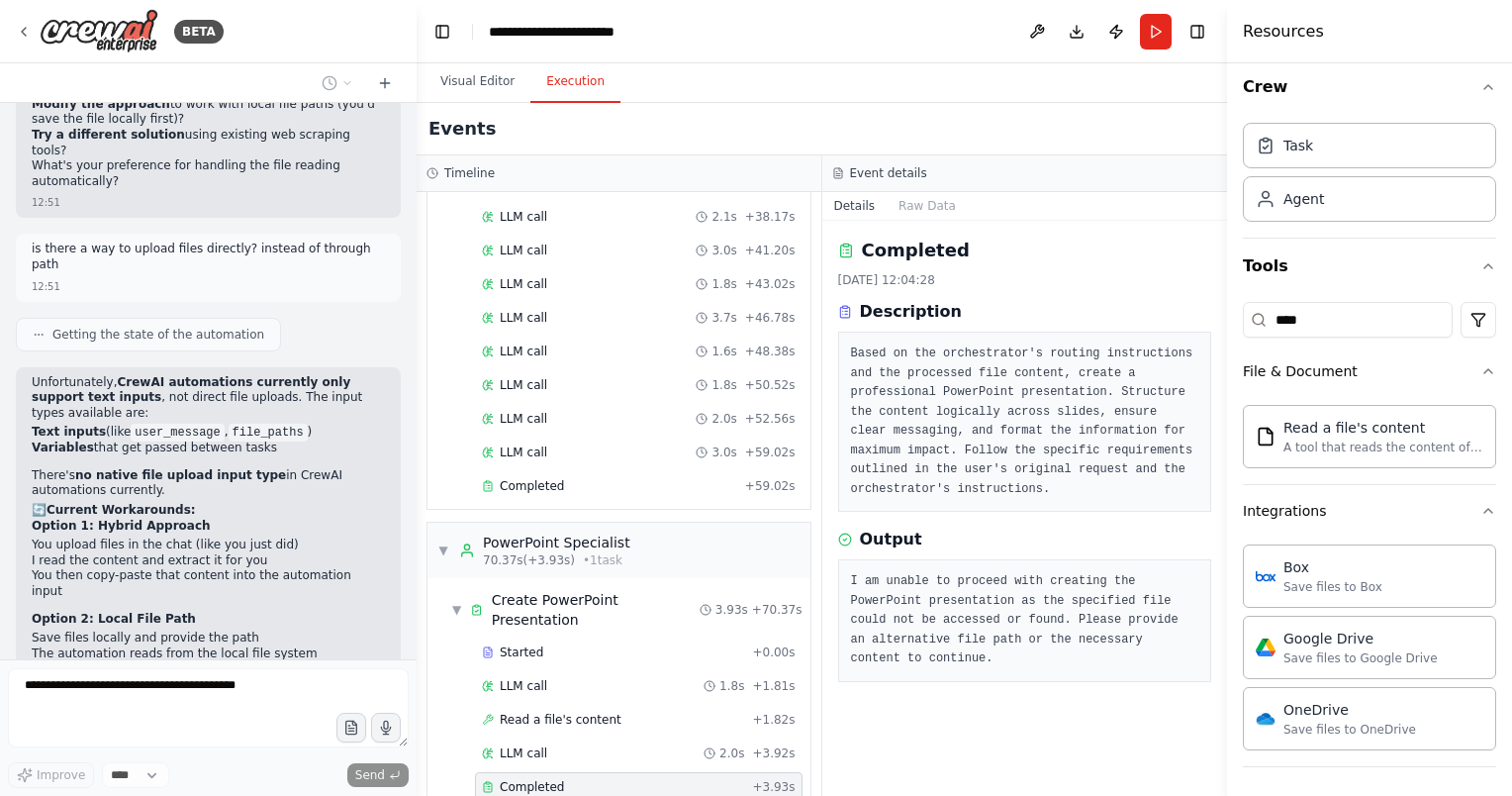
click at [1064, 139] on div "Events" at bounding box center [822, 129] width 811 height 52
